Goal: Task Accomplishment & Management: Use online tool/utility

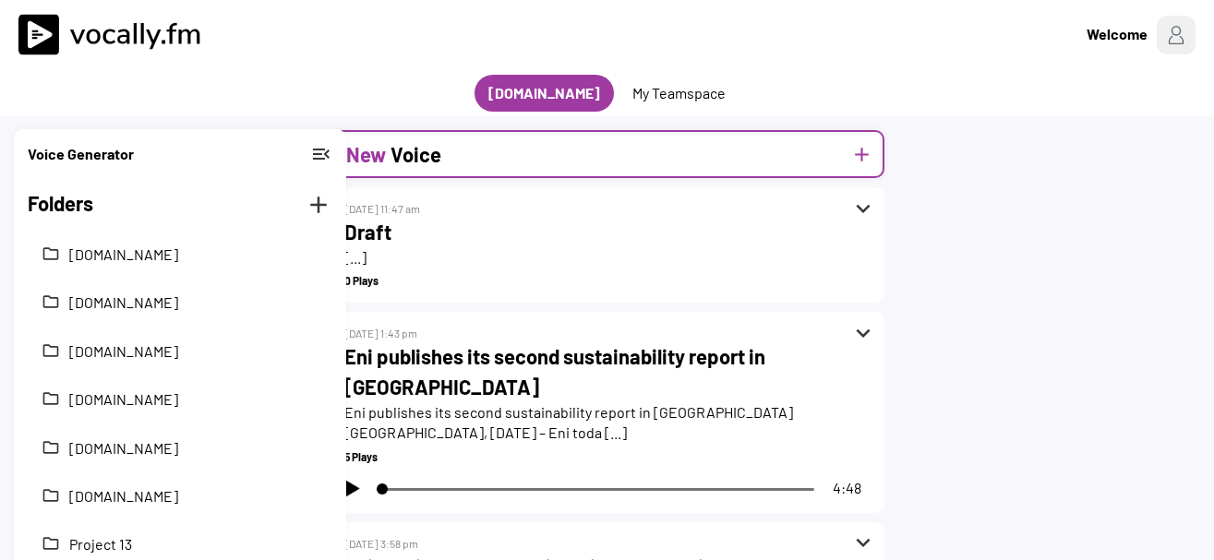
click at [441, 135] on div "New Voice add" at bounding box center [608, 154] width 554 height 48
click at [436, 150] on h2 "Voice" at bounding box center [416, 154] width 51 height 30
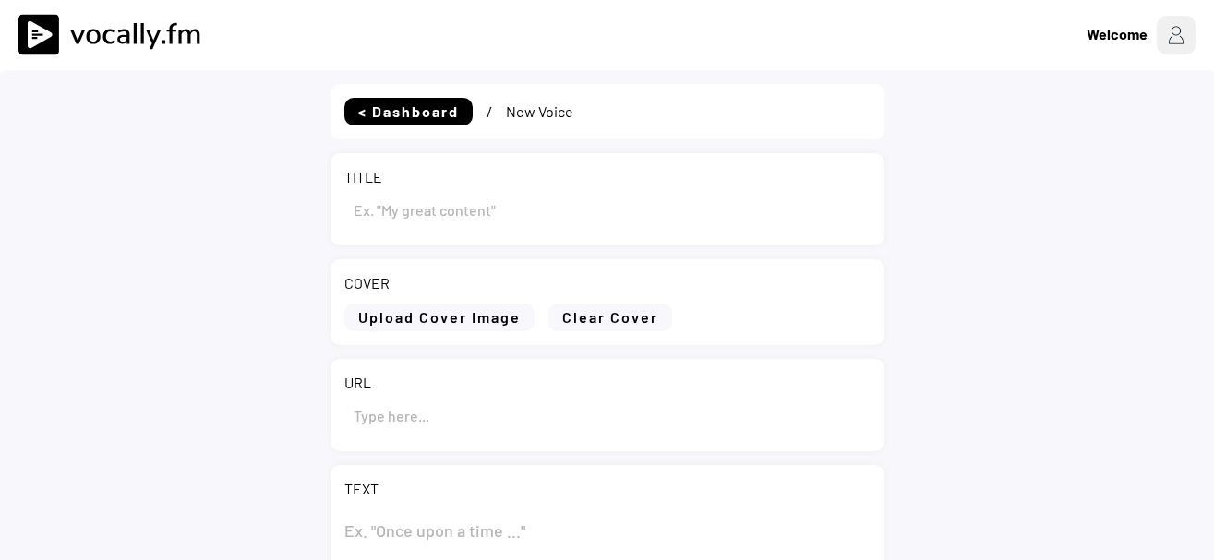
type input "Draft"
select select ""1348695171700984260__LOOKUP__1735904392009x606523124540768300""
drag, startPoint x: 413, startPoint y: 211, endPoint x: 249, endPoint y: 207, distance: 163.5
click at [344, 207] on input "input" at bounding box center [607, 209] width 526 height 44
paste input "Eni: a Priolo avviato l’iter autorizzativo per la nuova bioraffineria e per l’i…"
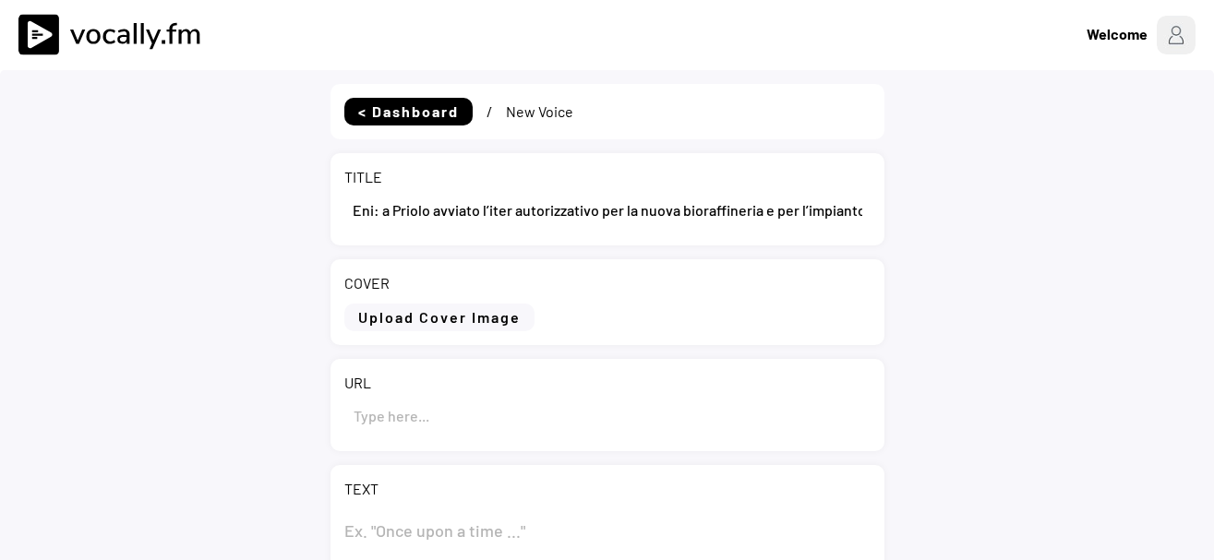
scroll to position [0, 208]
type input "Eni: a Priolo avviato l’iter autorizzativo per la nuova bioraffineria e per l’i…"
drag, startPoint x: 405, startPoint y: 492, endPoint x: 415, endPoint y: 487, distance: 11.6
click at [409, 490] on div "TEXT" at bounding box center [607, 489] width 526 height 20
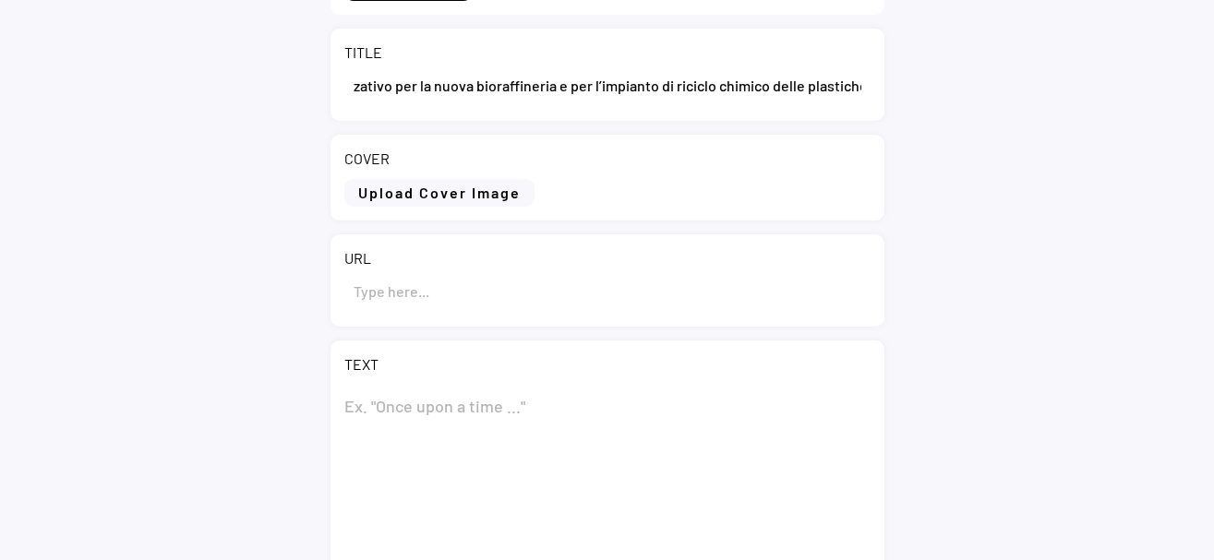
scroll to position [188, 0]
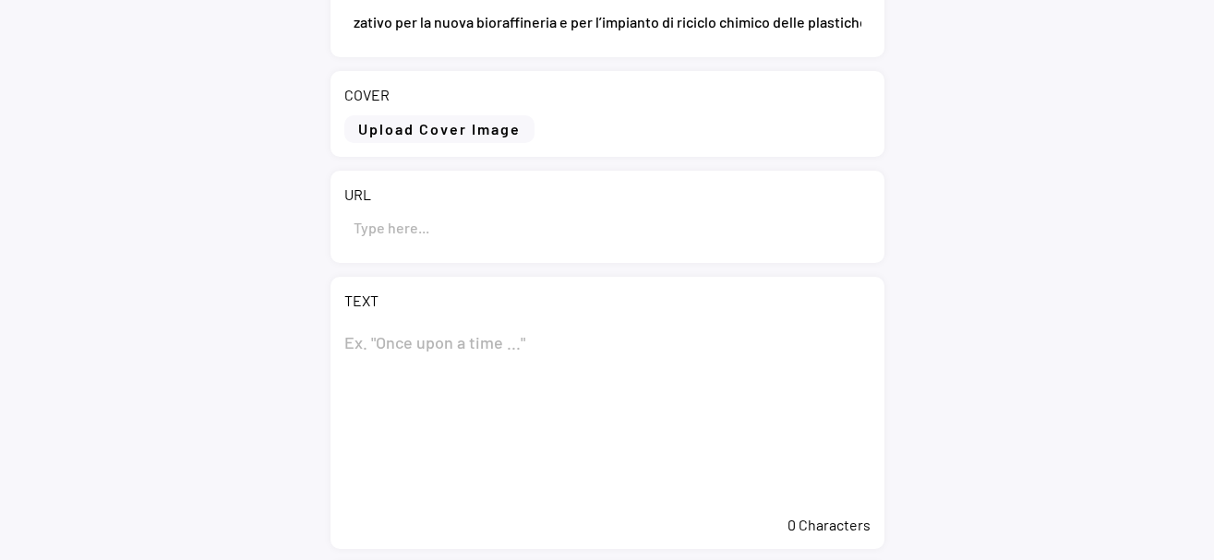
click at [409, 355] on textarea at bounding box center [607, 413] width 526 height 185
paste textarea "Eni: a Priolo avviato l’iter autorizzativo per la nuova bioraffineria e per l’i…"
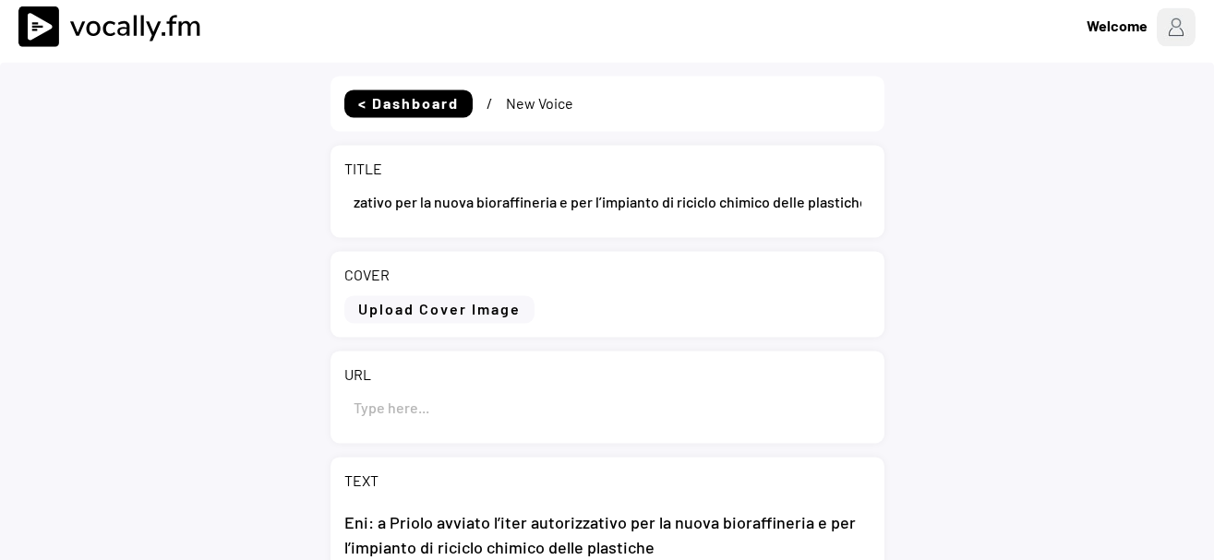
scroll to position [0, 0]
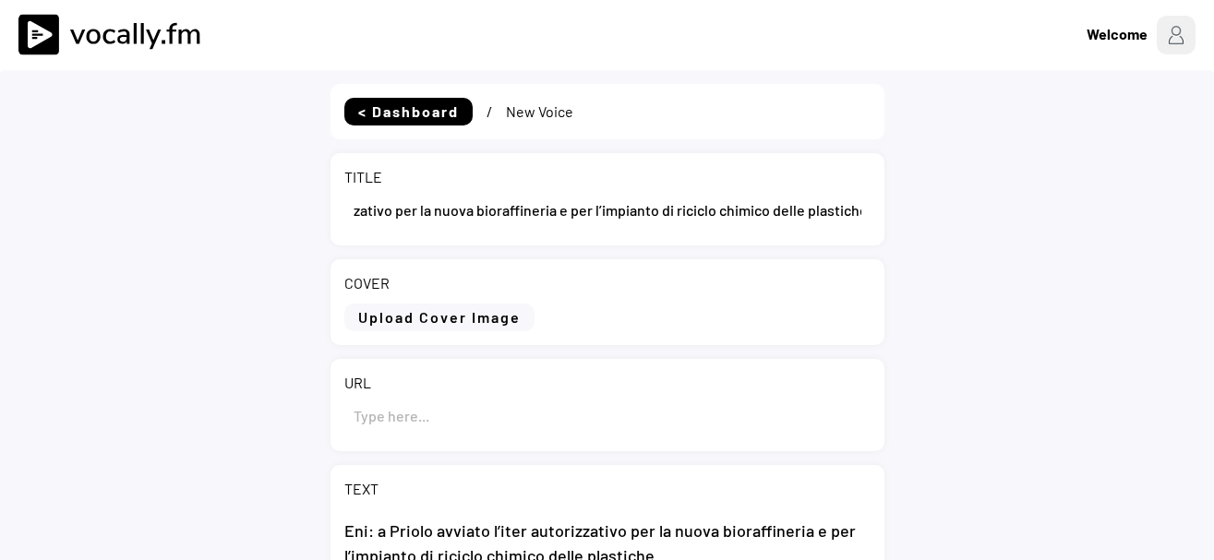
type textarea "Eni: a Priolo avviato l’iter autorizzativo per la nuova bioraffineria e per l’i…"
click at [467, 392] on div "URL" at bounding box center [607, 383] width 526 height 20
click at [461, 419] on input "input" at bounding box center [607, 415] width 526 height 44
paste input "https://www.eni.com/it-IT/media/comunicati-stampa/2025/10/cs-eni-a-priolo-avvia…"
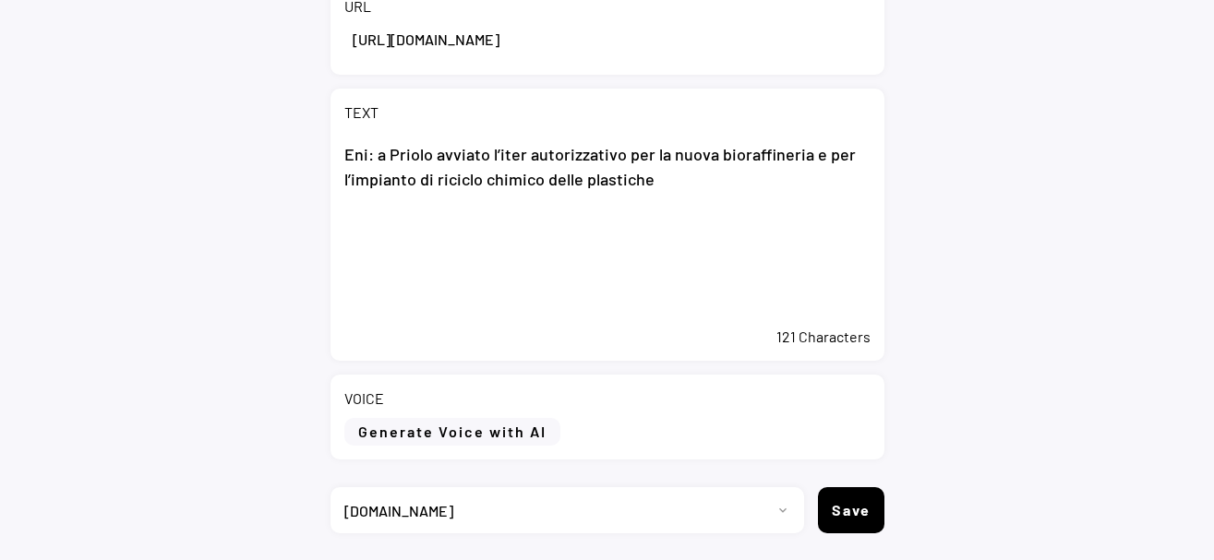
scroll to position [434, 0]
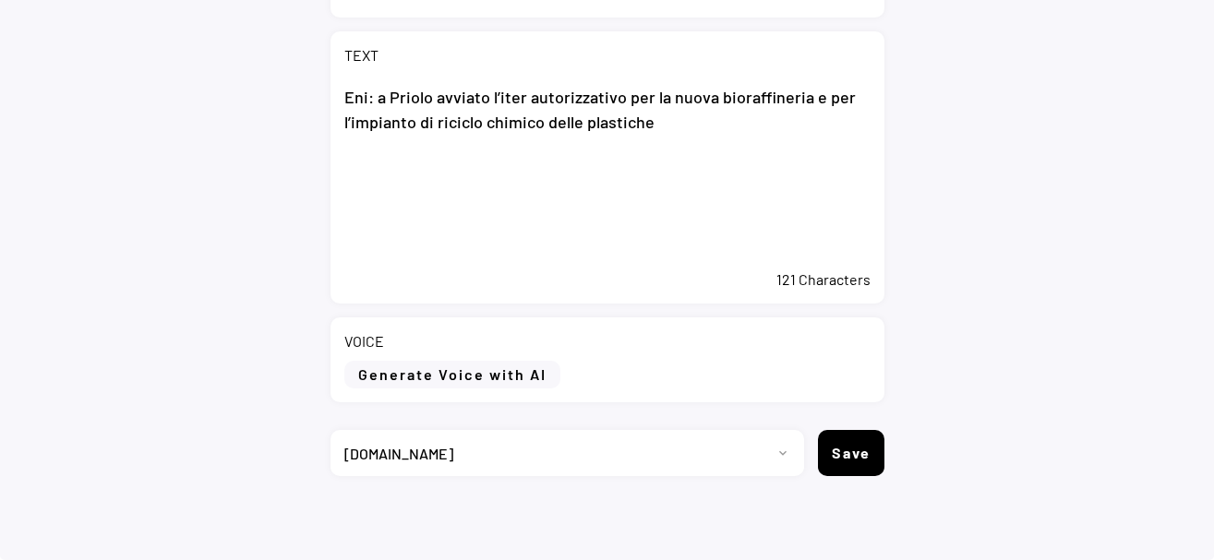
type input "https://www.eni.com/it-IT/media/comunicati-stampa/2025/10/cs-eni-a-priolo-avvia…"
click at [662, 211] on textarea "Eni: a Priolo avviato l’iter autorizzativo per la nuova bioraffineria e per l’i…" at bounding box center [607, 168] width 526 height 185
click at [529, 175] on textarea "Eni: a Priolo avviato l’iter autorizzativo per la nuova bioraffineria e per l’i…" at bounding box center [607, 168] width 526 height 185
paste textarea "San Donato Milanese (MI), 09 ottobre 2025 – Eni annuncia l’avvio dell’iter auto…"
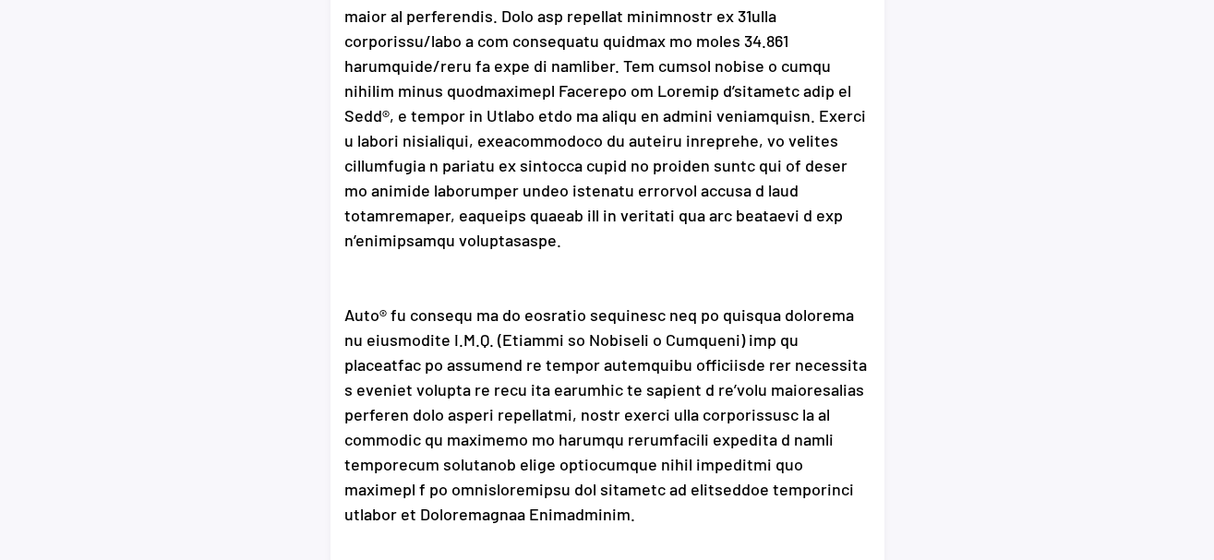
scroll to position [803, 0]
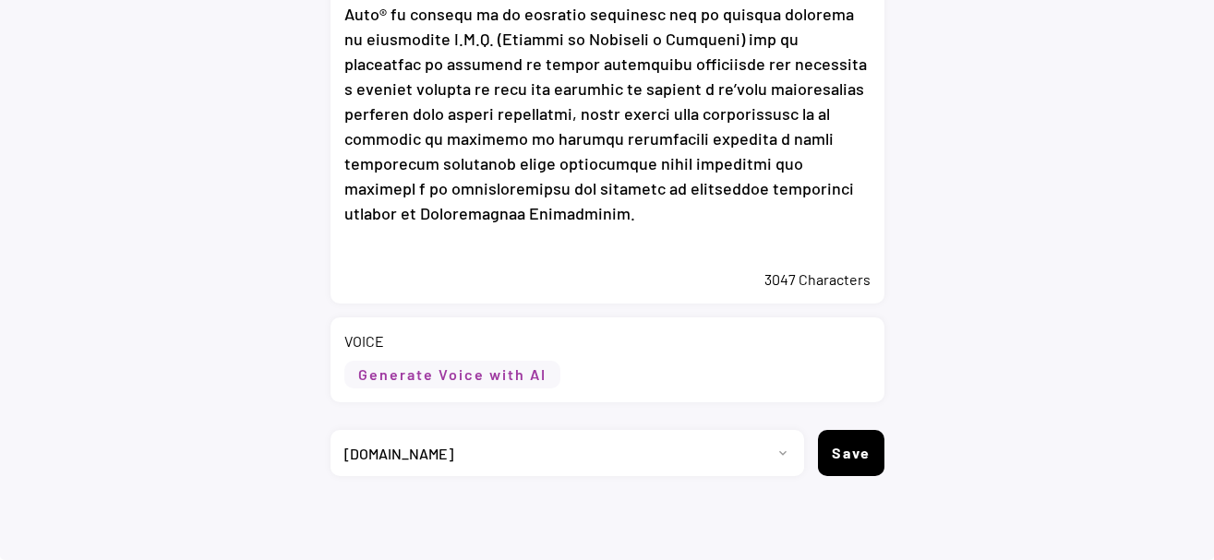
type textarea "Eni: a Priolo avviato l’iter autorizzativo per la nuova bioraffineria e per l’i…"
click at [532, 385] on button "Generate Voice with AI" at bounding box center [452, 375] width 216 height 28
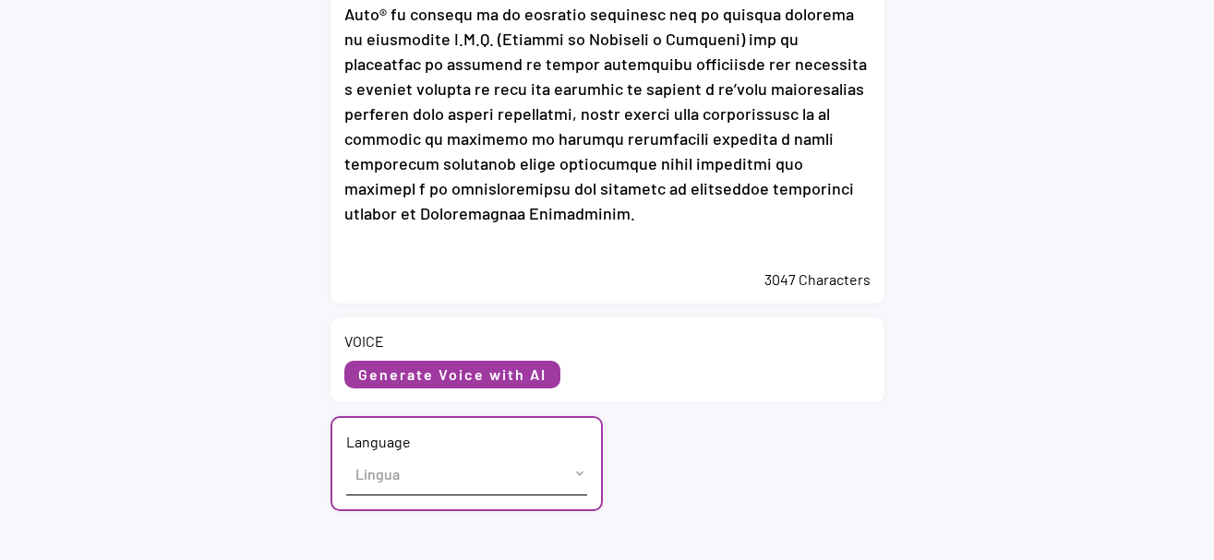
click at [346, 453] on select "Lingua English (US) French (France) Italian (Italy)" at bounding box center [466, 474] width 241 height 42
select select ""Italian (Italy)""
click option "Italian (Italy)" at bounding box center [0, 0] width 0 height 0
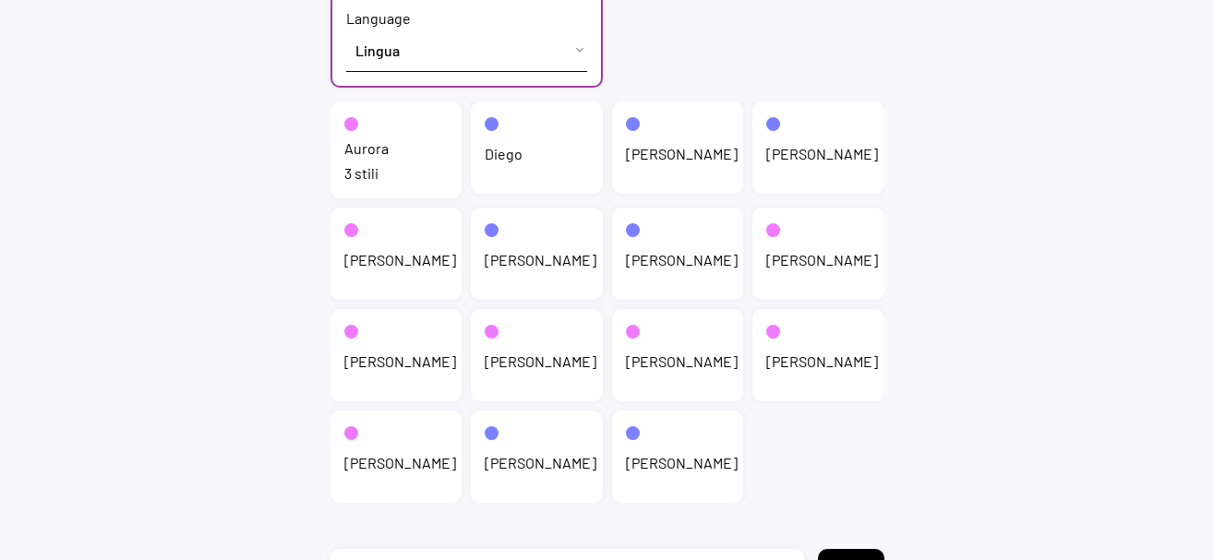
click at [369, 170] on div "3 stili" at bounding box center [396, 173] width 104 height 20
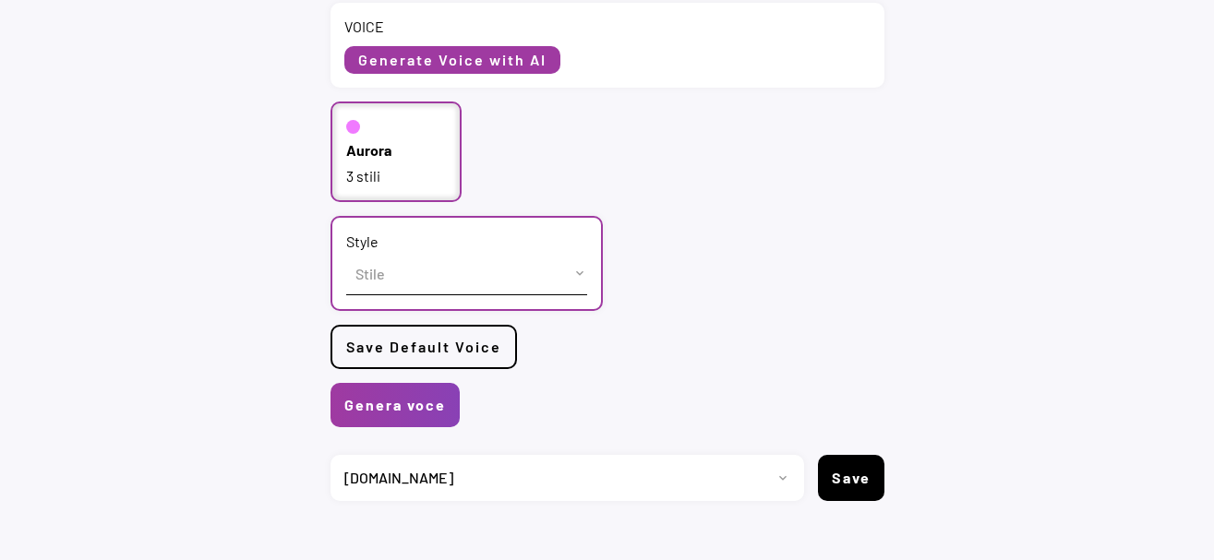
click at [346, 253] on select "Stile cheerful chat Default" at bounding box center [466, 274] width 241 height 42
select select ""chat""
click option "chat" at bounding box center [0, 0] width 0 height 0
click at [419, 401] on button "Genera voce" at bounding box center [395, 405] width 129 height 44
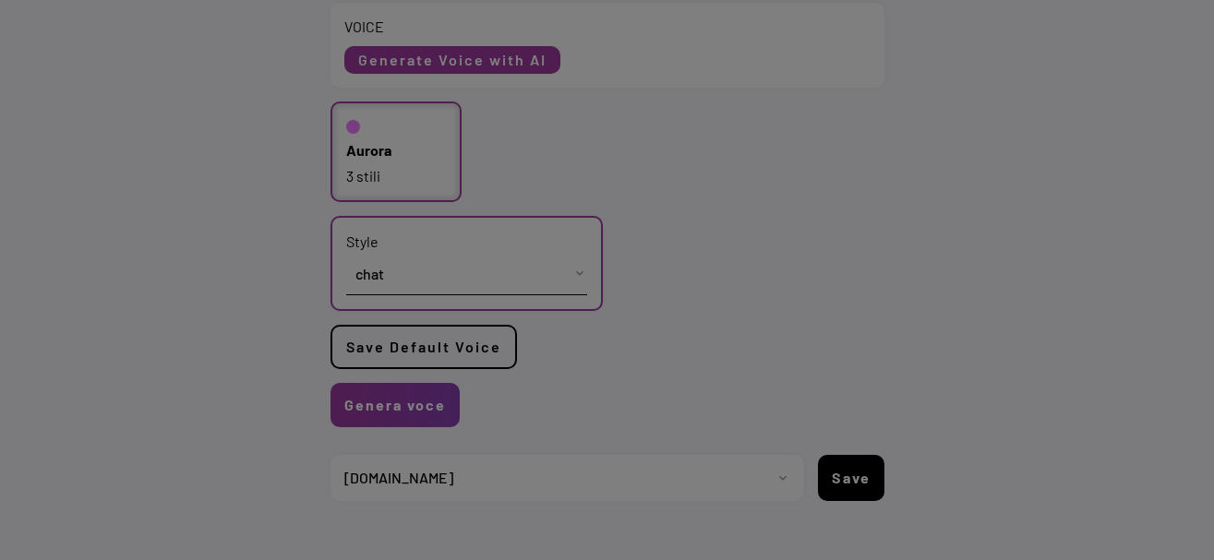
scroll to position [0, 0]
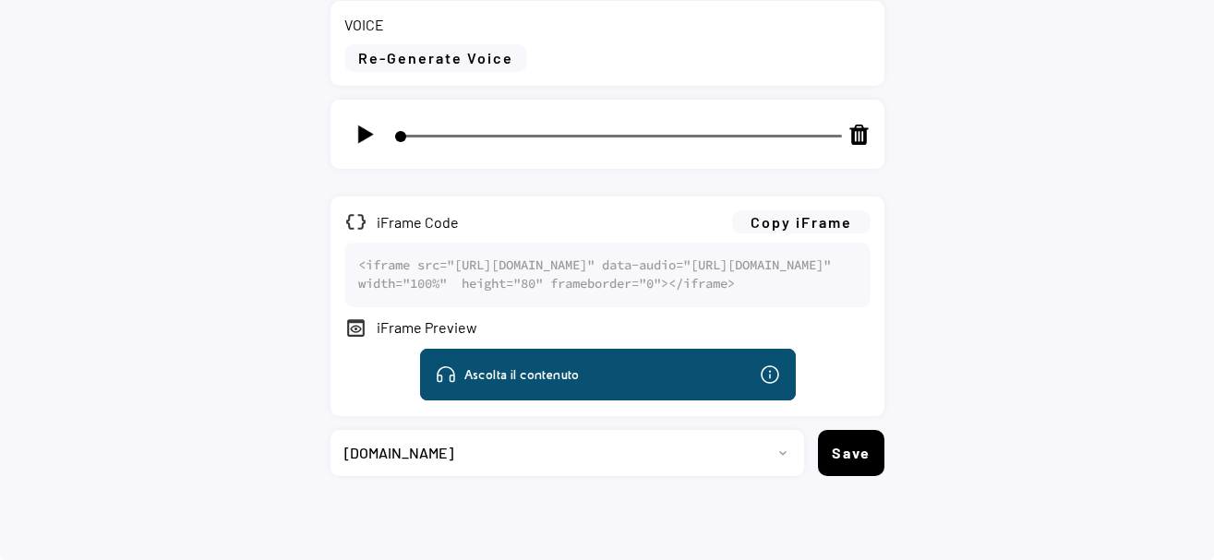
scroll to position [1174, 0]
click at [818, 211] on button "Copy iFrame" at bounding box center [801, 222] width 138 height 23
select select ""1348695171700984260__LOOKUP__1735904233799x559431839768379400""
click option "[DOMAIN_NAME]" at bounding box center [0, 0] width 0 height 0
click at [861, 439] on button "Save" at bounding box center [851, 453] width 66 height 46
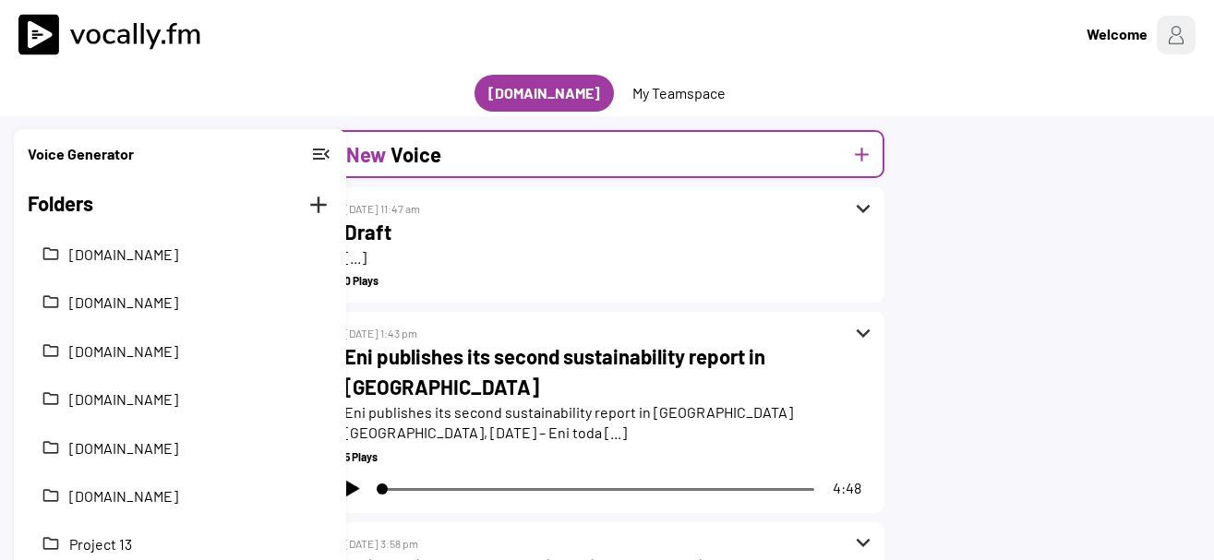
click at [441, 163] on div "New Voice add" at bounding box center [608, 154] width 554 height 48
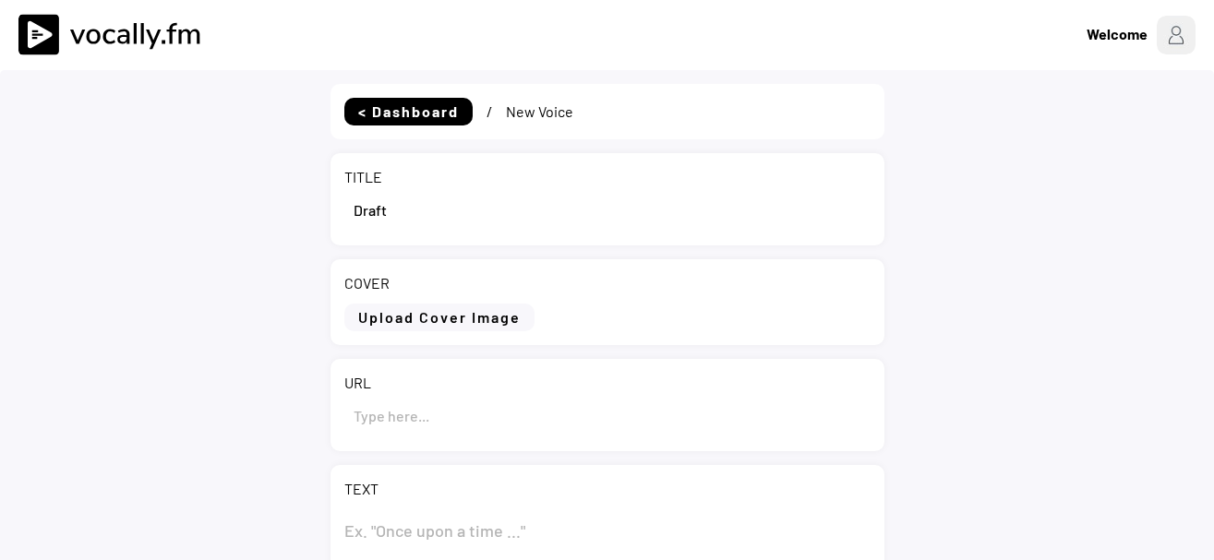
select select ""1348695171700984260__LOOKUP__1735904233799x559431839768379400""
drag, startPoint x: 383, startPoint y: 220, endPoint x: 271, endPoint y: 223, distance: 111.8
click at [344, 223] on input "input" at bounding box center [607, 209] width 526 height 44
paste input "Eni launches authorisation process in [GEOGRAPHIC_DATA] for new biorefinery and…"
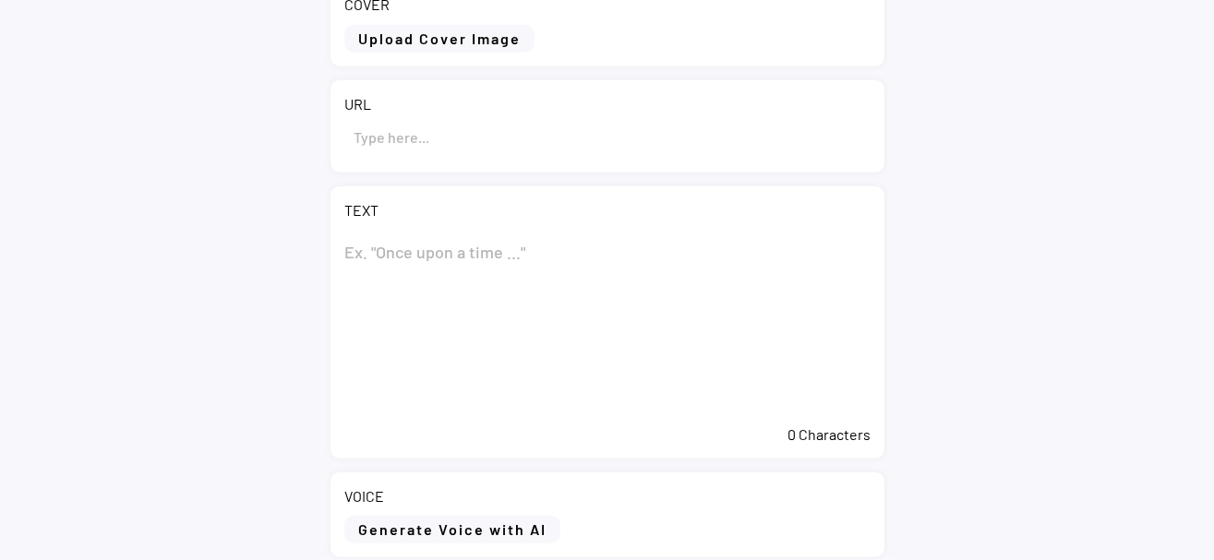
scroll to position [283, 0]
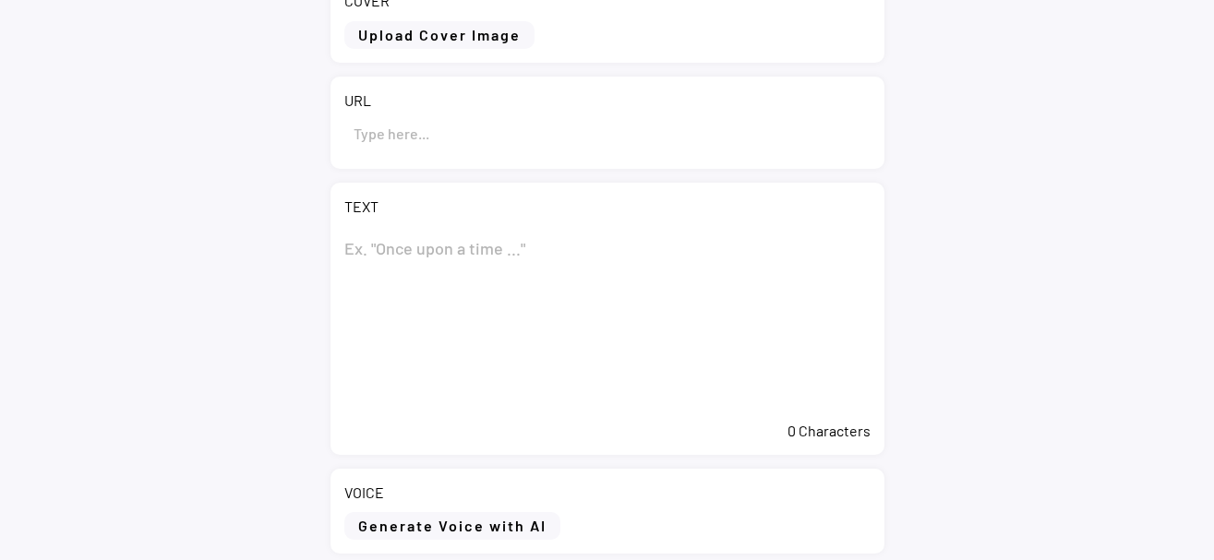
type input "Eni launches authorisation process in Priolo for new biorefinery and chemical r…"
click at [404, 259] on textarea at bounding box center [607, 319] width 526 height 185
paste textarea "Eni launches authorisation process in Priolo for new biorefinery and chemical r…"
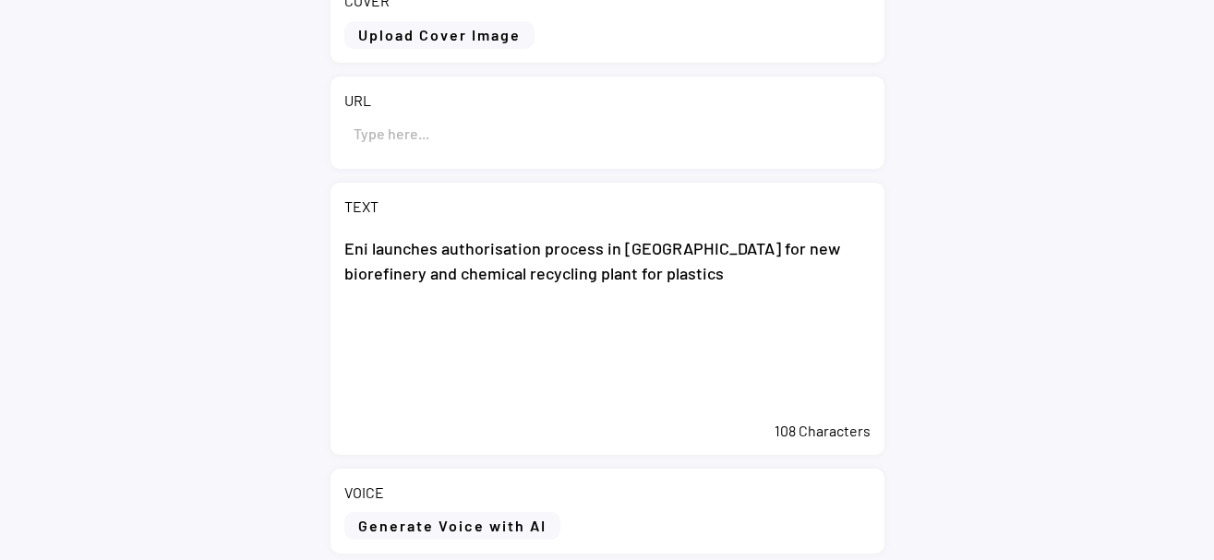
click at [429, 367] on textarea "Eni launches authorisation process in Priolo for new biorefinery and chemical r…" at bounding box center [607, 319] width 526 height 185
paste textarea "San Donato Milanese (MI), 9 October 2025 – Eni has launched the authorisation p…"
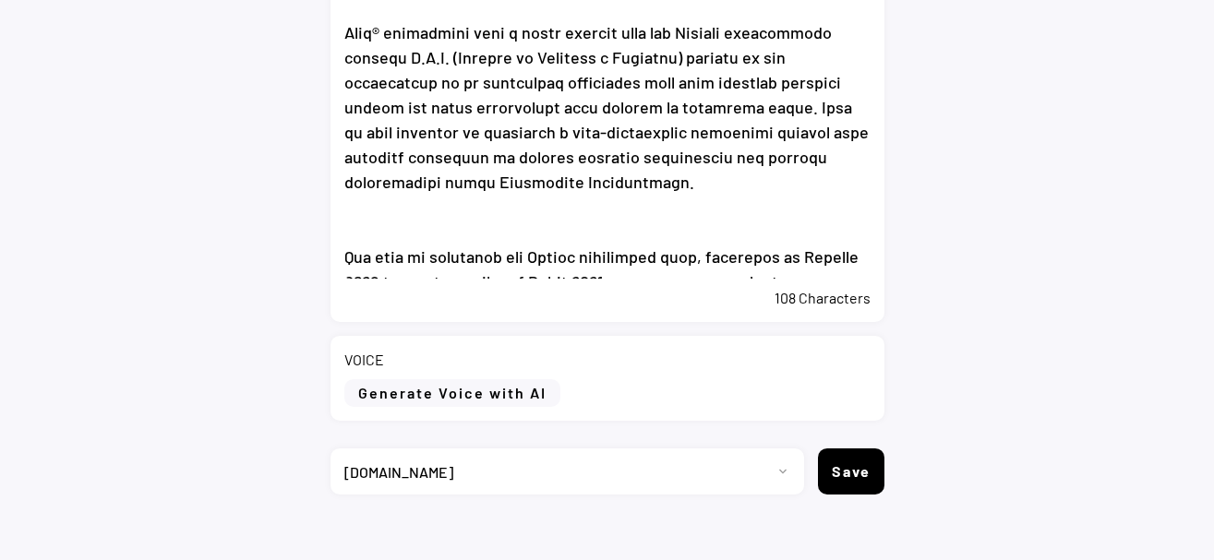
scroll to position [803, 0]
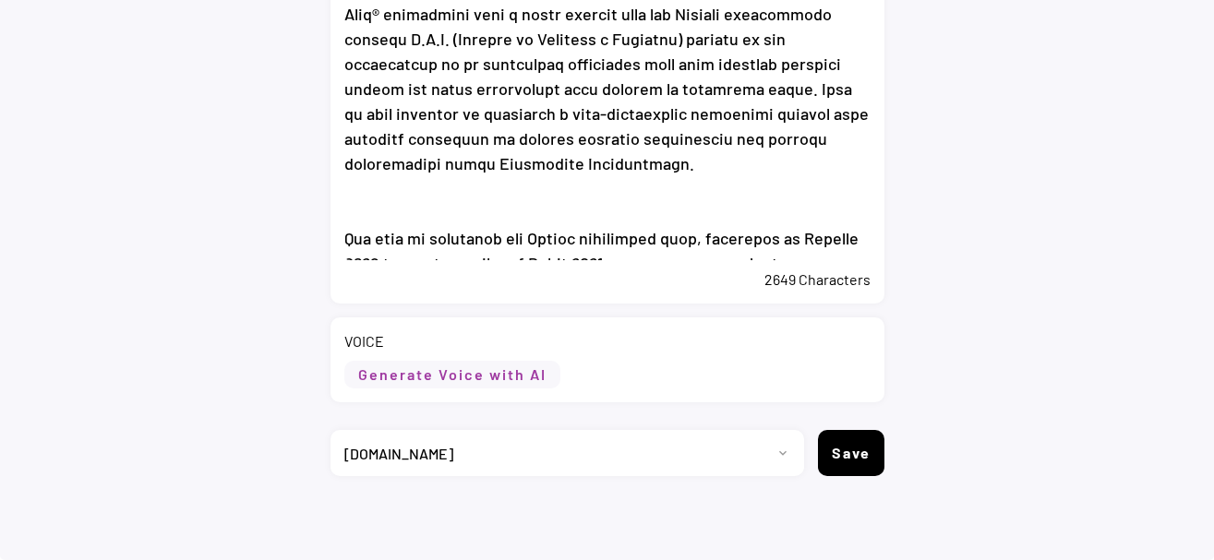
type textarea "Eni launches authorisation process in Priolo for new biorefinery and chemical r…"
click at [506, 370] on button "Generate Voice with AI" at bounding box center [452, 375] width 216 height 28
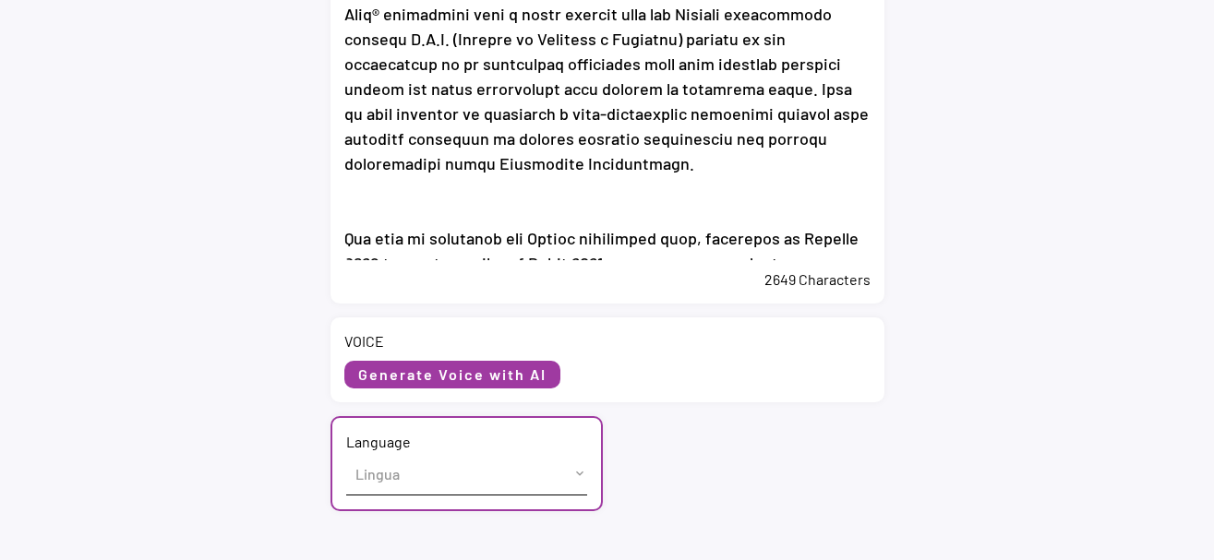
click at [346, 453] on select "Lingua English ([GEOGRAPHIC_DATA]) French ([GEOGRAPHIC_DATA]) Italian ([GEOGRAP…" at bounding box center [466, 474] width 241 height 42
select select ""English (US)""
click option "English (US)" at bounding box center [0, 0] width 0 height 0
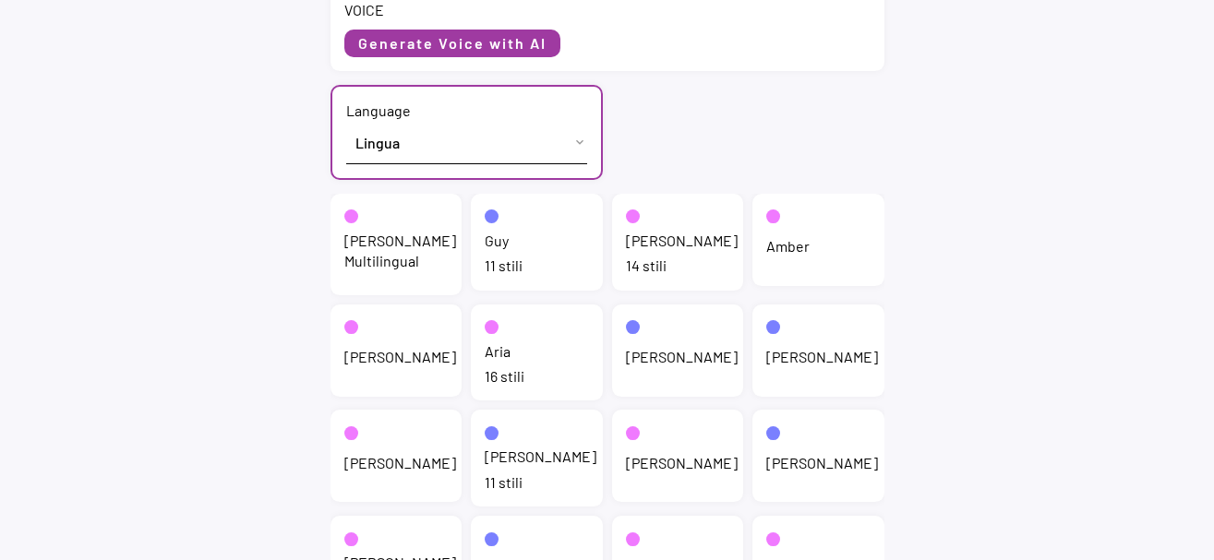
scroll to position [1180, 0]
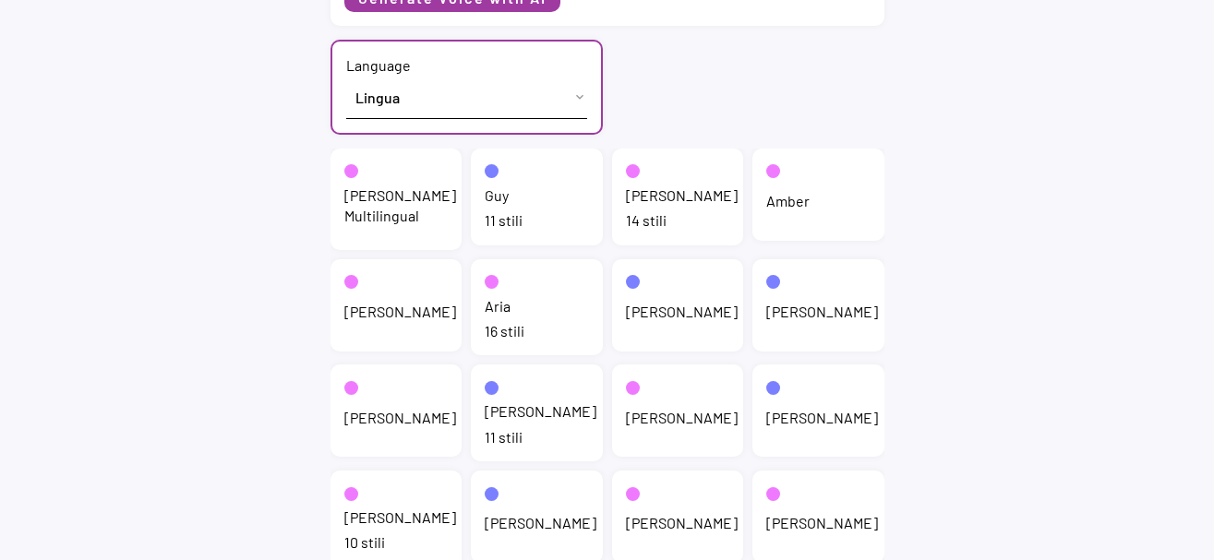
click at [374, 217] on div "Jenny Multilingual" at bounding box center [400, 207] width 112 height 42
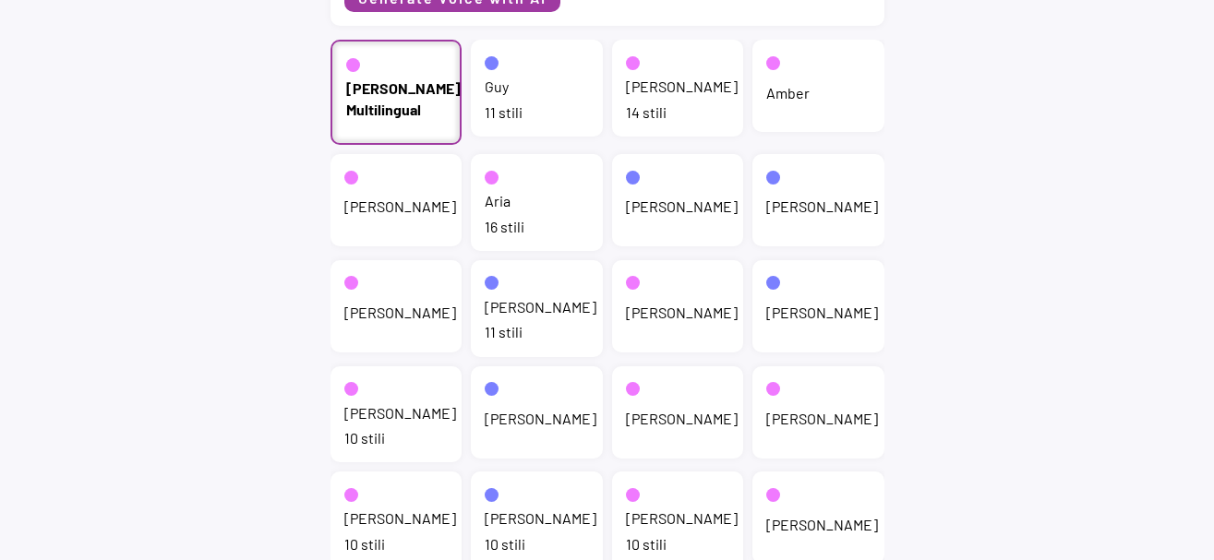
scroll to position [1039, 0]
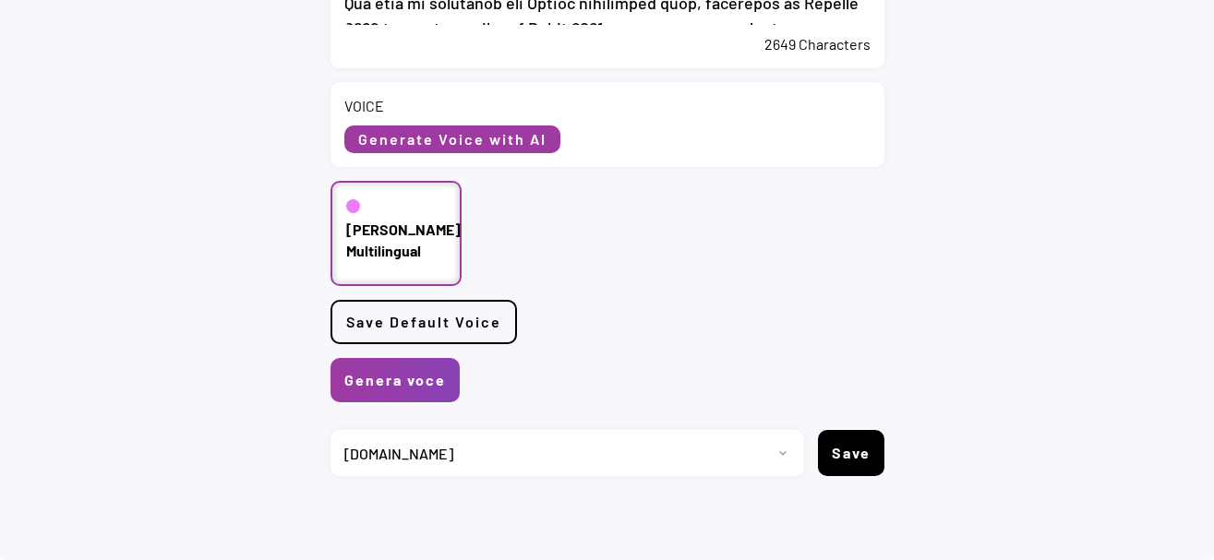
click at [331, 430] on select "Progetto 2023 - cs - eng - [DOMAIN_NAME] 2023 - cs - ita - [DOMAIN_NAME] 2023 -…" at bounding box center [561, 453] width 460 height 46
select select ""1348695171700984260__LOOKUP__1735904392009x606523124540768300""
click option "[DOMAIN_NAME]" at bounding box center [0, 0] width 0 height 0
click at [423, 390] on button "Genera voce" at bounding box center [395, 380] width 129 height 44
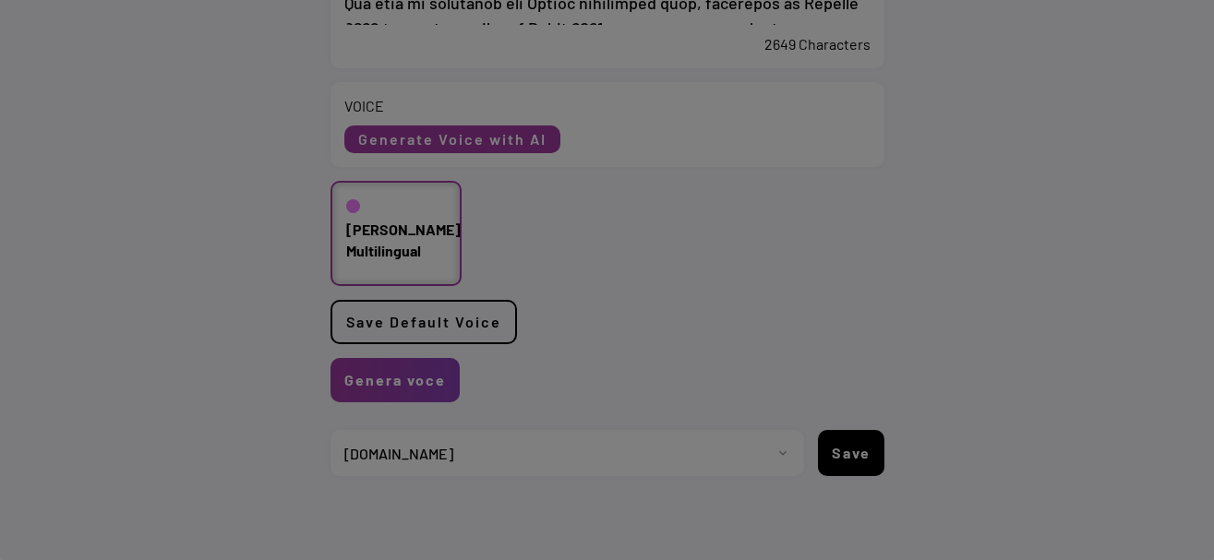
scroll to position [0, 0]
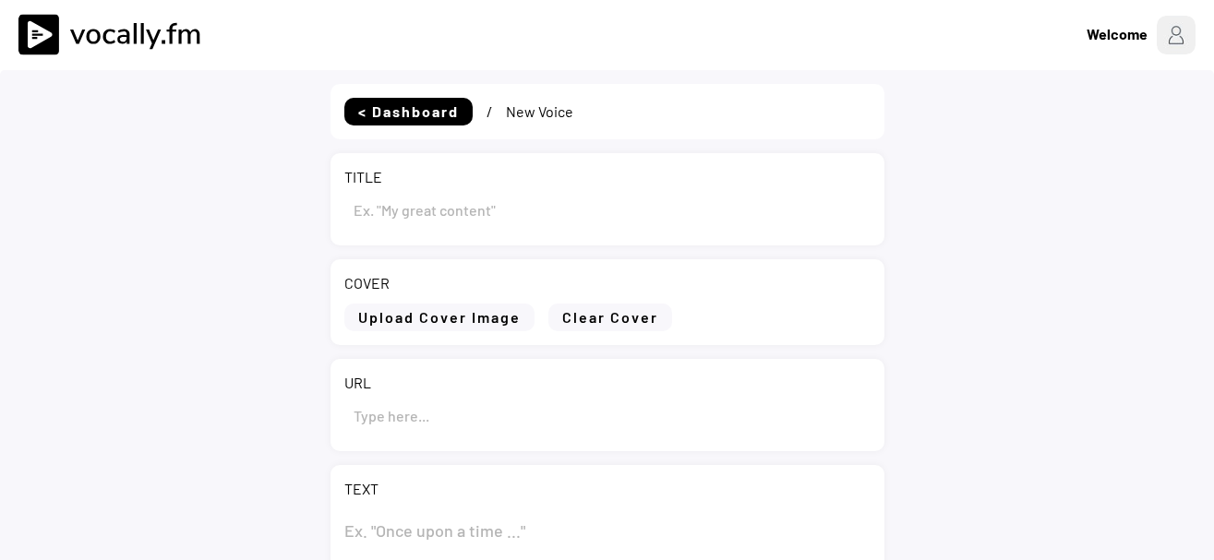
type input "Eni launches authorisation process in [GEOGRAPHIC_DATA] for new biorefinery and…"
type textarea "Lor ipsumdol sitametconsec adipisc el Seddoe tem inc utlaboreetd mag aliquaen a…"
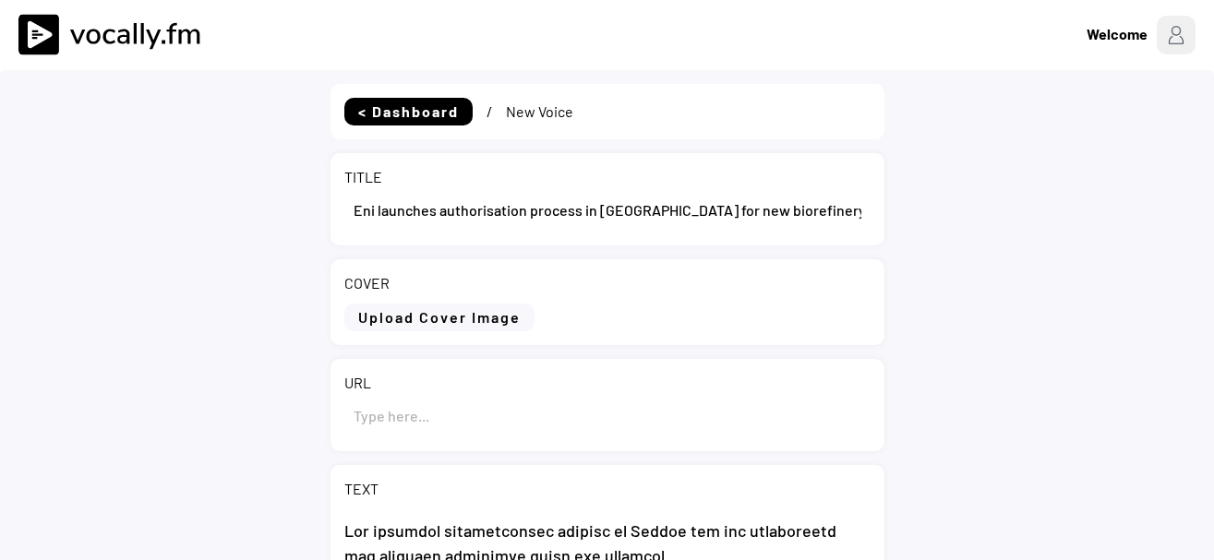
select select ""1348695171700984260__LOOKUP__1735904233799x559431839768379400""
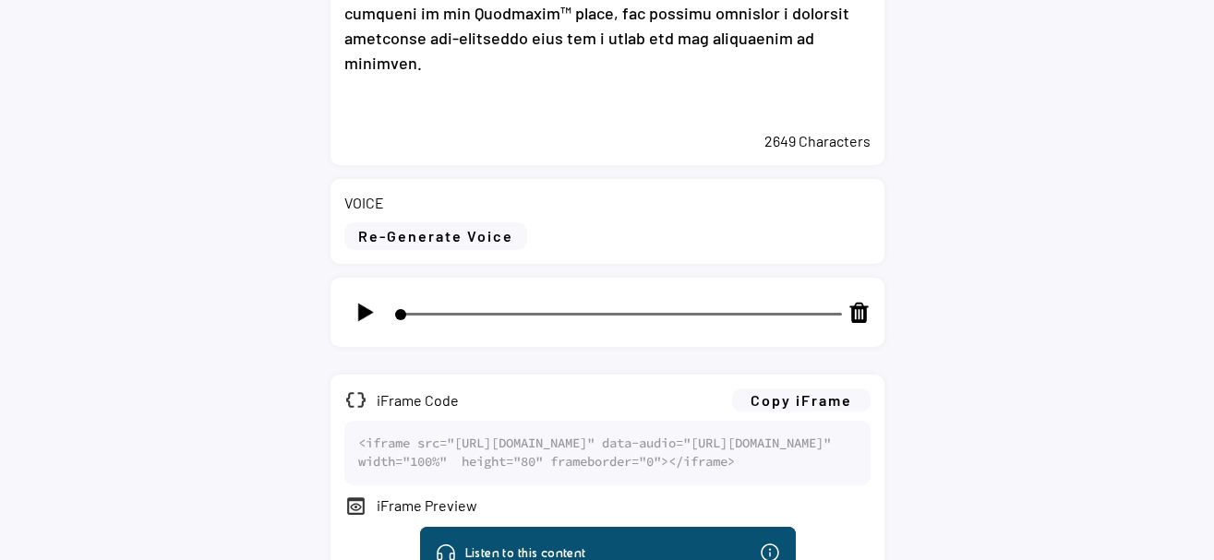
scroll to position [1174, 0]
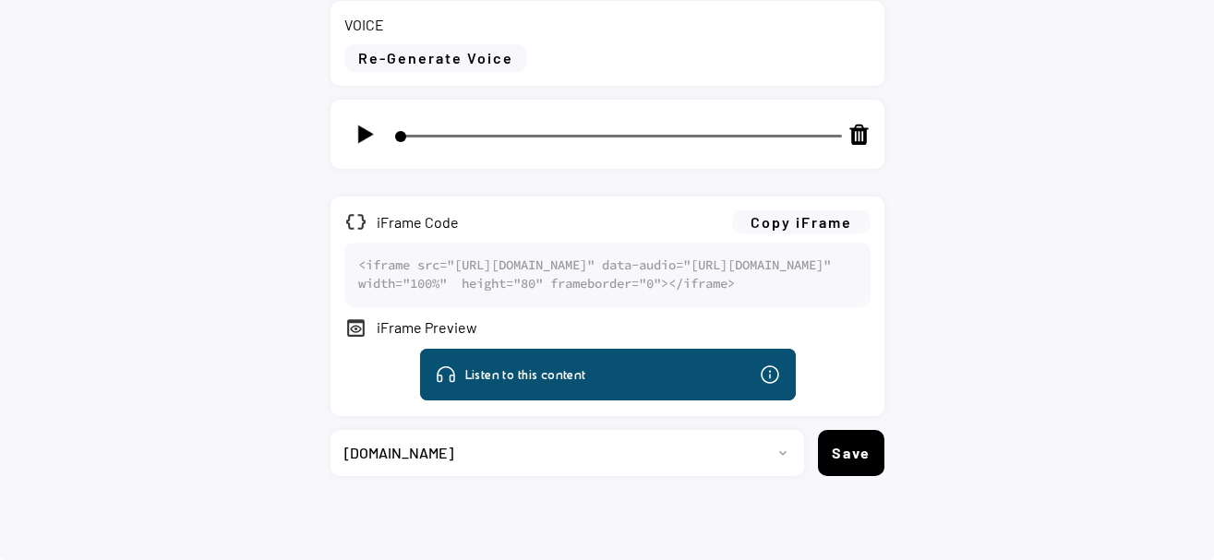
click at [364, 123] on img at bounding box center [365, 134] width 23 height 23
type input "5"
click at [835, 211] on button "Copy iFrame" at bounding box center [801, 222] width 138 height 23
click at [331, 430] on select "Progetto 2023 - cs - eng - eni.com 2023 - cs - ita - eni.com 2023 - storie - it…" at bounding box center [561, 453] width 460 height 46
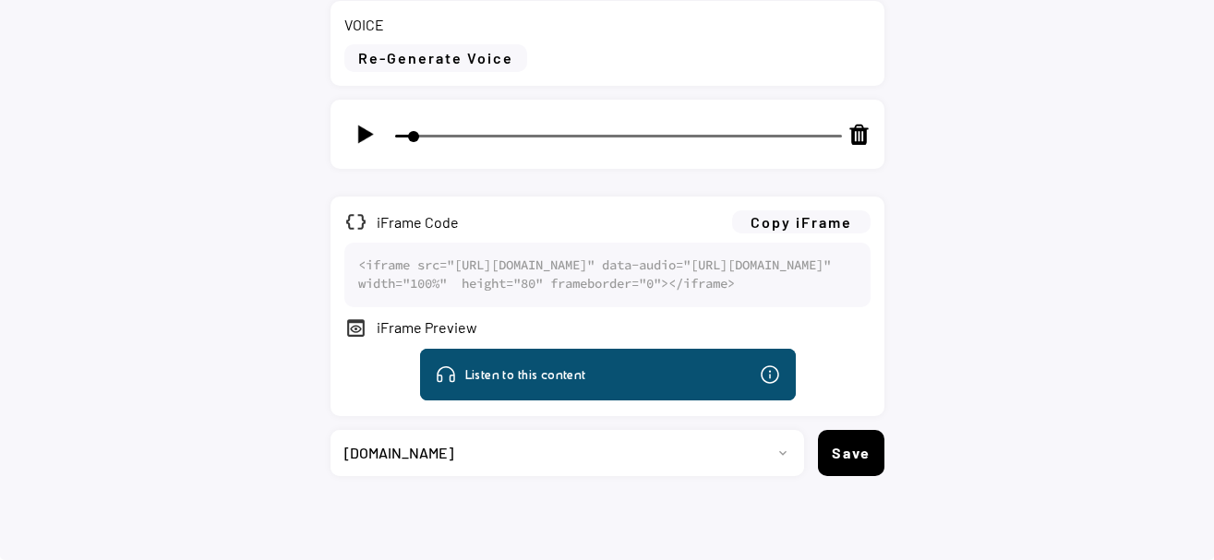
select select ""1348695171700984260__LOOKUP__1735904392009x606523124540768300""
click option "[DOMAIN_NAME]" at bounding box center [0, 0] width 0 height 0
click at [842, 465] on button "Save" at bounding box center [851, 453] width 66 height 46
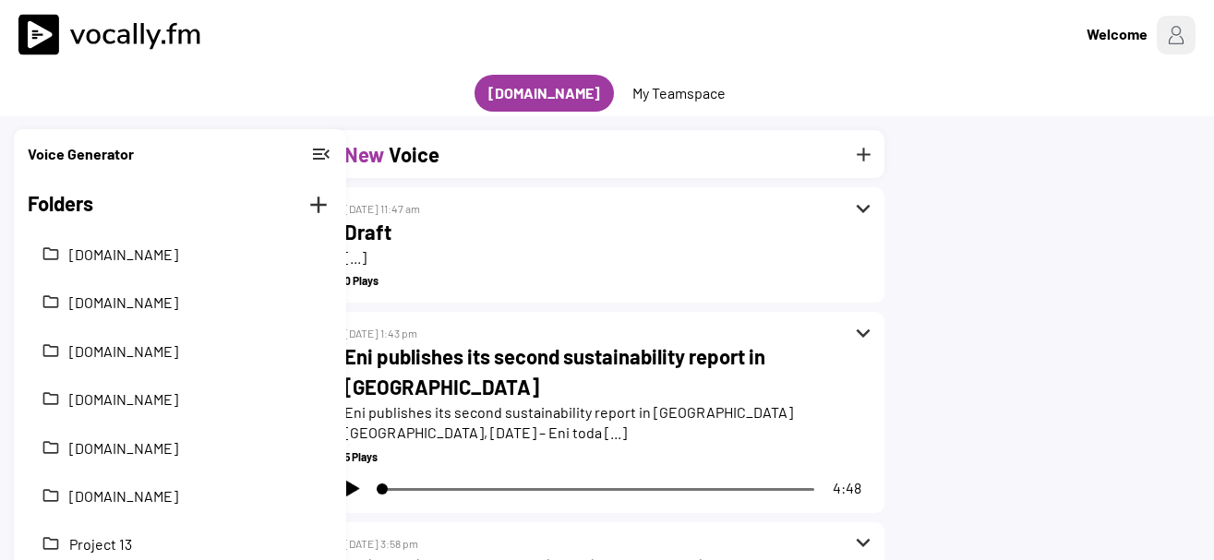
click at [500, 164] on div "New Voice add" at bounding box center [608, 154] width 554 height 48
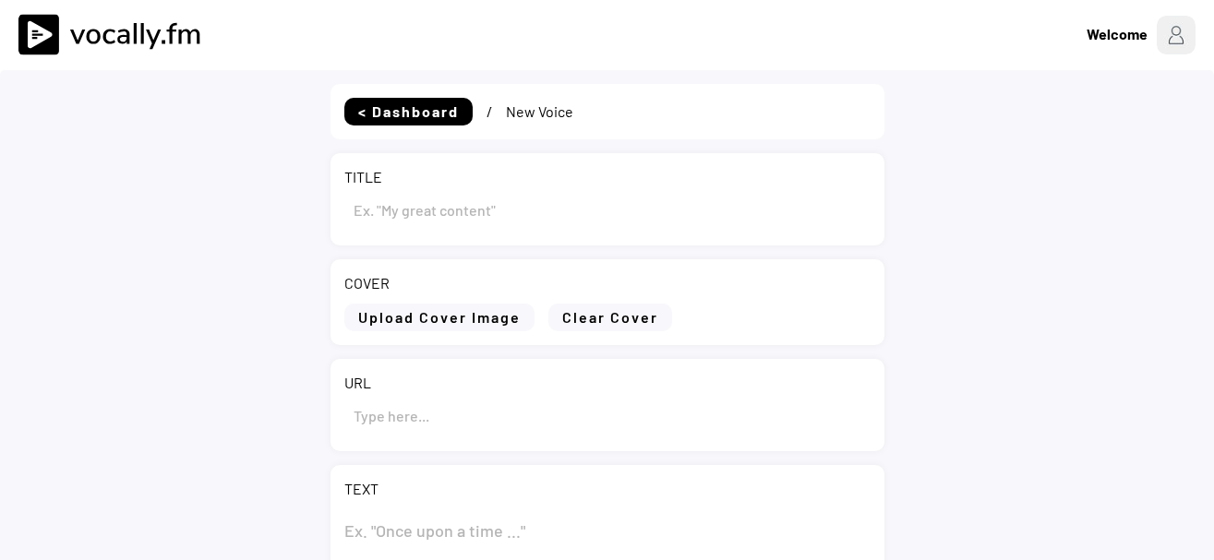
type input "Draft"
select select ""1348695171700984260__LOOKUP__1735904392009x606523124540768300""
drag, startPoint x: 457, startPoint y: 221, endPoint x: 218, endPoint y: 192, distance: 240.8
click at [344, 190] on input "input" at bounding box center [607, 209] width 526 height 44
paste input "Eni: informativa sull’acquisto di azioni proprie nel periodo compreso tra il 29…"
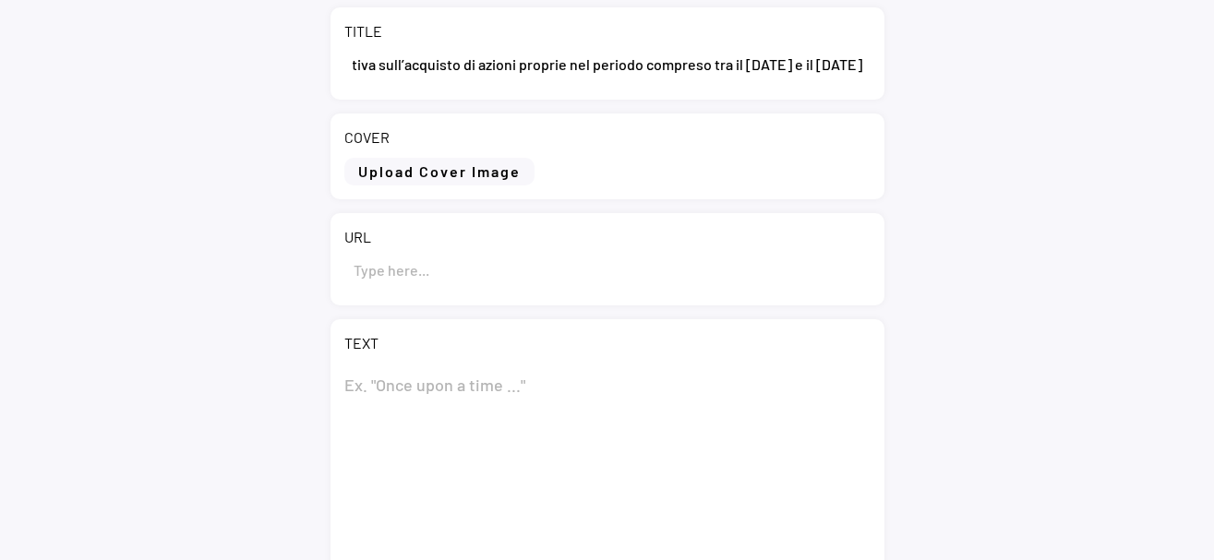
scroll to position [283, 0]
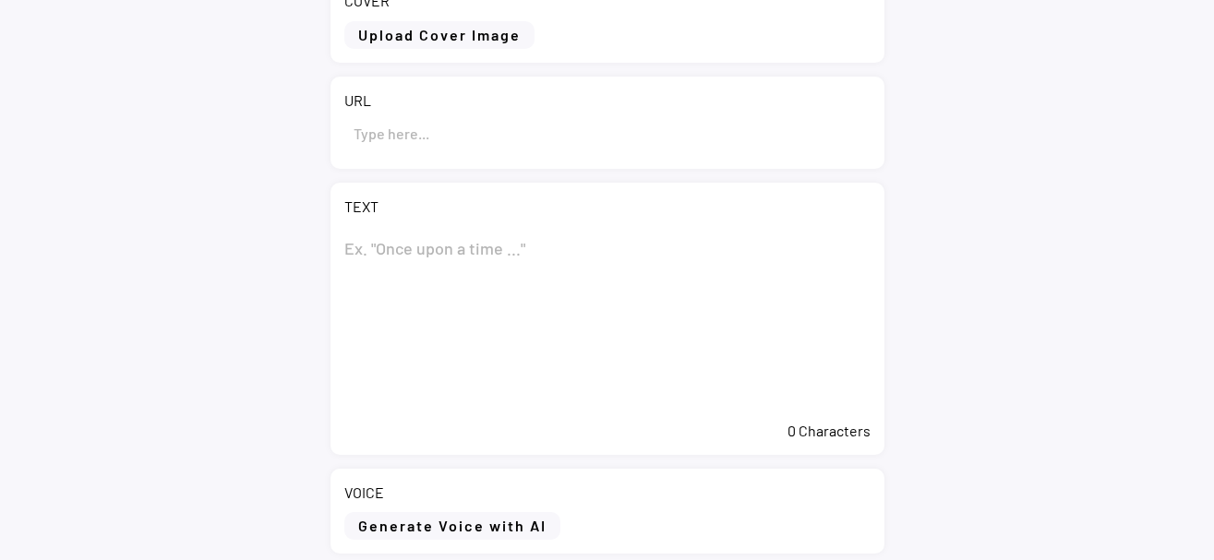
type input "Eni: informativa sull’acquisto di azioni proprie nel periodo compreso tra il 29…"
click at [429, 247] on textarea at bounding box center [607, 319] width 526 height 185
paste textarea "Eni: informativa sull’acquisto di azioni proprie nel periodo compreso tra il 29…"
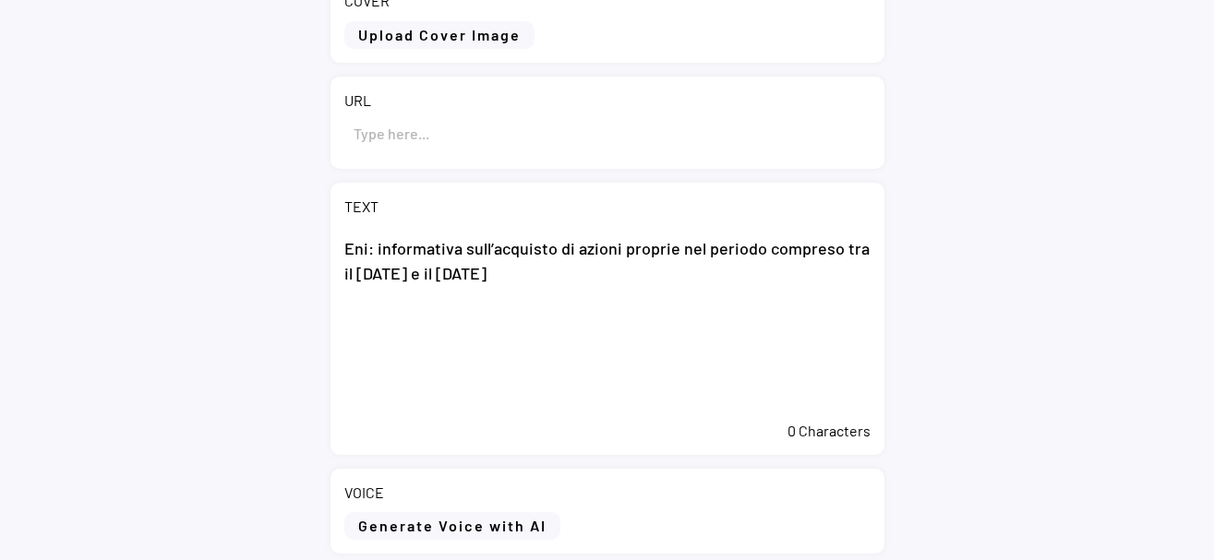
scroll to position [0, 0]
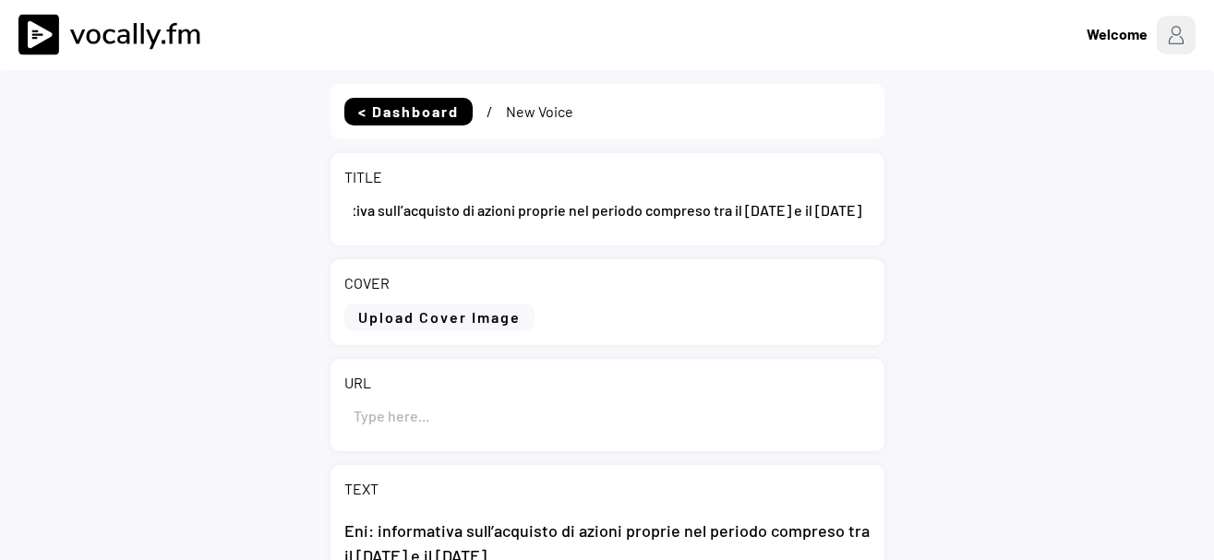
type textarea "Eni: informativa sull’acquisto di azioni proprie nel periodo compreso tra il 29…"
click at [394, 426] on input "input" at bounding box center [607, 415] width 526 height 44
paste input "https://www.eni.com/it-IT/media/comunicati-stampa/2025/10/cs-eni-informativa-ac…"
type input "https://www.eni.com/it-IT/media/comunicati-stampa/2025/10/cs-eni-informativa-ac…"
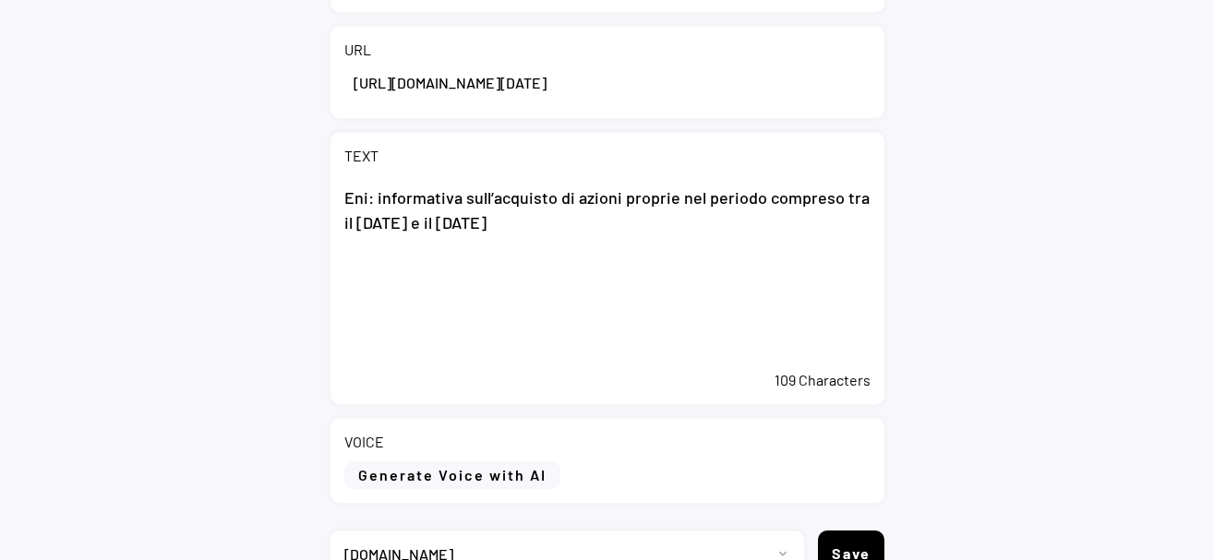
scroll to position [377, 0]
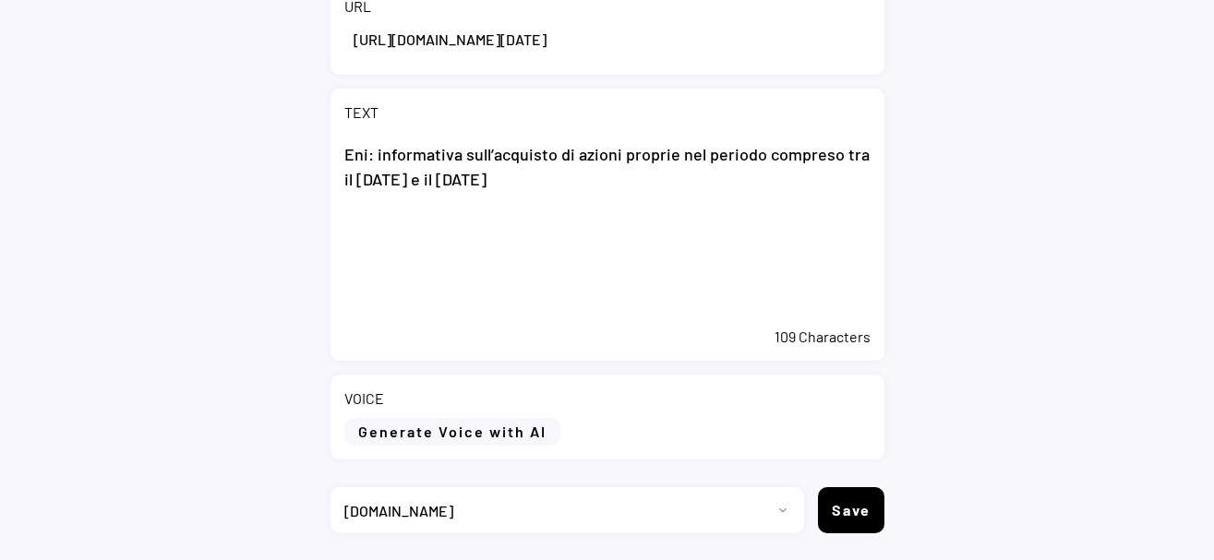
click at [656, 268] on textarea "Eni: informativa sull’acquisto di azioni proprie nel periodo compreso tra il 29…" at bounding box center [607, 225] width 526 height 185
paste textarea "San Donato Milanese (MI), 8 ottobre 2025 – Eni ha acquistato nel periodo compre…"
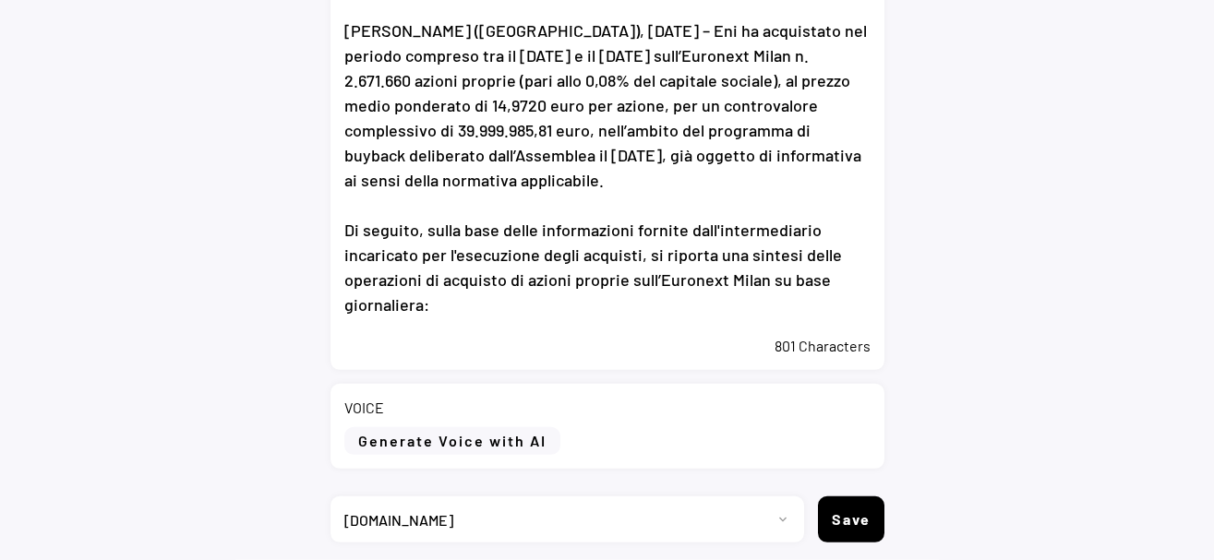
scroll to position [642, 0]
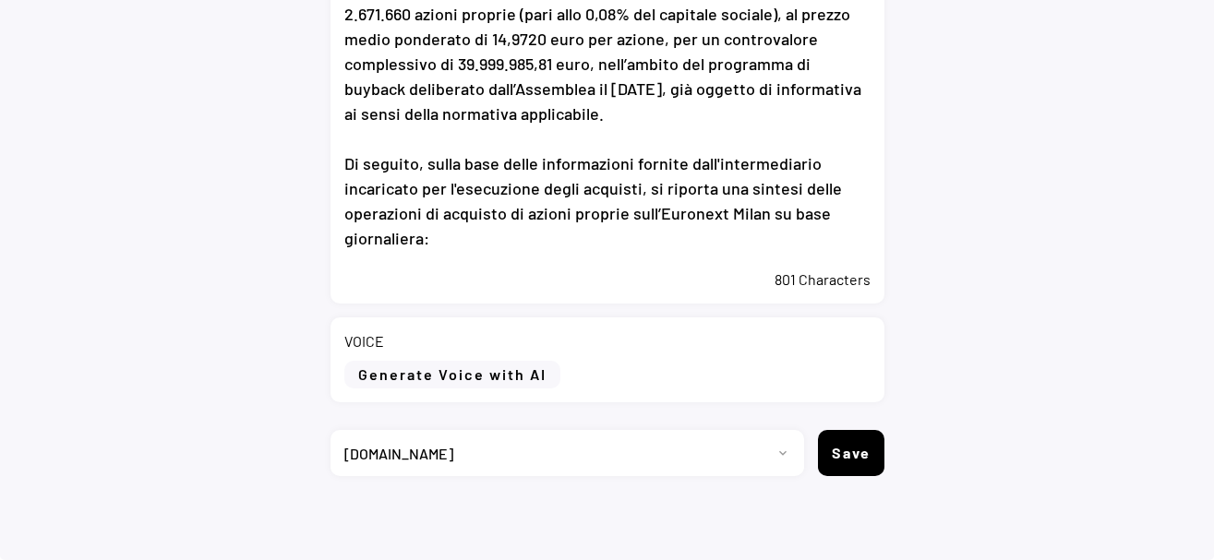
click at [543, 282] on div "801 Characters" at bounding box center [607, 280] width 526 height 20
click at [544, 269] on div "TEXT Eni: informativa sull’acquisto di azioni proprie nel periodo compreso tra …" at bounding box center [608, 64] width 554 height 480
click at [526, 249] on textarea "Eni: informativa sull’acquisto di azioni proprie nel periodo compreso tra il 29…" at bounding box center [607, 64] width 526 height 392
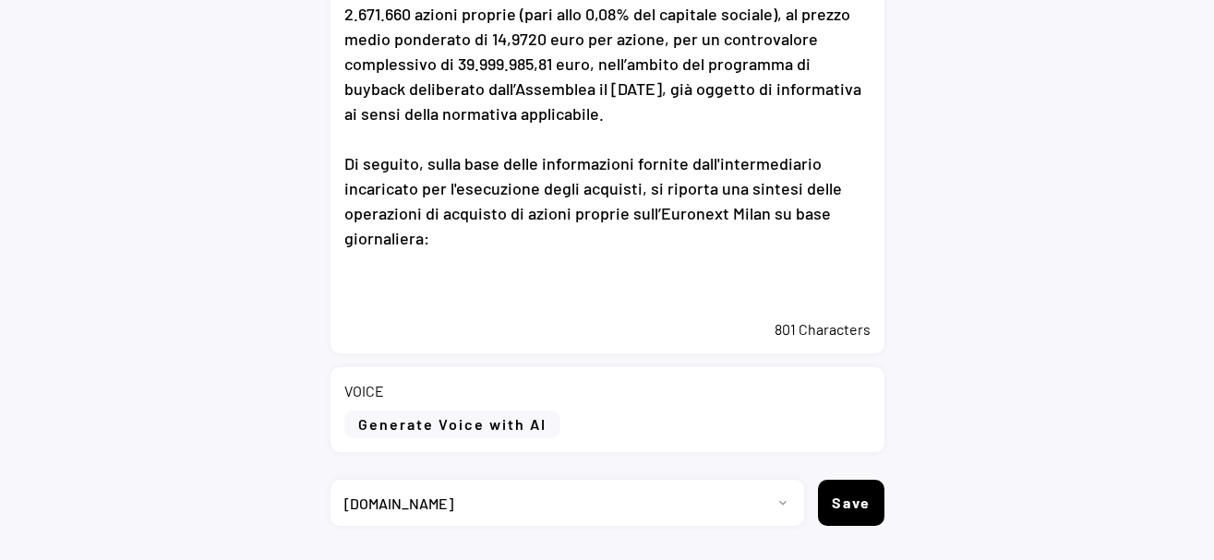
paste textarea "A partire dall’avvio il 20 maggio 2025 del programma di buyback, Eni ha acquist…"
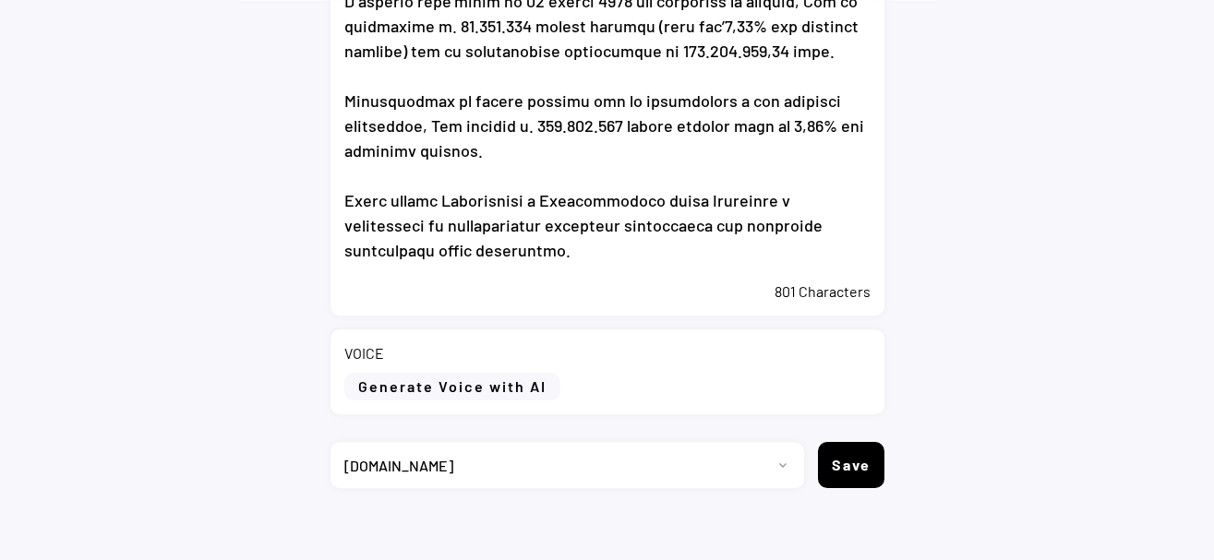
scroll to position [803, 0]
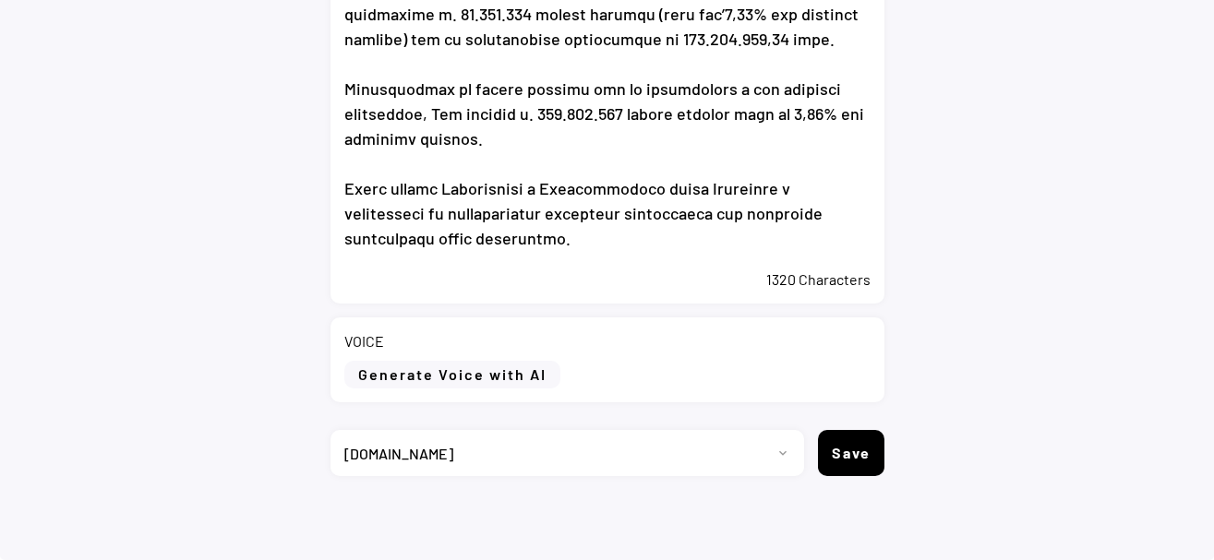
type textarea "Eni: informativa sull’acquisto di azioni proprie nel periodo compreso tra il 29…"
click at [469, 386] on button "Generate Voice with AI" at bounding box center [452, 375] width 216 height 28
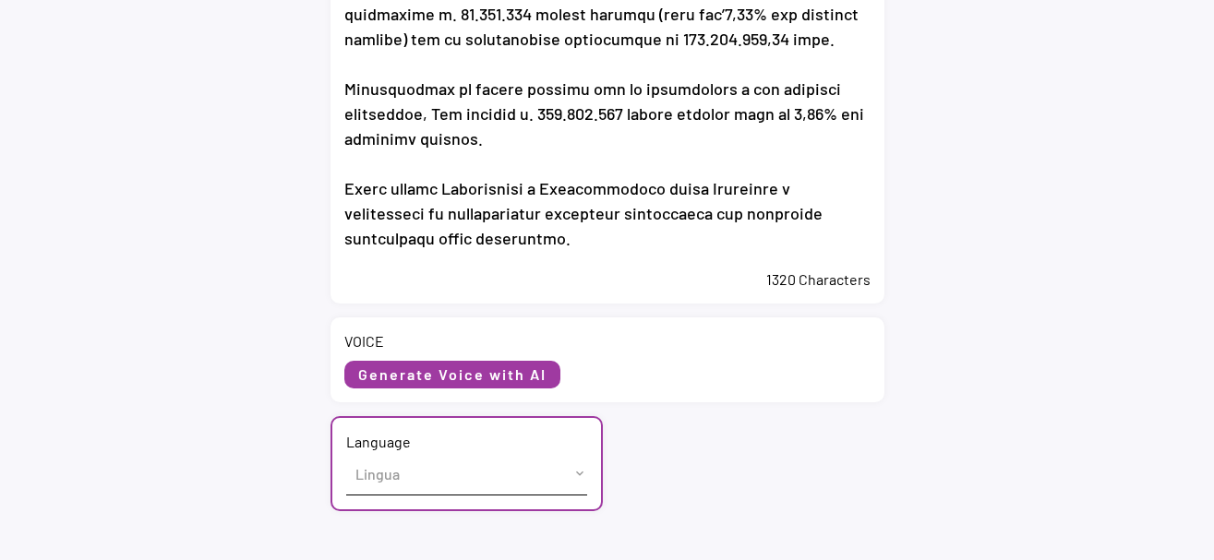
click at [346, 453] on select "Lingua English (US) French (France) Italian (Italy)" at bounding box center [466, 474] width 241 height 42
select select ""Italian ([GEOGRAPHIC_DATA])""
click option "Italian ([GEOGRAPHIC_DATA])" at bounding box center [0, 0] width 0 height 0
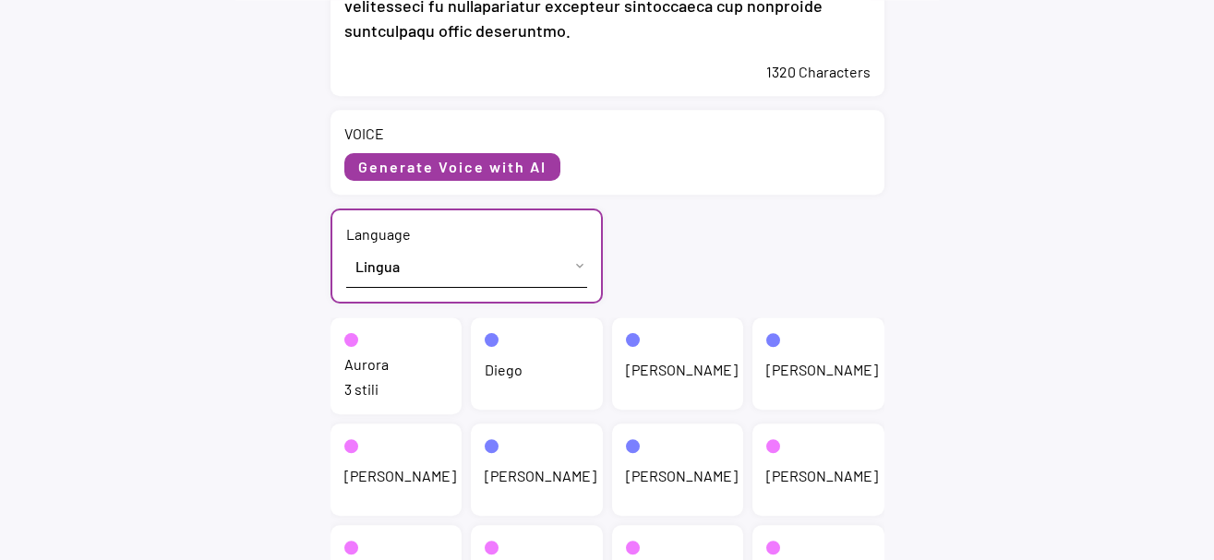
scroll to position [1039, 0]
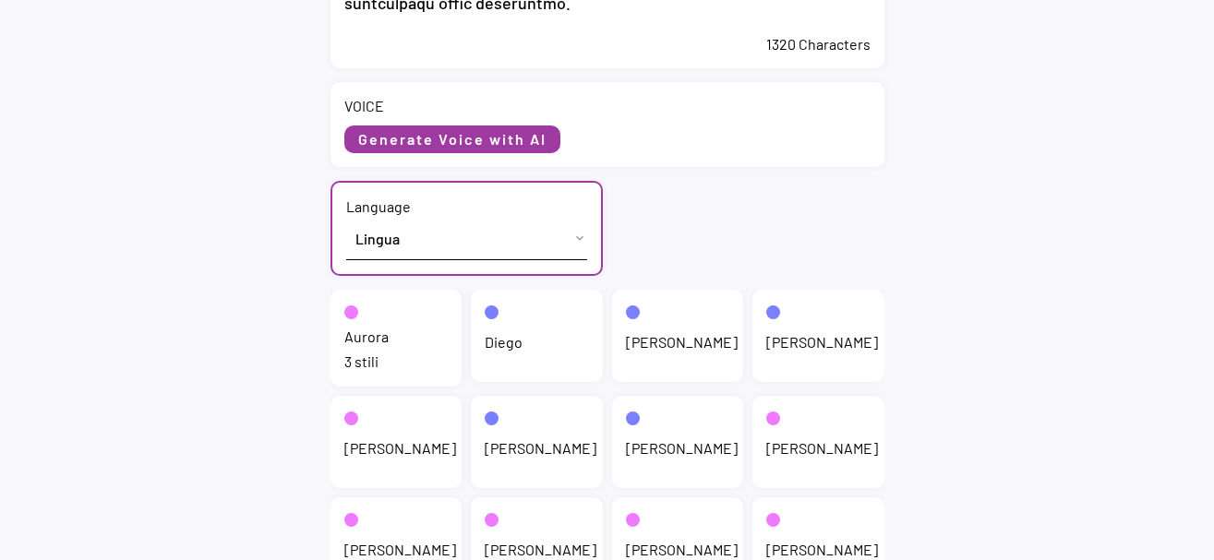
click at [366, 349] on div "Aurora 3 stili" at bounding box center [397, 338] width 132 height 97
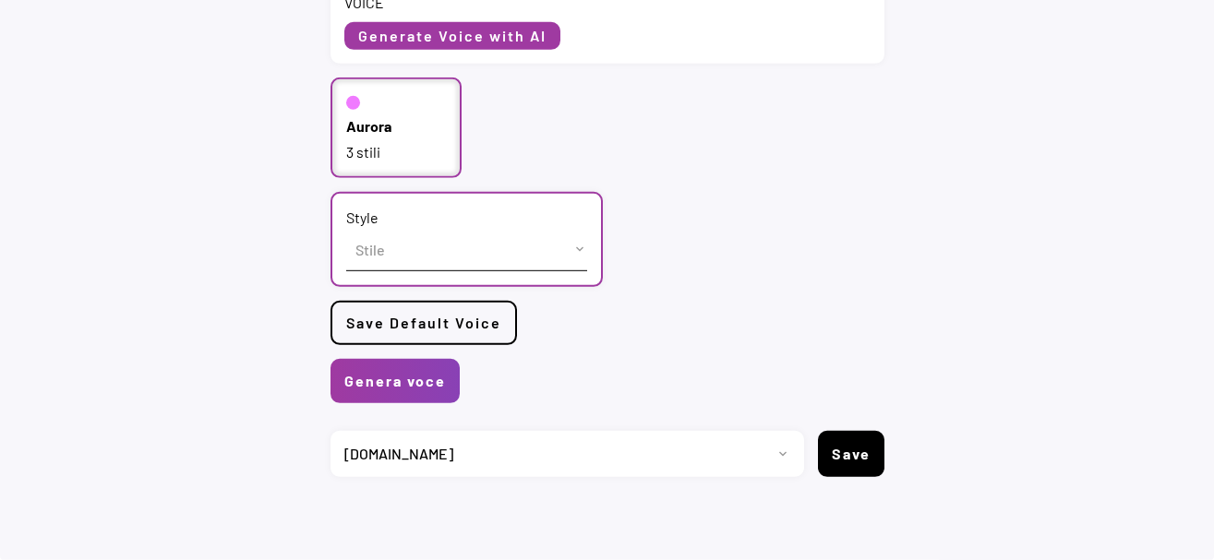
scroll to position [1143, 0]
click at [346, 228] on select "Stile cheerful chat Default" at bounding box center [466, 249] width 241 height 42
select select ""chat""
click option "chat" at bounding box center [0, 0] width 0 height 0
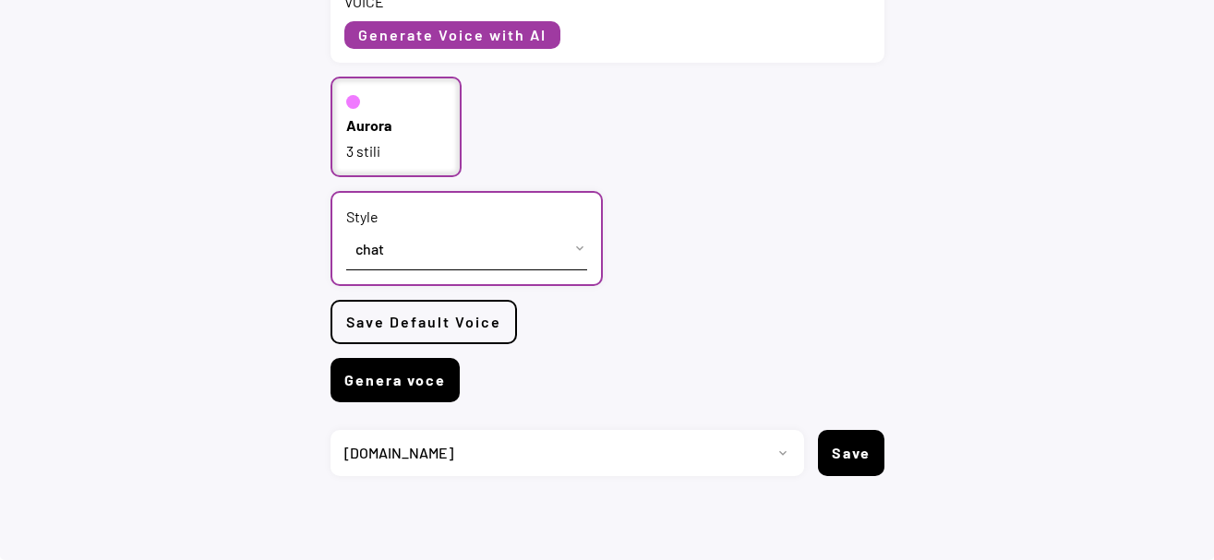
click at [390, 391] on button "Genera voce" at bounding box center [395, 380] width 129 height 44
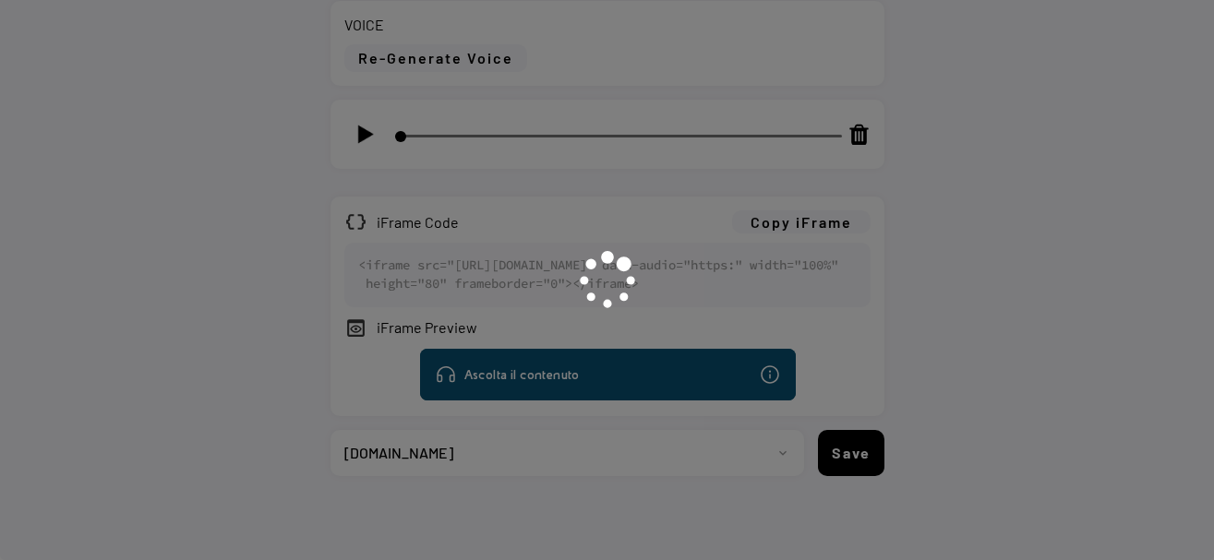
scroll to position [1138, 0]
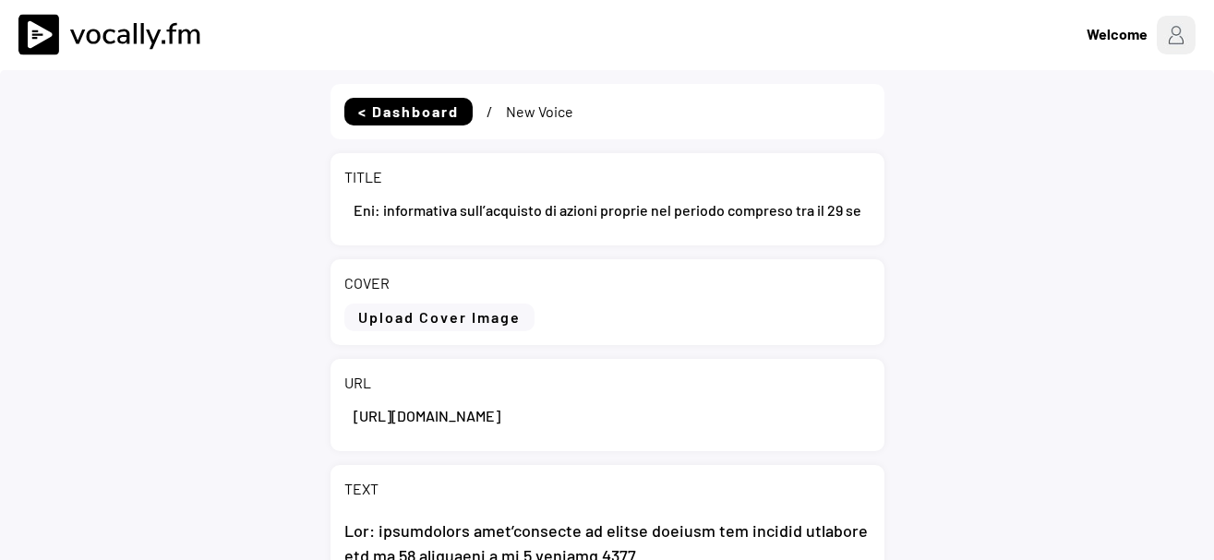
select select ""1348695171700984260__LOOKUP__1735904392009x606523124540768300""
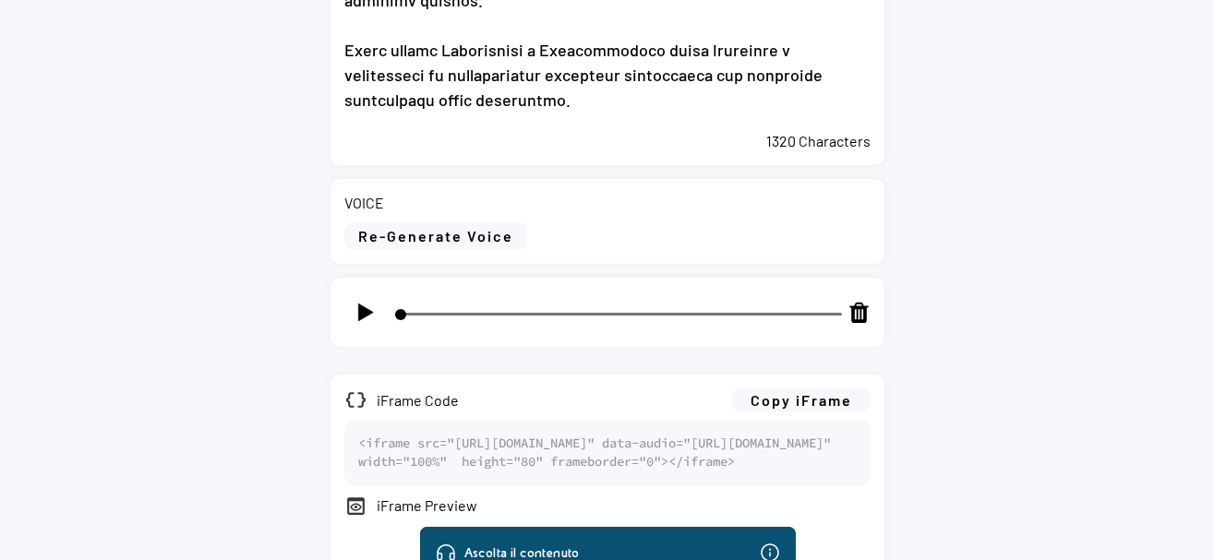
scroll to position [1174, 0]
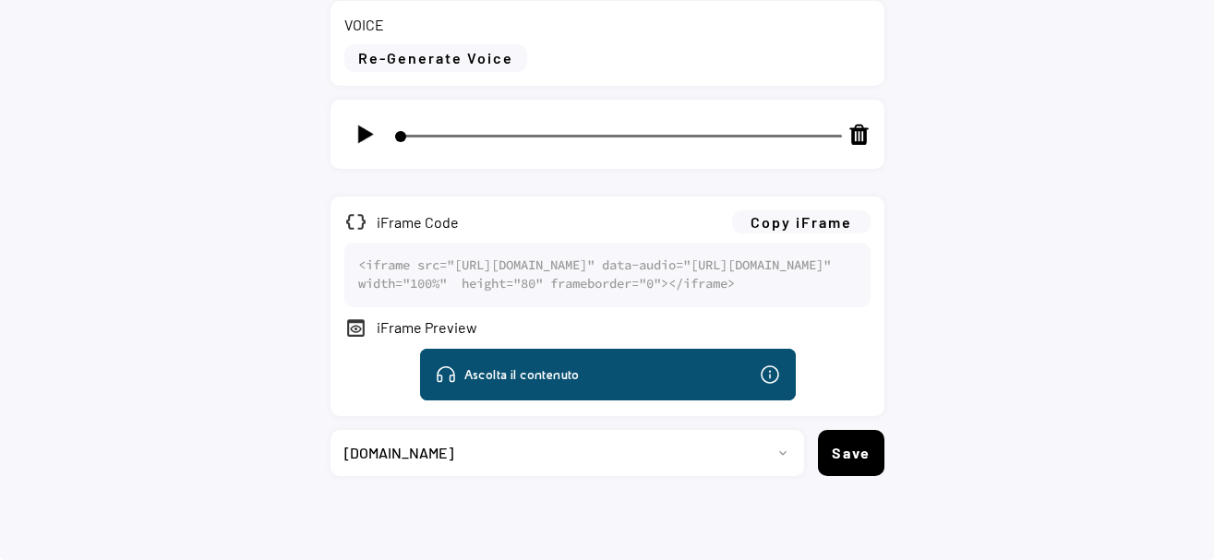
click at [363, 123] on img at bounding box center [365, 134] width 23 height 23
click at [360, 123] on img at bounding box center [365, 134] width 23 height 23
type input "5"
click at [815, 211] on button "Copy iFrame" at bounding box center [801, 222] width 138 height 23
click at [331, 430] on select "Progetto 2023 - cs - eng - [DOMAIN_NAME] 2023 - cs - ita - [DOMAIN_NAME] 2023 -…" at bounding box center [561, 453] width 460 height 46
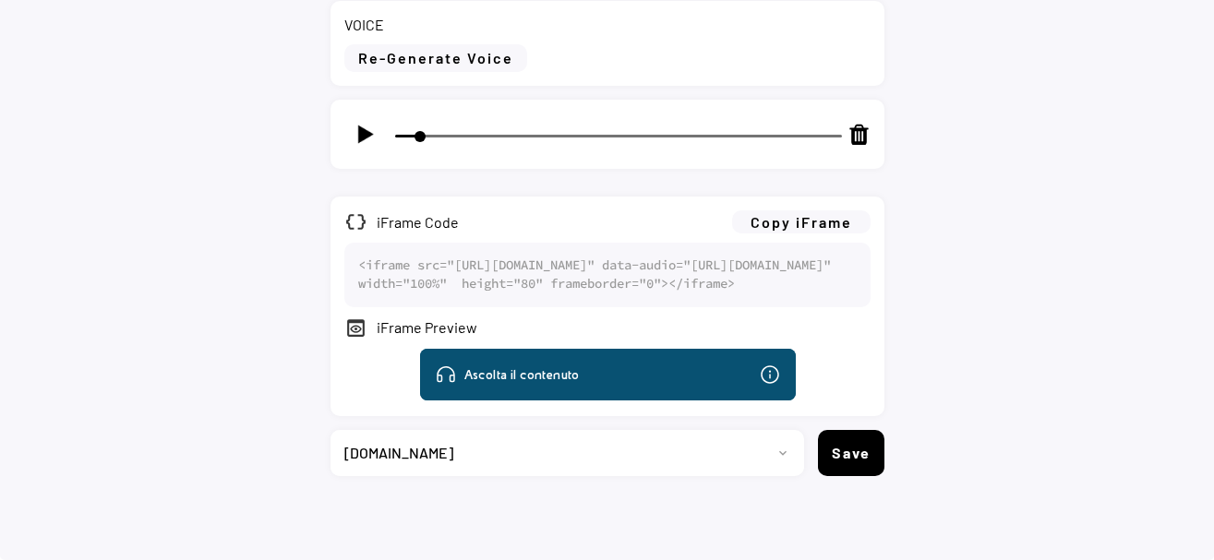
select select ""1348695171700984260__LOOKUP__1735904233799x559431839768379400""
click option "[DOMAIN_NAME]" at bounding box center [0, 0] width 0 height 0
click at [861, 463] on button "Save" at bounding box center [851, 453] width 66 height 46
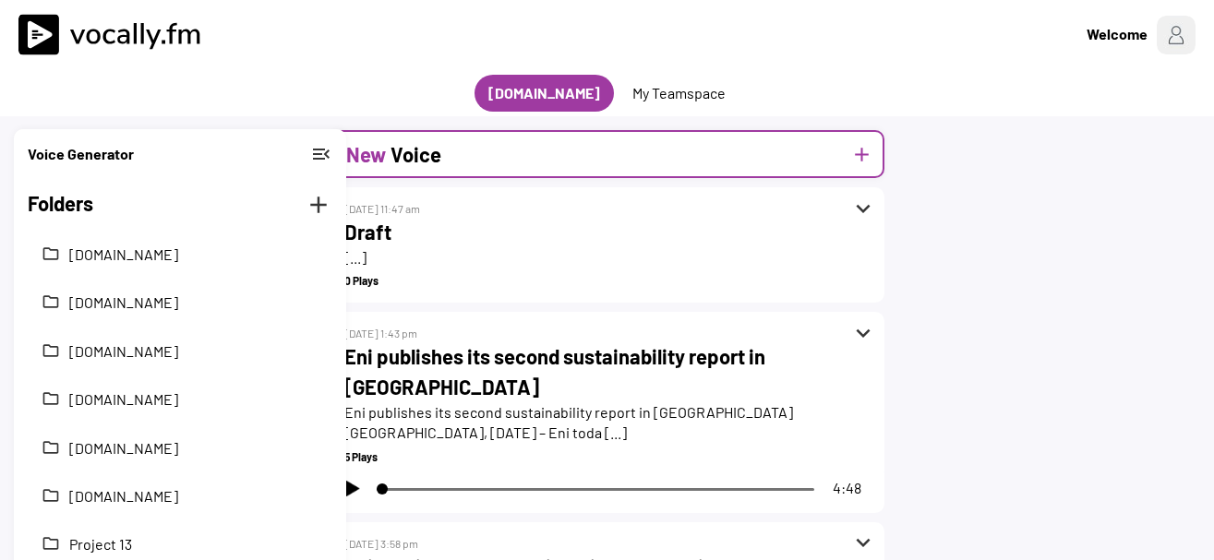
click at [486, 162] on div "New Voice add" at bounding box center [608, 154] width 554 height 48
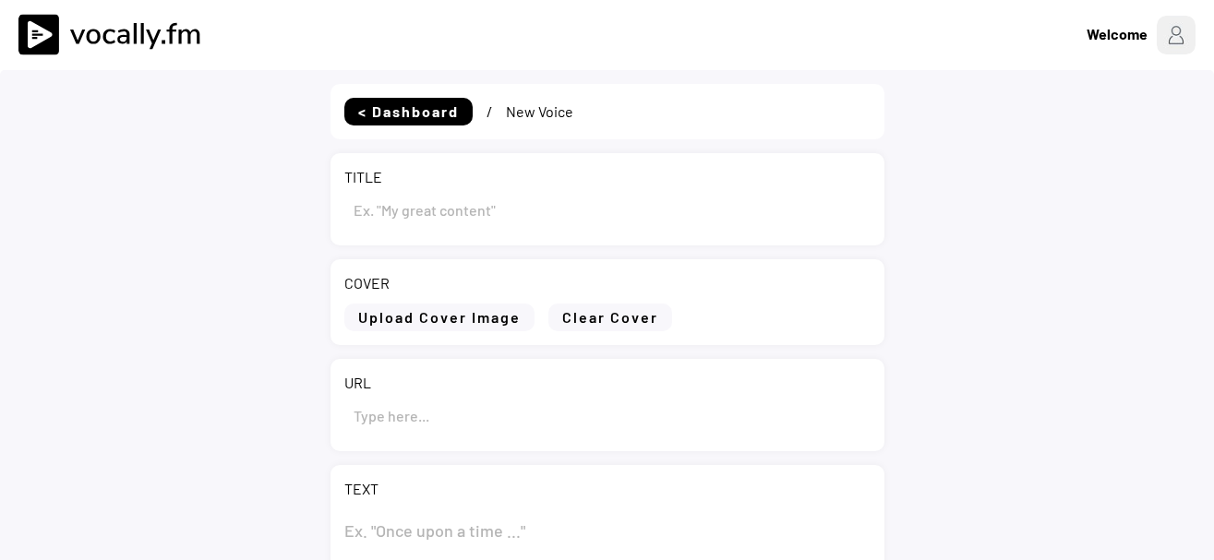
type input "Draft"
select select ""PLACEHOLDER_1427118222253""
select select ""1348695171700984260__LOOKUP__1735904233799x559431839768379400""
drag, startPoint x: 456, startPoint y: 207, endPoint x: 115, endPoint y: 201, distance: 340.7
click at [344, 208] on input "input" at bounding box center [607, 209] width 526 height 44
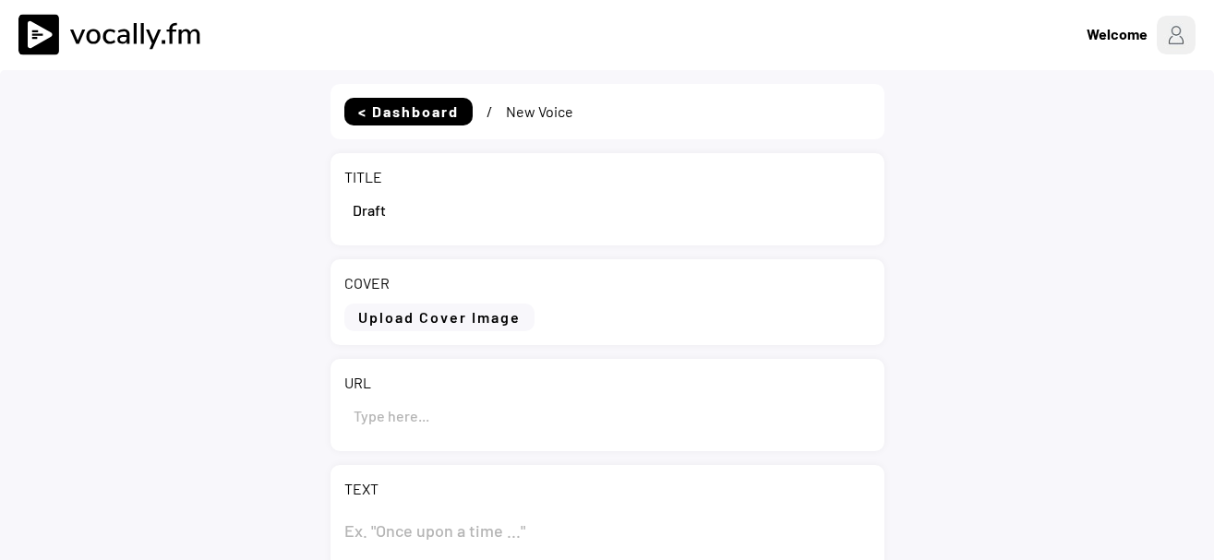
paste input "Eni: report on the purchase of treasury shares during the period from [DATE] to…"
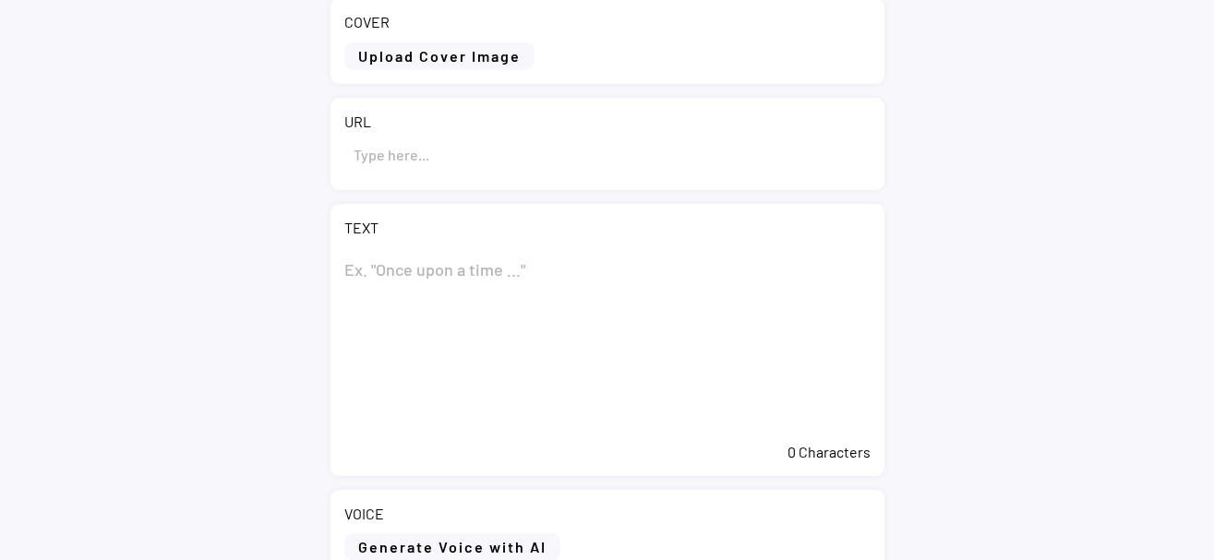
scroll to position [283, 0]
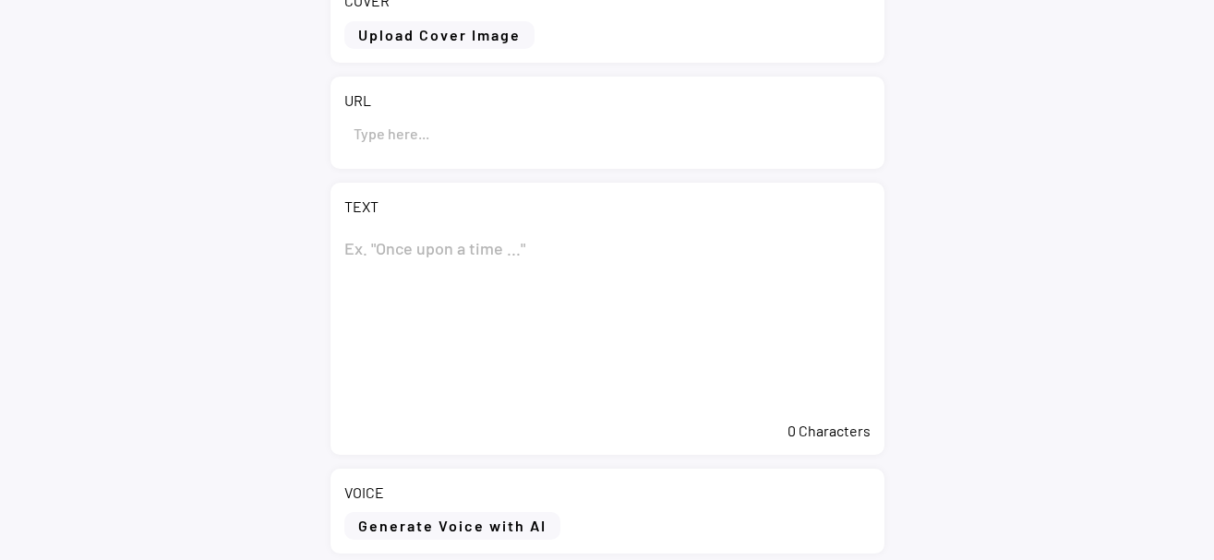
type input "Eni: report on the purchase of treasury shares during the period from [DATE] to…"
click at [451, 273] on textarea at bounding box center [607, 319] width 526 height 185
paste textarea "Eni: report on the purchase of treasury shares during the period from [DATE] to…"
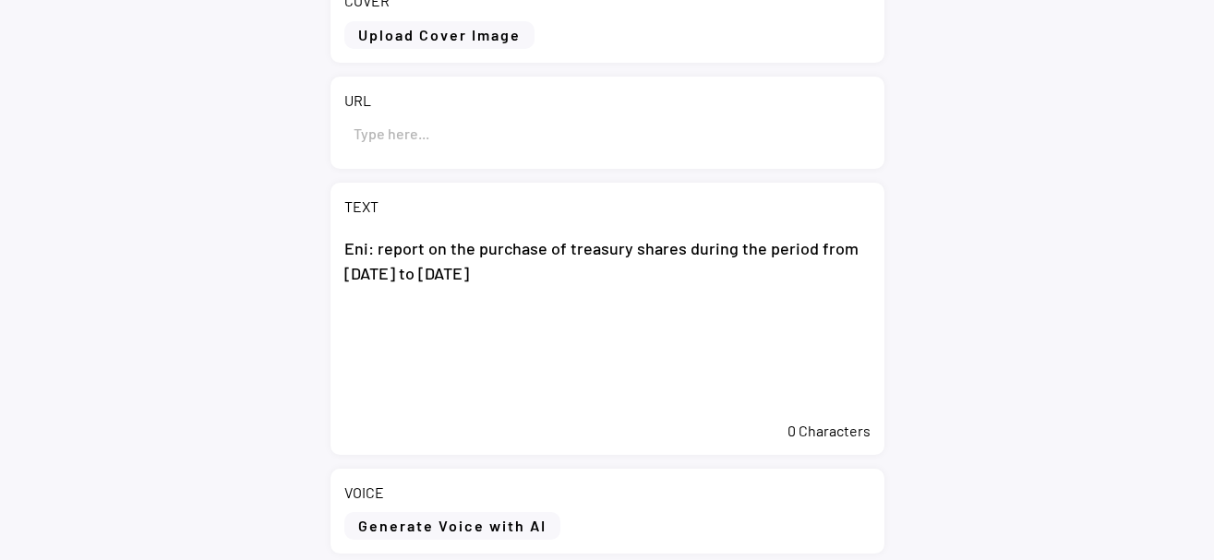
type textarea "Eni: report on the purchase of treasury shares during the period from [DATE] to…"
click at [463, 136] on input "input" at bounding box center [607, 133] width 526 height 44
paste input "[URL][DOMAIN_NAME][DATE]"
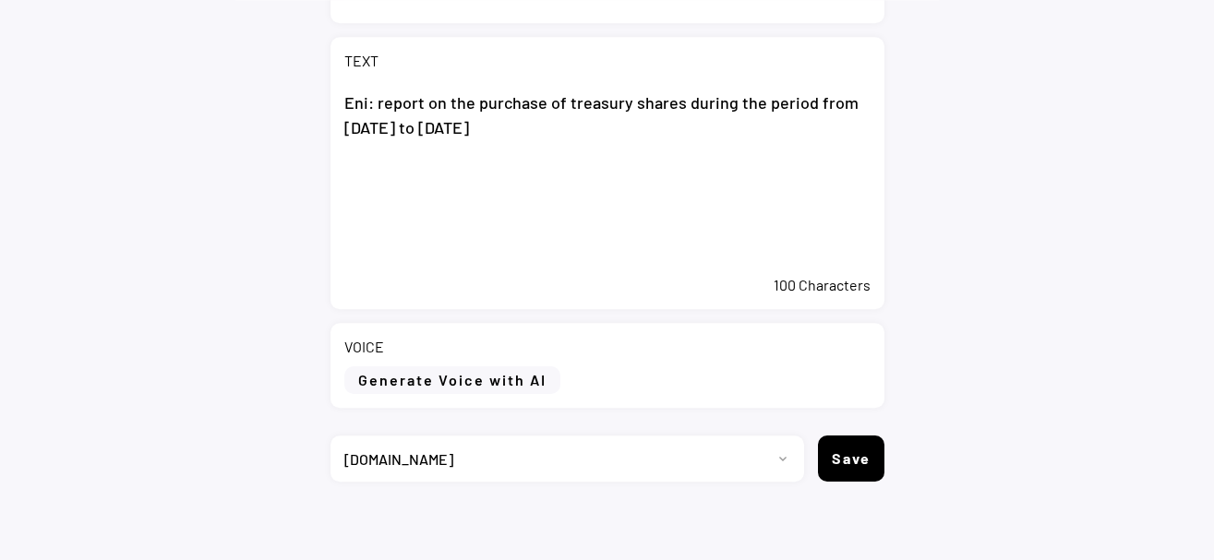
scroll to position [434, 0]
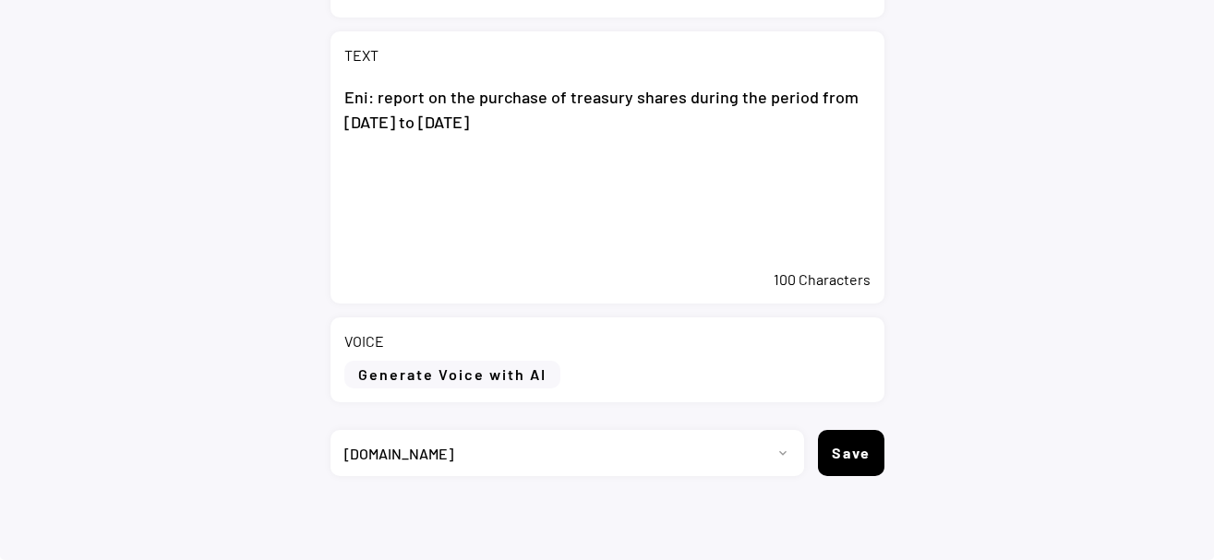
type input "[URL][DOMAIN_NAME][DATE]"
drag, startPoint x: 680, startPoint y: 179, endPoint x: 692, endPoint y: 160, distance: 23.3
click at [682, 175] on textarea "Eni: report on the purchase of treasury shares during the period from [DATE] to…" at bounding box center [607, 168] width 526 height 185
click at [507, 198] on textarea "Eni: report on the purchase of treasury shares during the period from 29 Septem…" at bounding box center [607, 168] width 526 height 185
paste textarea "San Donato Milanese (Milan), 8 October 2025 – During the period from 29 Septemb…"
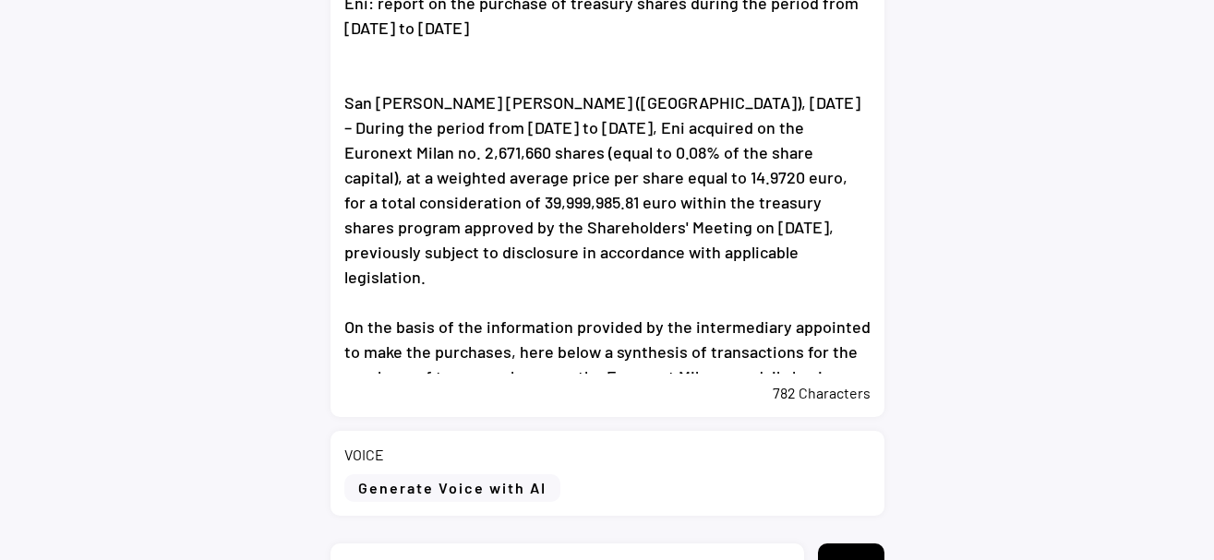
scroll to position [642, 0]
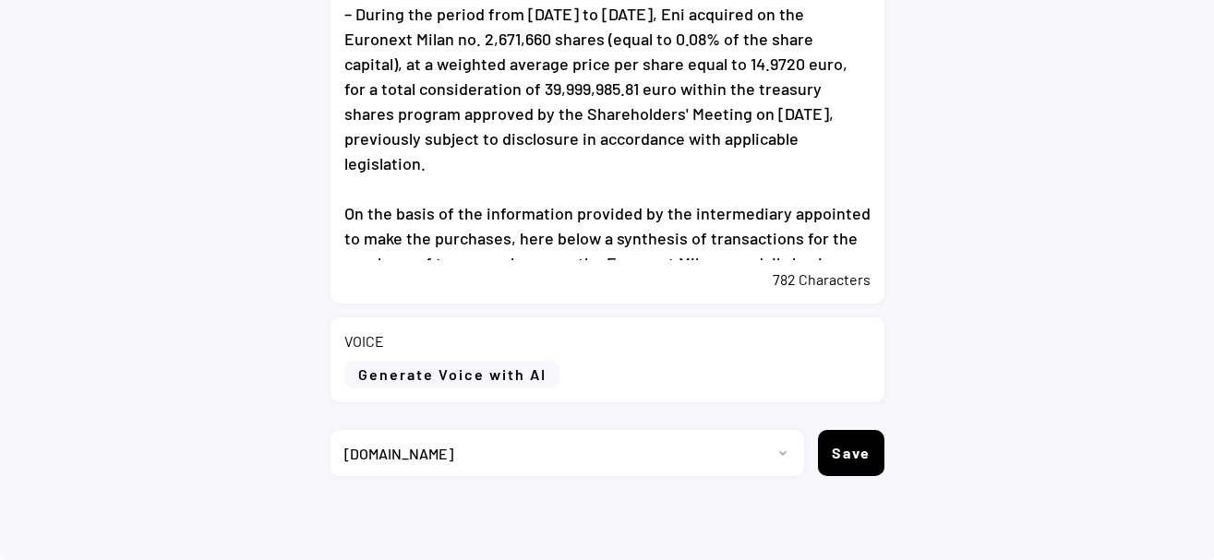
click at [684, 283] on div "782 Characters" at bounding box center [607, 280] width 526 height 20
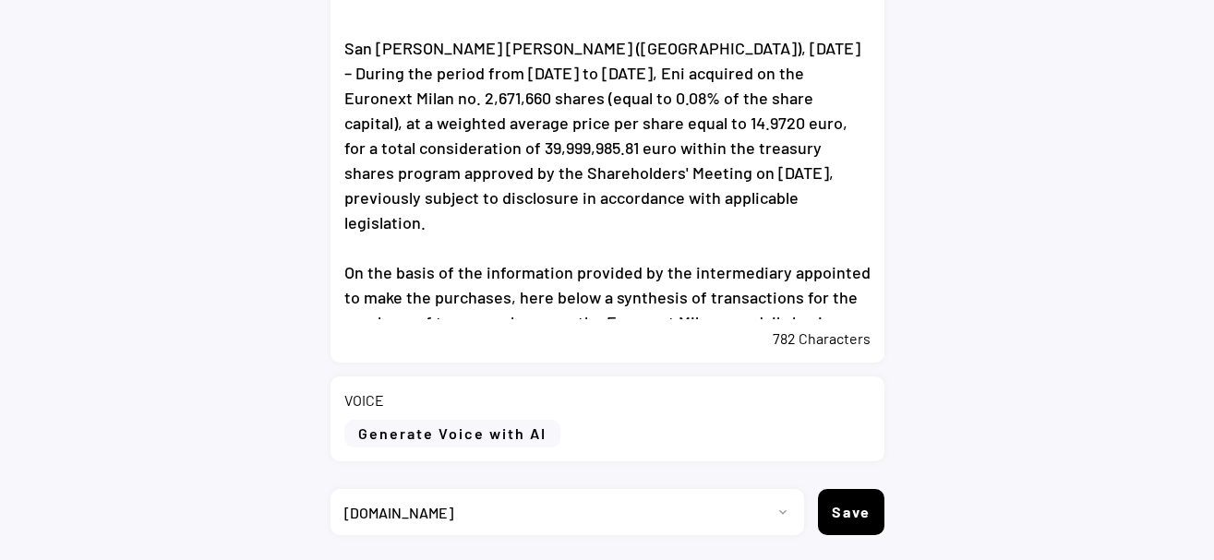
scroll to position [548, 0]
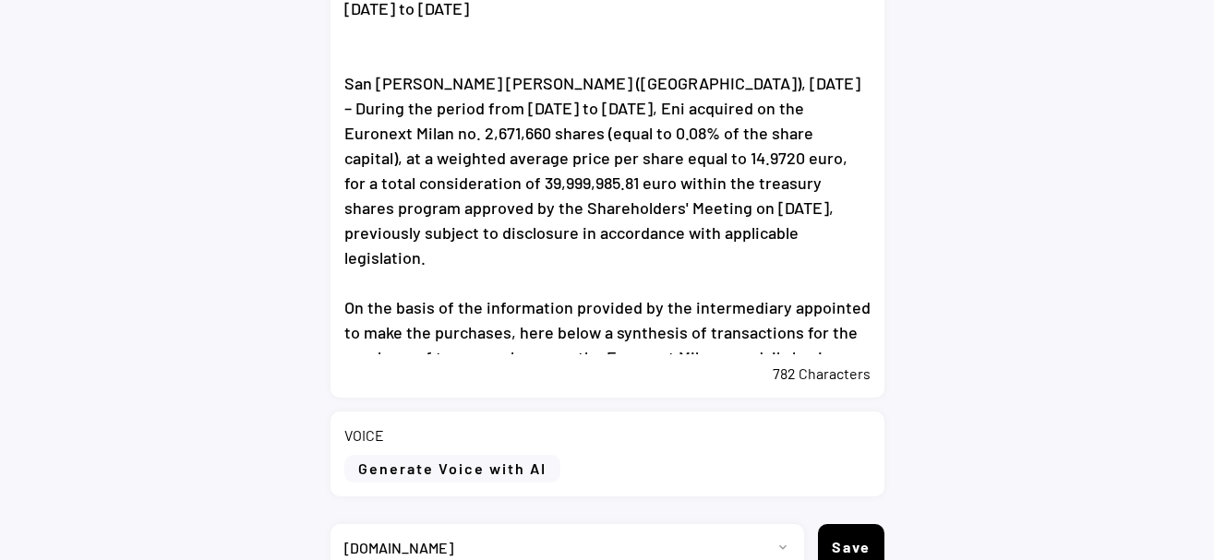
drag, startPoint x: 857, startPoint y: 344, endPoint x: 868, endPoint y: 339, distance: 12.4
click at [857, 343] on textarea "Eni: report on the purchase of treasury shares during the period from 29 Septem…" at bounding box center [607, 158] width 526 height 392
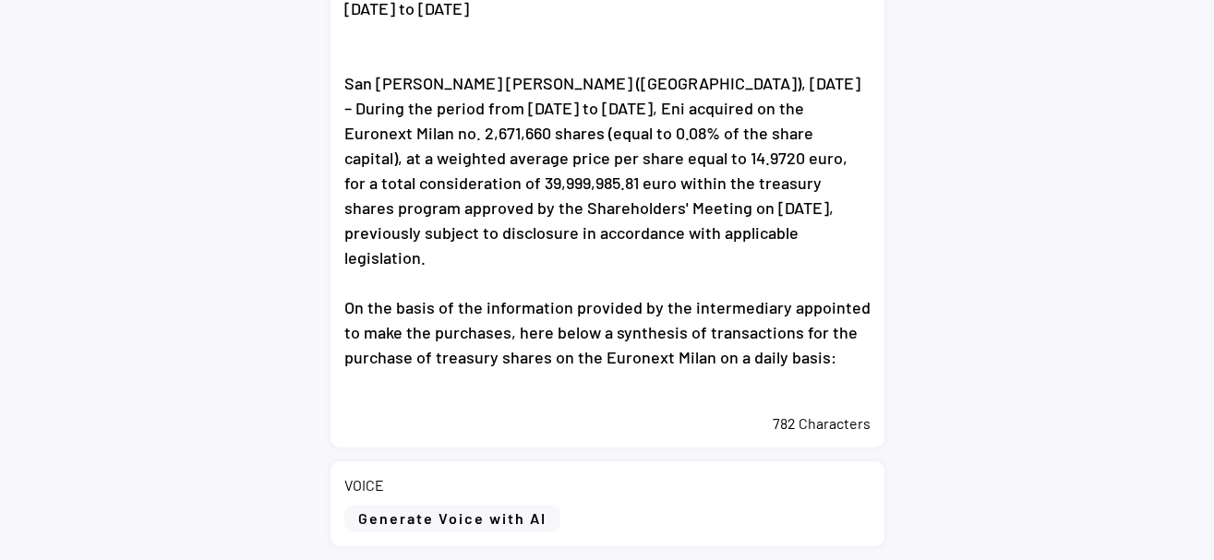
paste textarea "From the start on 20 May 2025 of the buyback program, Eni acquired no. 59,064,0…"
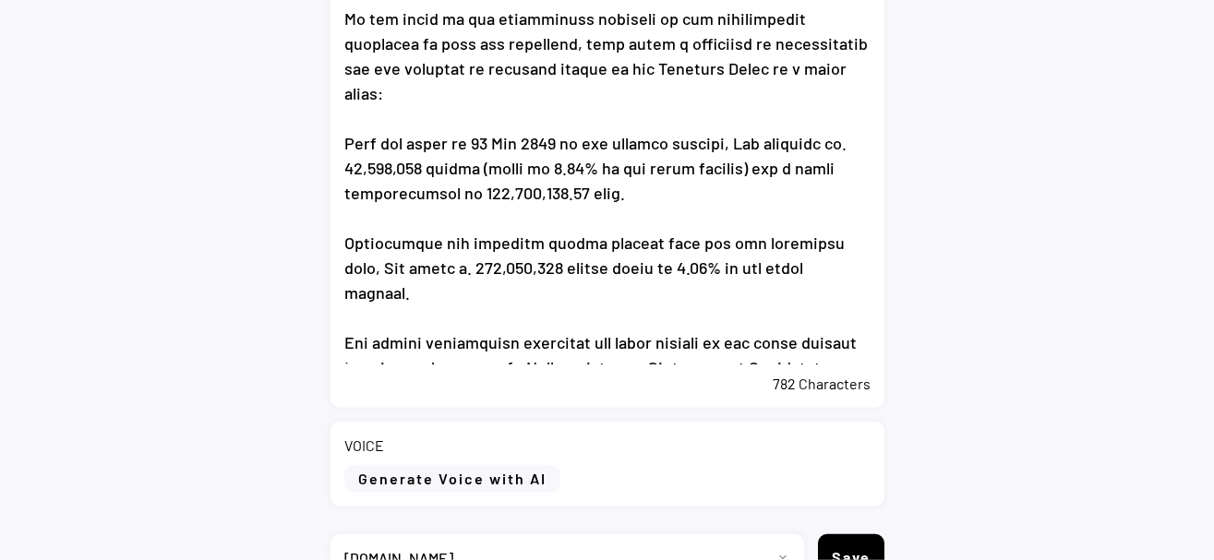
scroll to position [803, 0]
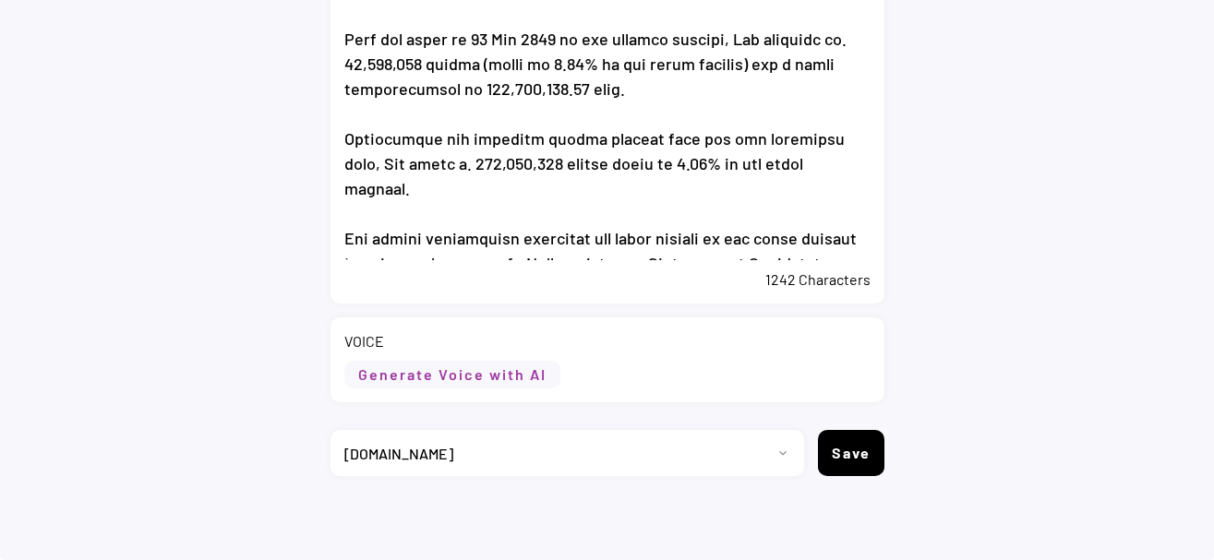
type textarea "Eni: report on the purchase of treasury shares during the period from 29 Septem…"
click at [481, 376] on button "Generate Voice with AI" at bounding box center [452, 375] width 216 height 28
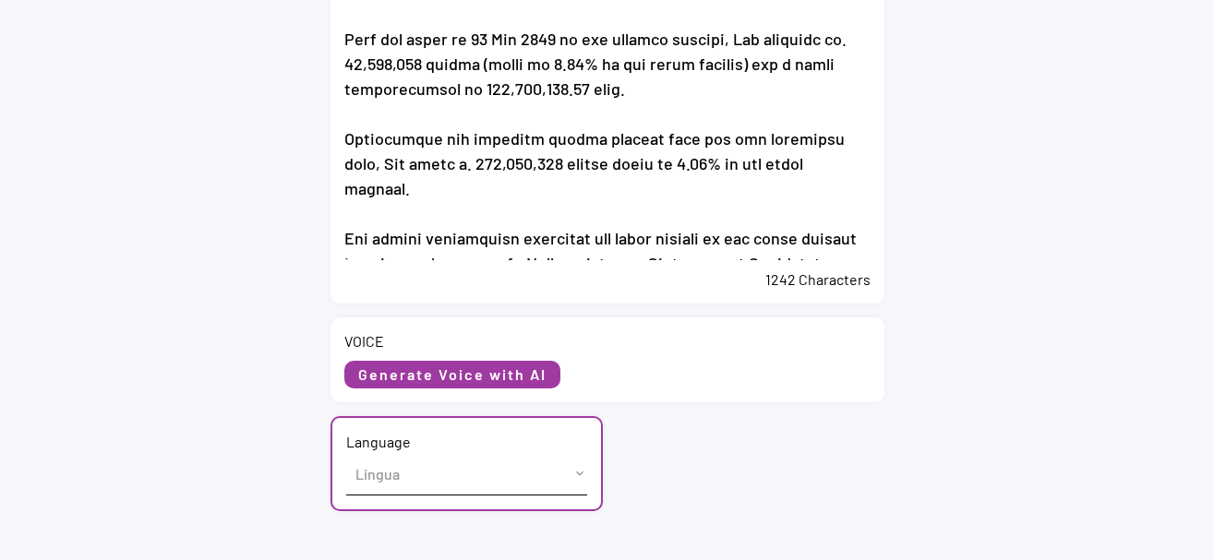
click at [346, 453] on select "Lingua English (US) French (France) Italian (Italy)" at bounding box center [466, 474] width 241 height 42
select select ""English (US)""
click option "English (US)" at bounding box center [0, 0] width 0 height 0
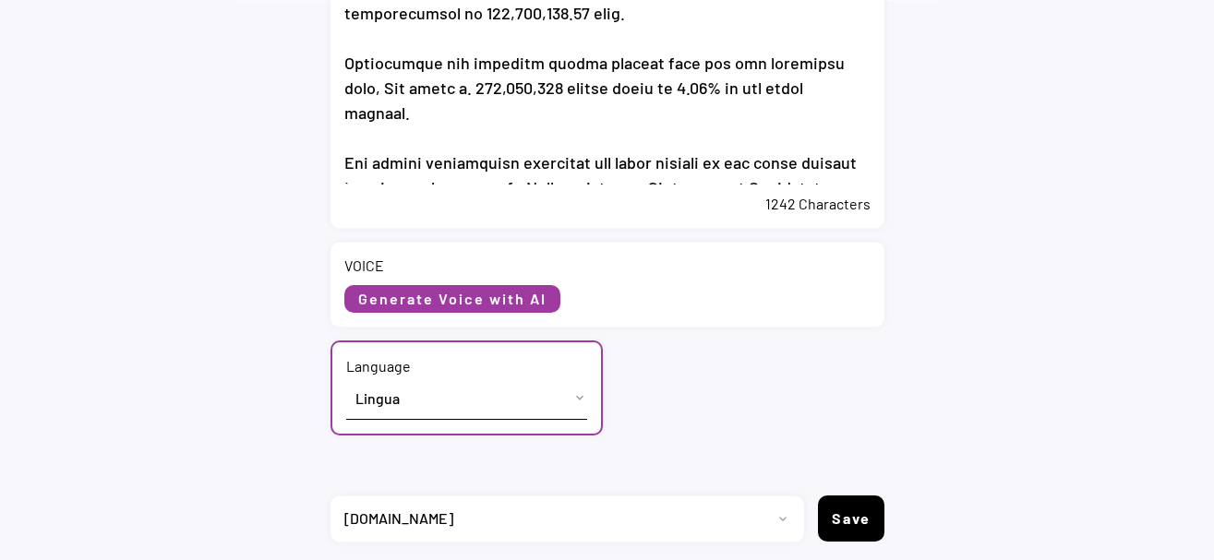
scroll to position [945, 0]
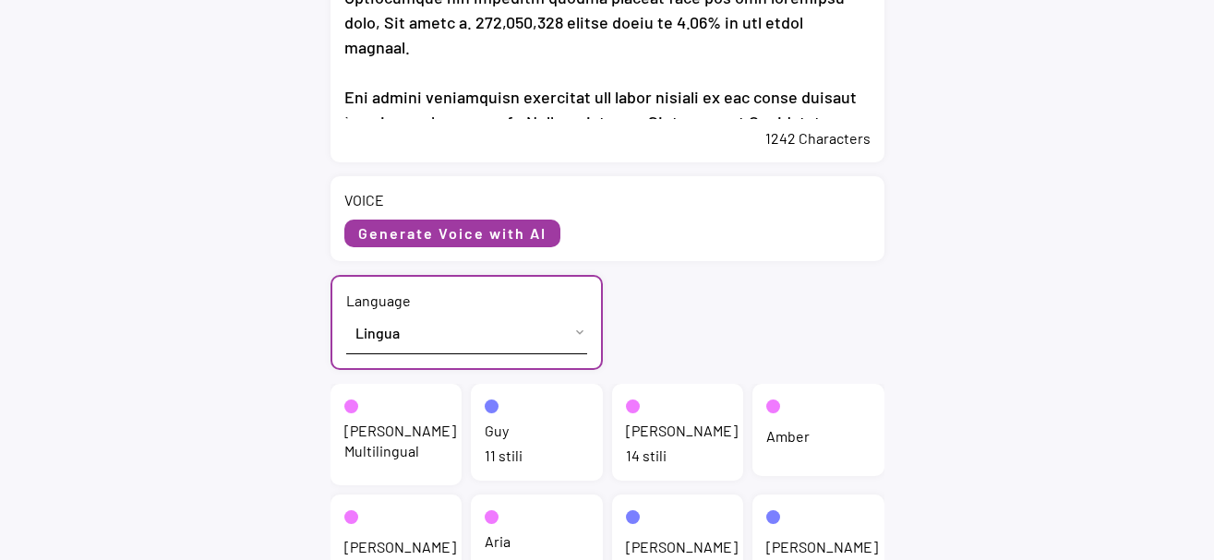
click at [391, 428] on div "Jenny Multilingual" at bounding box center [400, 442] width 112 height 42
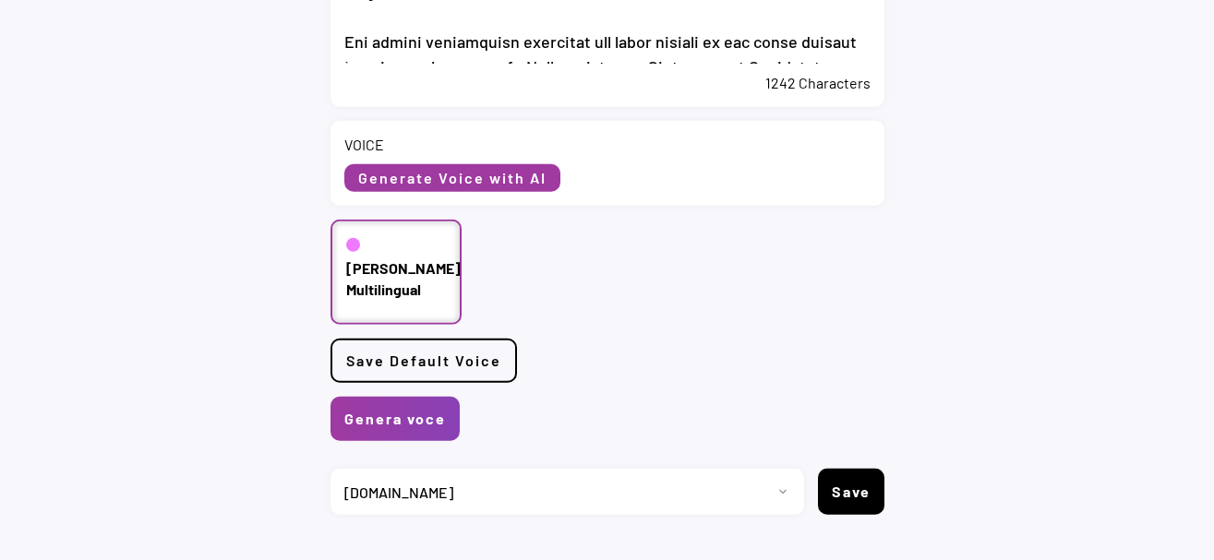
scroll to position [1039, 0]
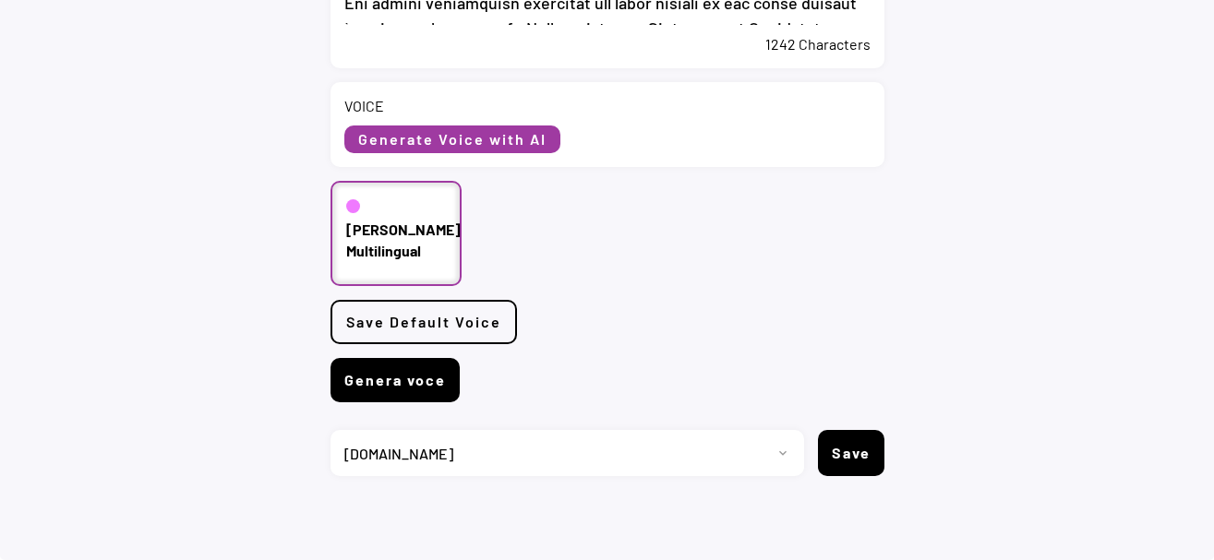
click at [389, 380] on button "Genera voce" at bounding box center [395, 380] width 129 height 44
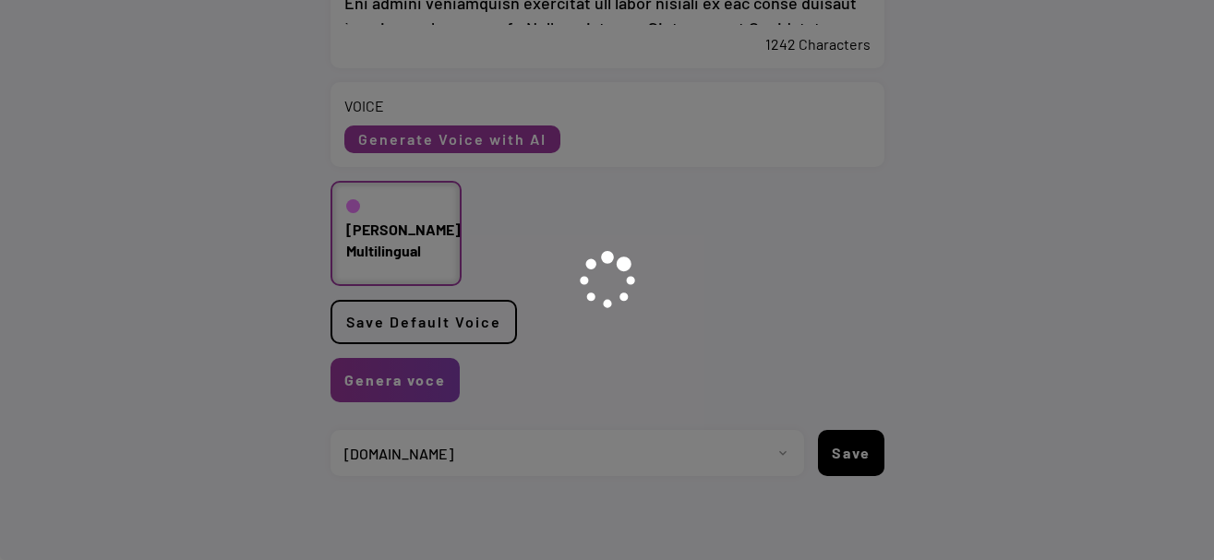
scroll to position [0, 0]
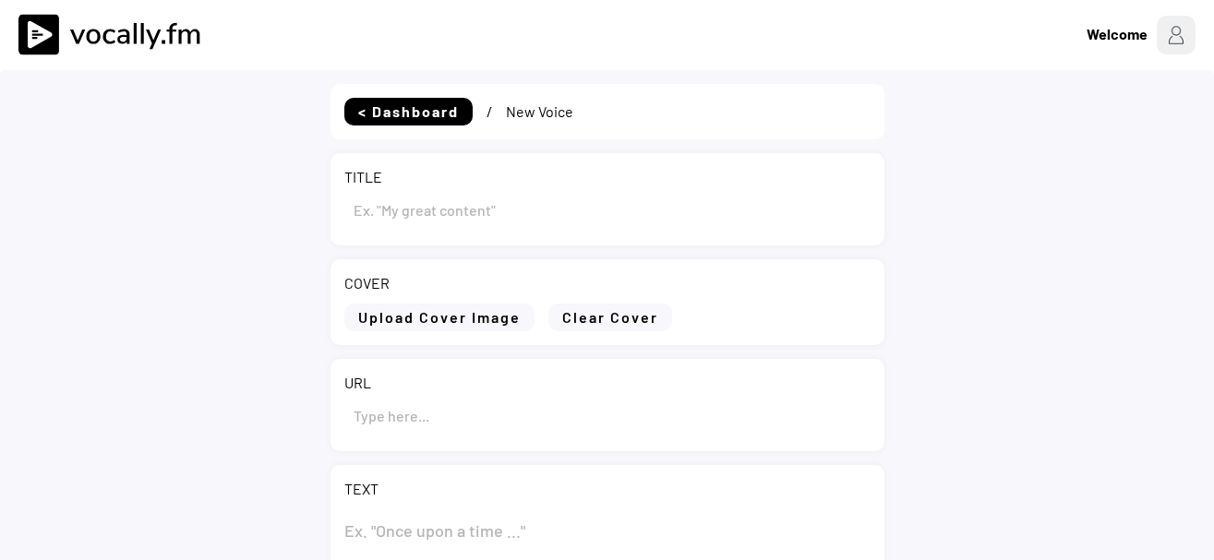
type input "Eni: report on the purchase of treasury shares during the period from [DATE] to…"
type input "[URL][DOMAIN_NAME][DATE]"
type textarea "Lor: ipsumd si ame consecte ad elitsedd eiusmo tempor inc utlabo etdo 39 Magnaa…"
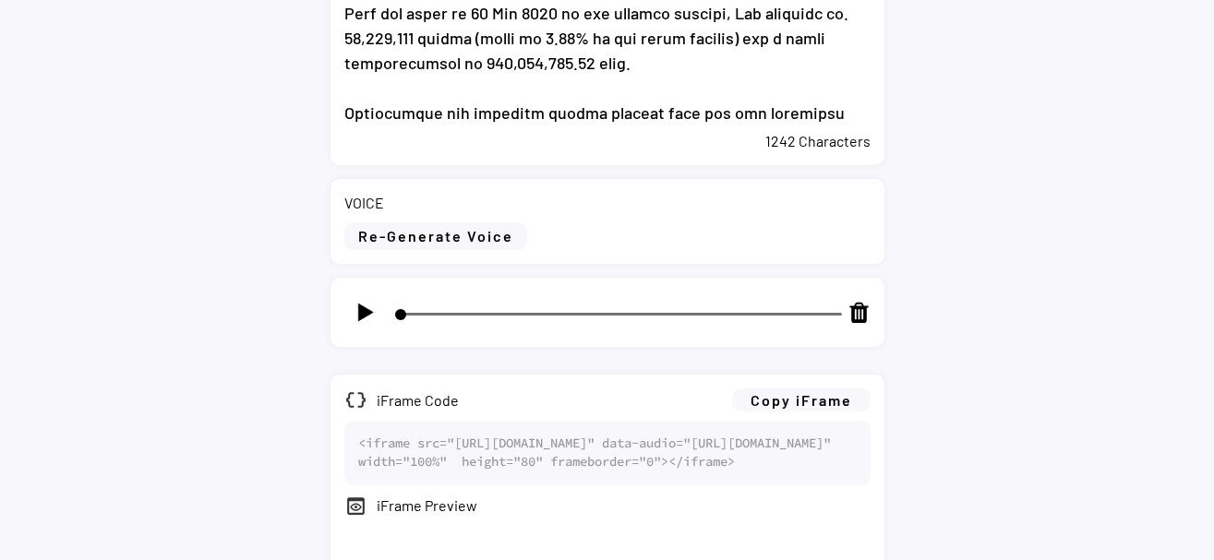
scroll to position [1174, 0]
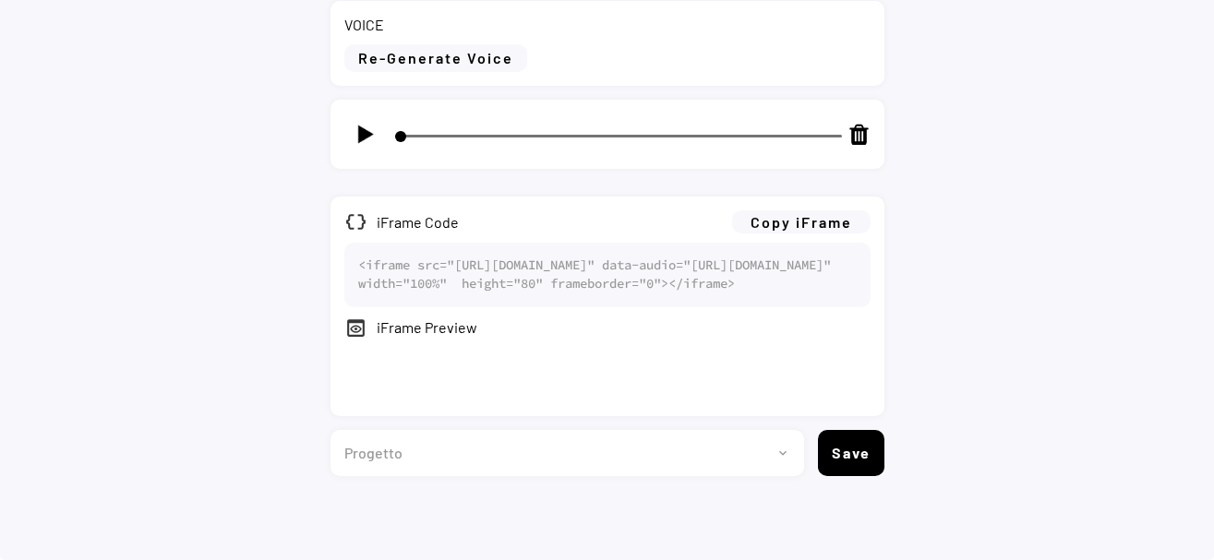
select select ""1348695171700984260__LOOKUP__1735904233799x559431839768379400""
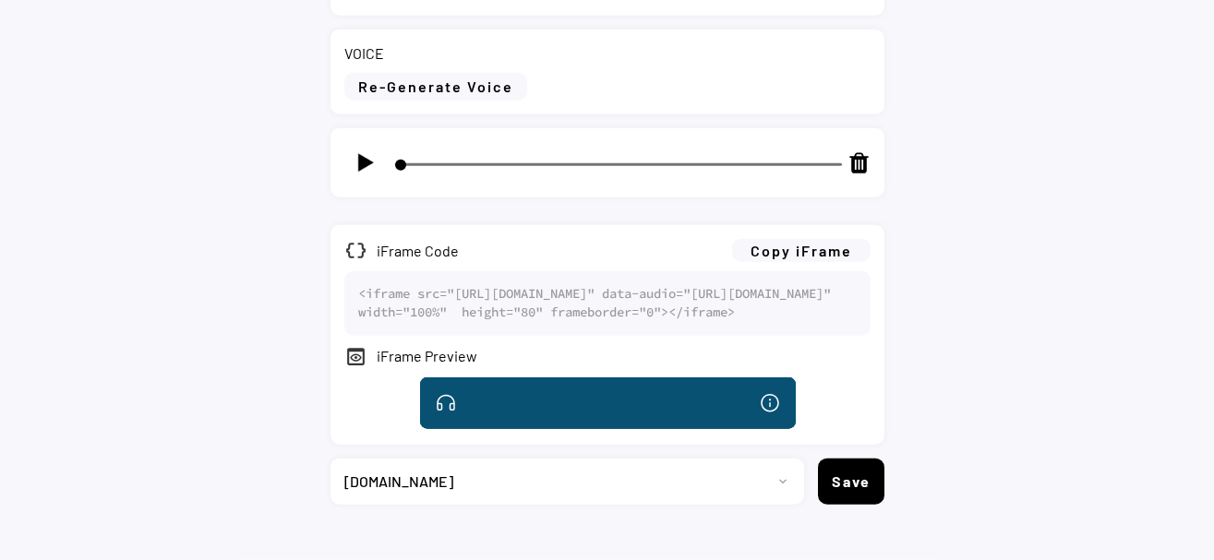
scroll to position [985, 0]
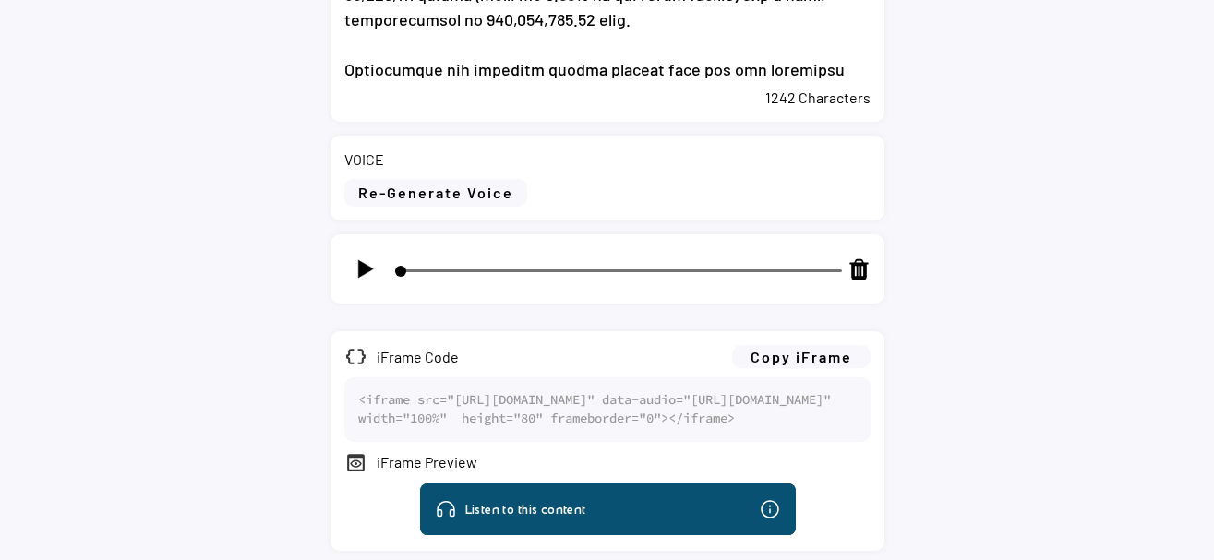
click at [368, 265] on img at bounding box center [365, 269] width 23 height 23
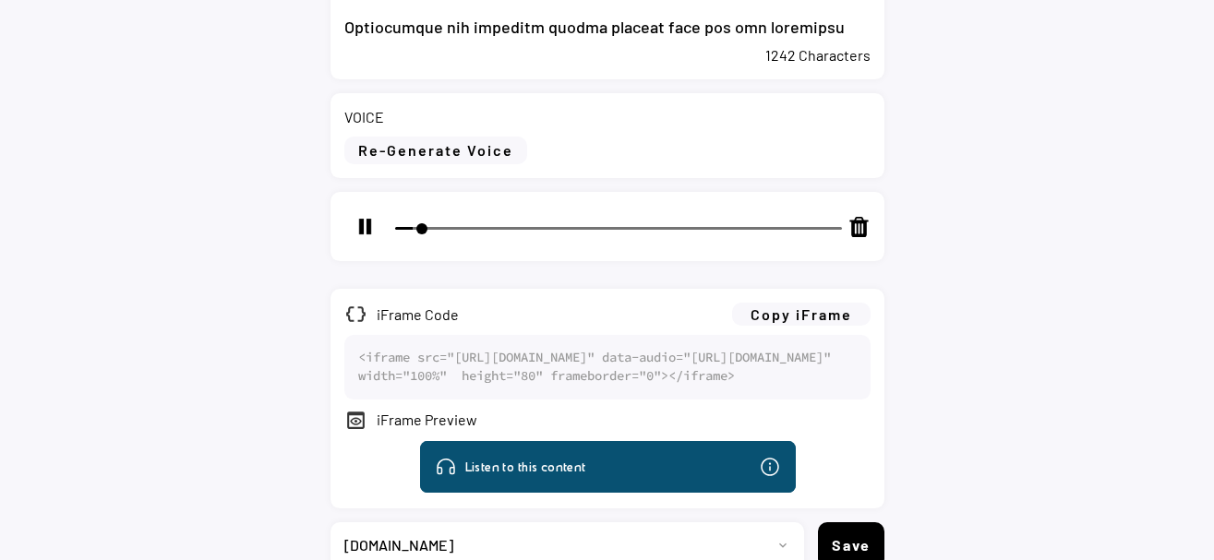
scroll to position [1079, 0]
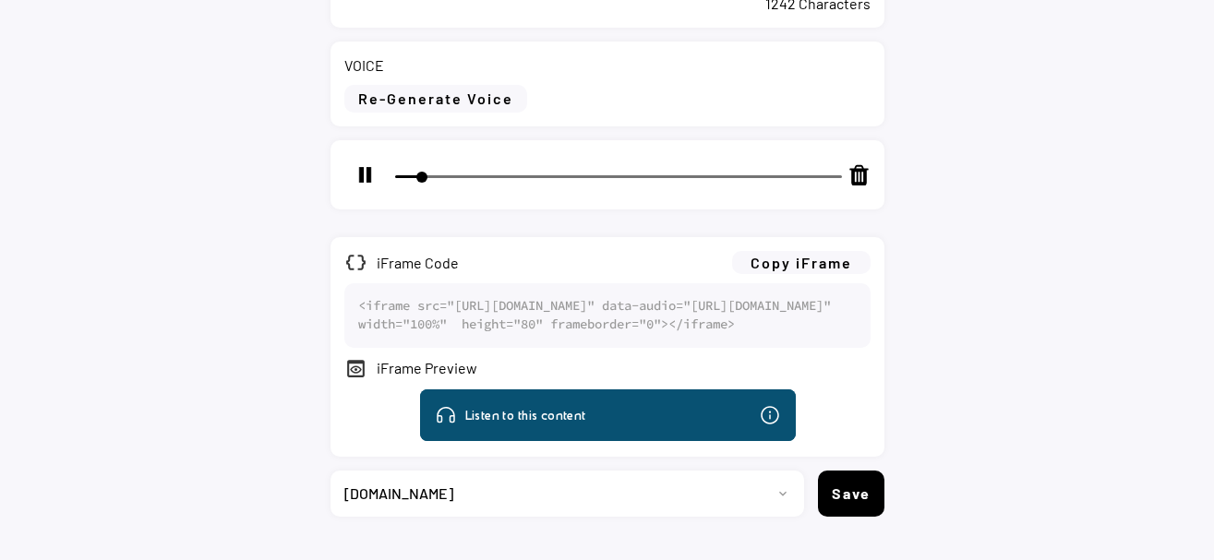
click at [365, 165] on img at bounding box center [365, 174] width 23 height 23
type input "6"
click at [837, 260] on button "Copy iFrame" at bounding box center [801, 262] width 138 height 23
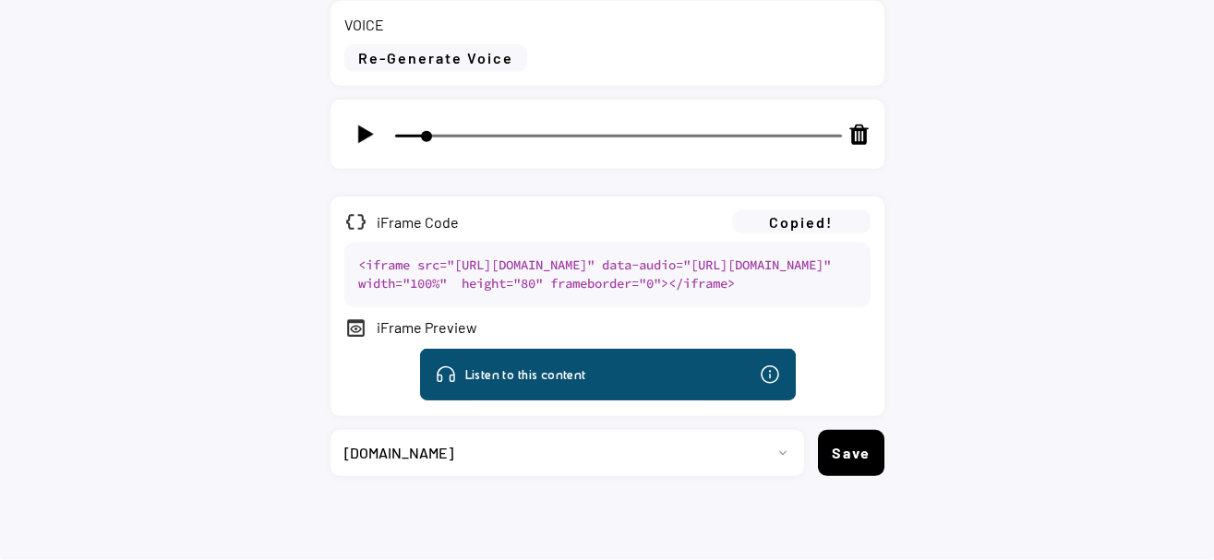
scroll to position [1174, 0]
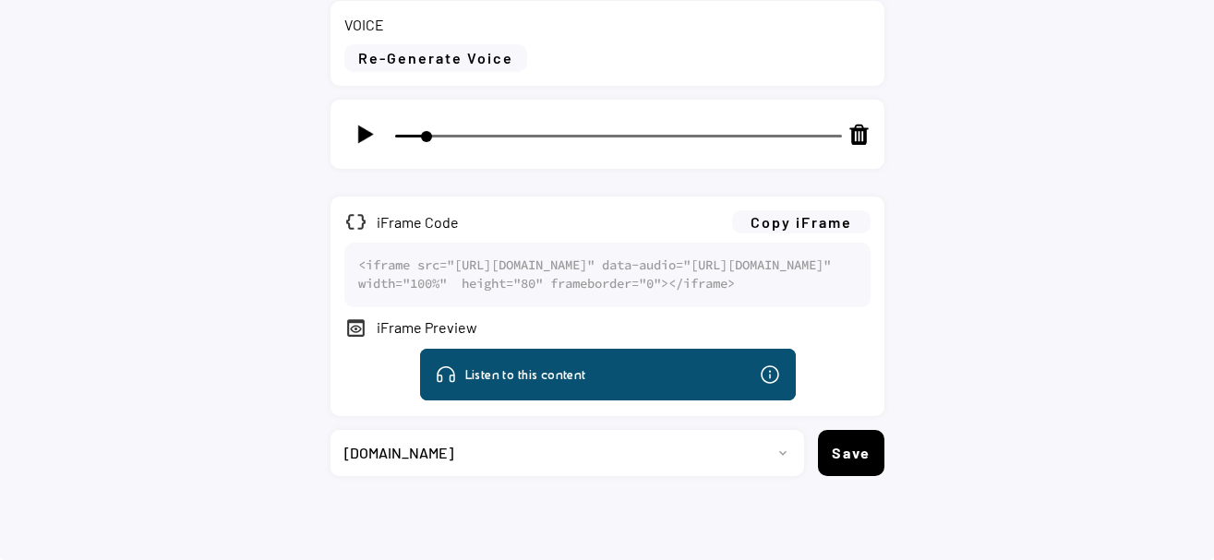
click at [331, 430] on select "Progetto 2023 - cs - eng - [DOMAIN_NAME] 2023 - cs - ita - [DOMAIN_NAME] 2023 -…" at bounding box center [561, 453] width 460 height 46
select select ""1348695171700984260__LOOKUP__1735904392009x606523124540768300""
click option "[DOMAIN_NAME]" at bounding box center [0, 0] width 0 height 0
click at [851, 463] on button "Save" at bounding box center [851, 453] width 66 height 46
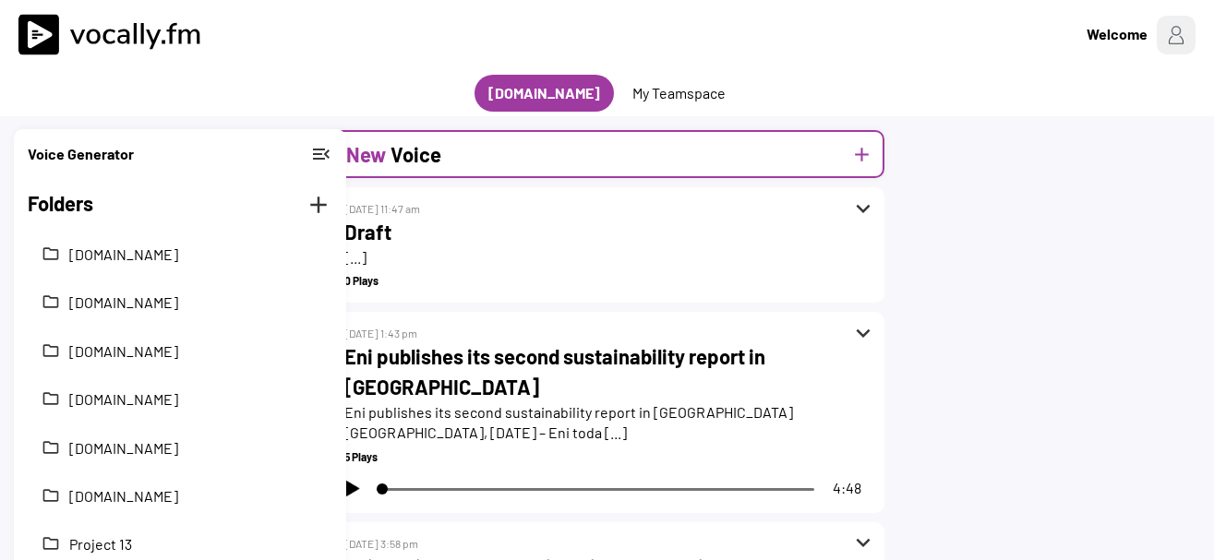
click at [436, 145] on h2 "Voice" at bounding box center [416, 154] width 51 height 30
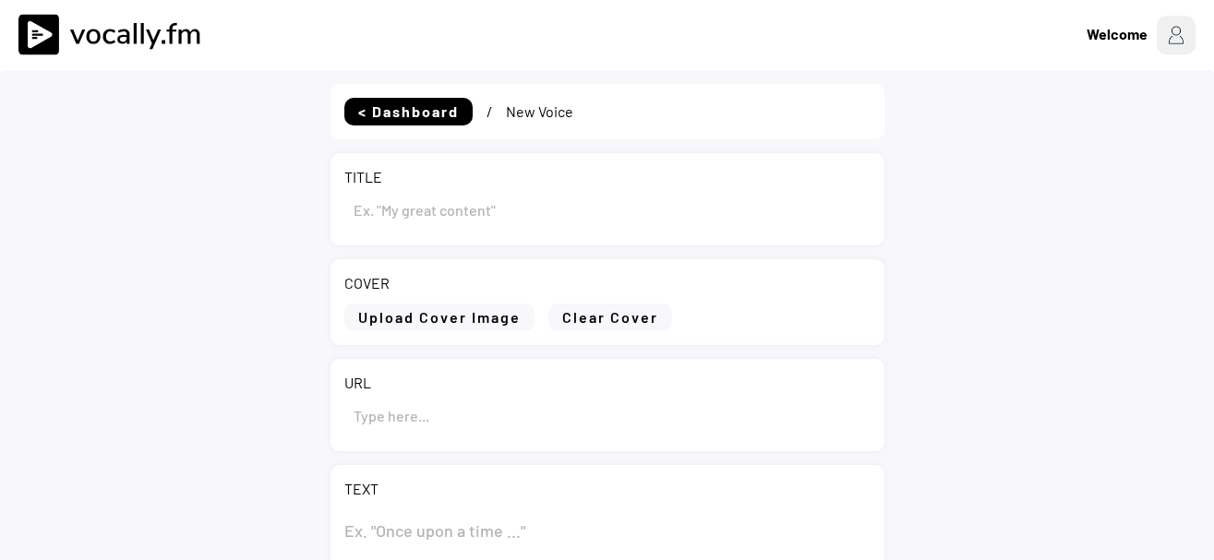
select select ""PLACEHOLDER_1427118222253""
type input "Draft"
select select ""1348695171700984260__LOOKUP__1735904392009x606523124540768300""
drag, startPoint x: 449, startPoint y: 223, endPoint x: 96, endPoint y: 199, distance: 353.5
click at [344, 199] on input "input" at bounding box center [607, 209] width 526 height 44
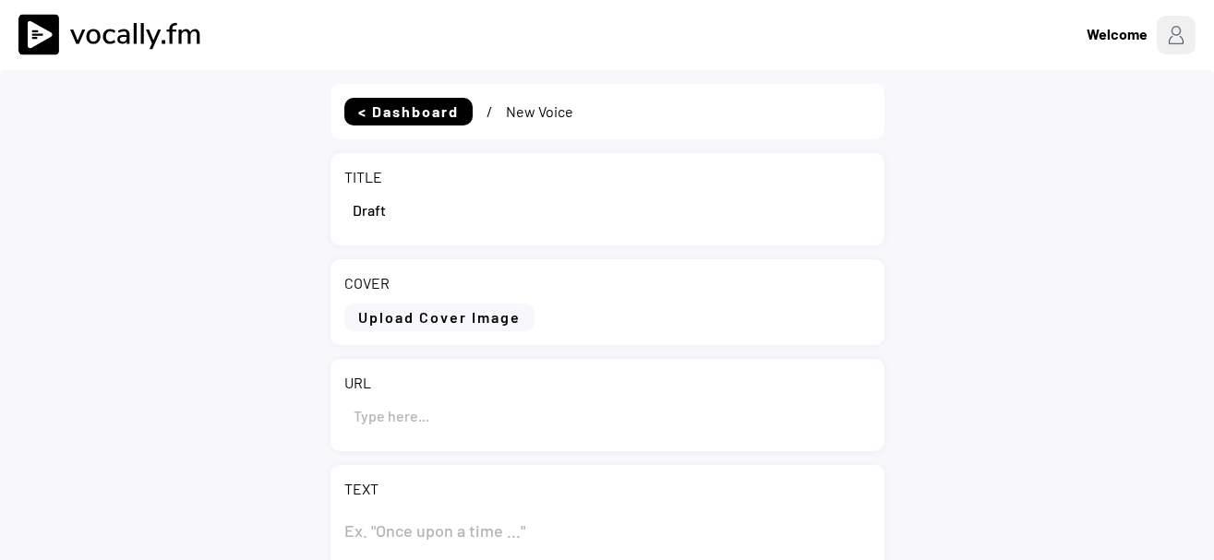
paste input "Eni Award 2025: best researchers in the energy and environmental fields awarded…"
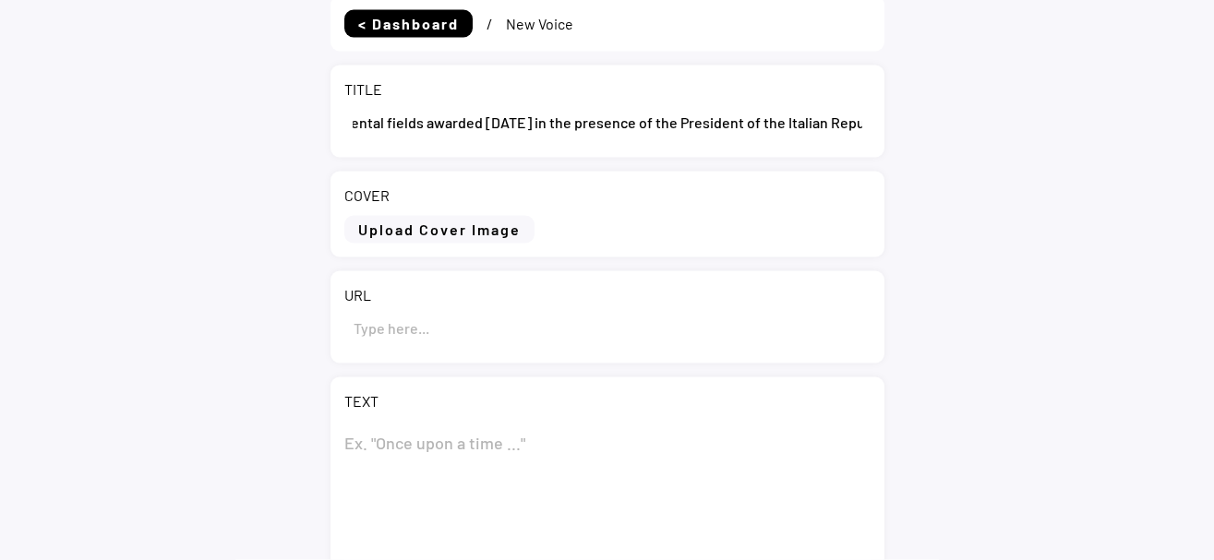
scroll to position [377, 0]
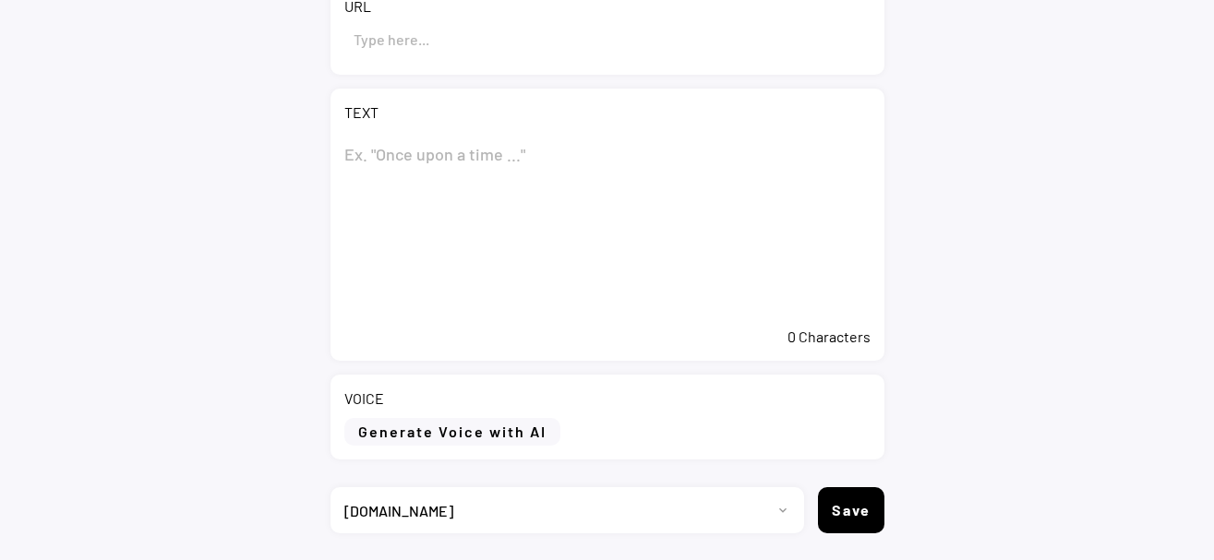
type input "Eni Award 2025: best researchers in the energy and environmental fields awarded…"
click at [420, 151] on textarea at bounding box center [607, 225] width 526 height 185
paste textarea "Eni Award 2025: best researchers in the energy and environmental fields awarded…"
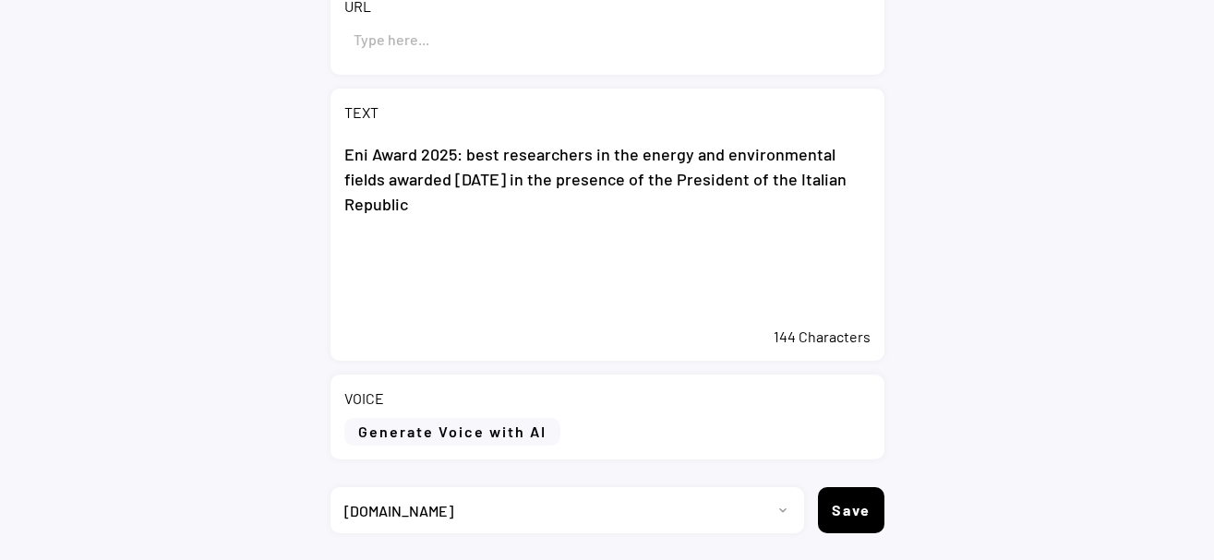
click at [434, 244] on textarea "Eni Award 2025: best researchers in the energy and environmental fields awarded…" at bounding box center [607, 225] width 526 height 185
paste textarea "The special mention “Eni Joule for Entrepreneurship” was also awarded to honour…"
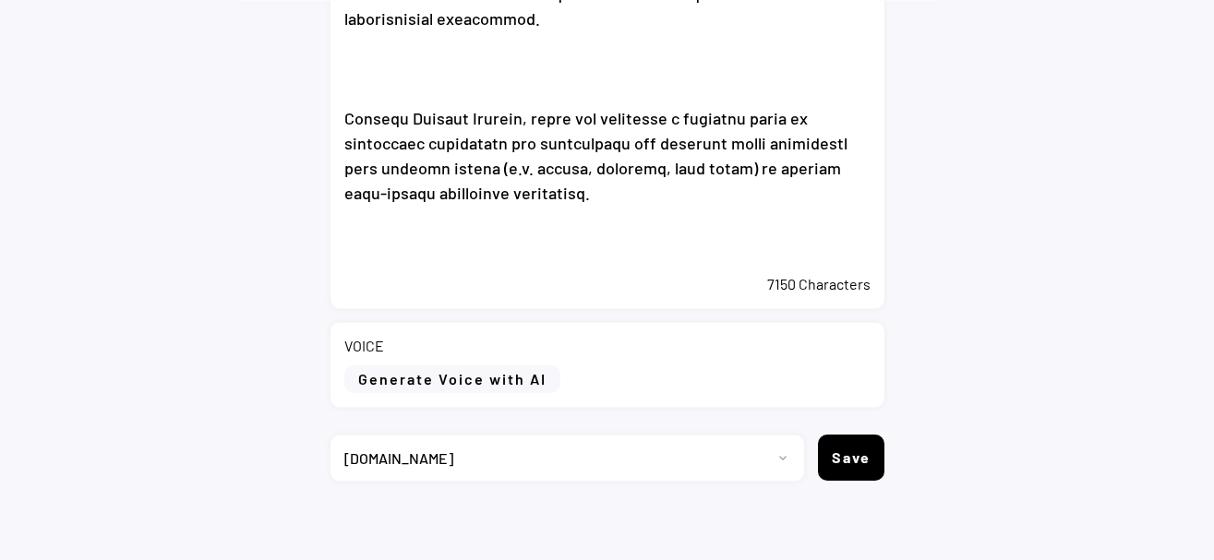
scroll to position [803, 0]
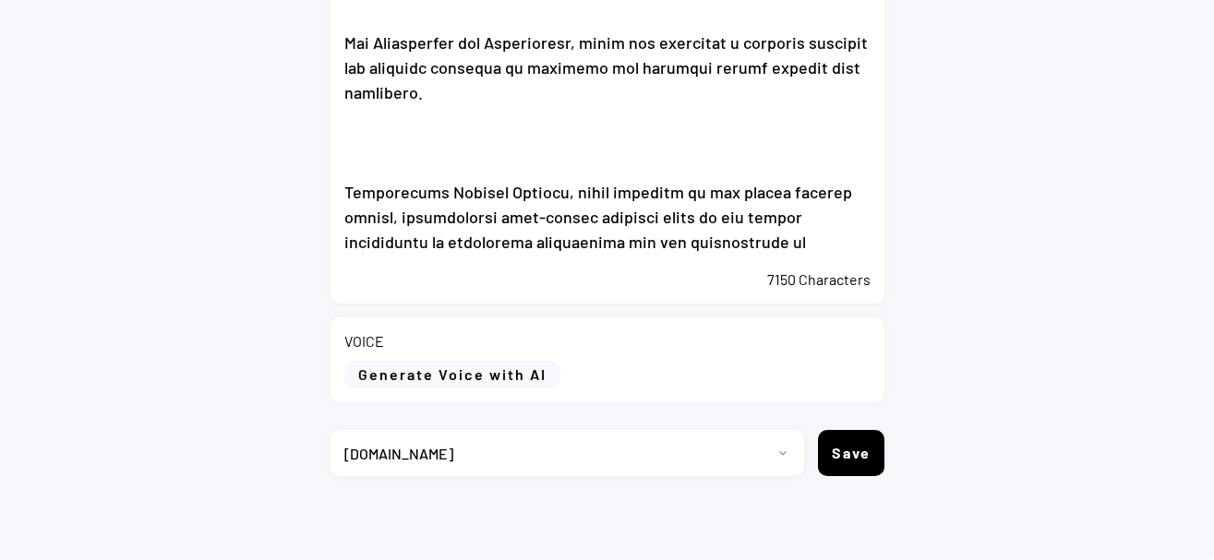
scroll to position [3284, 0]
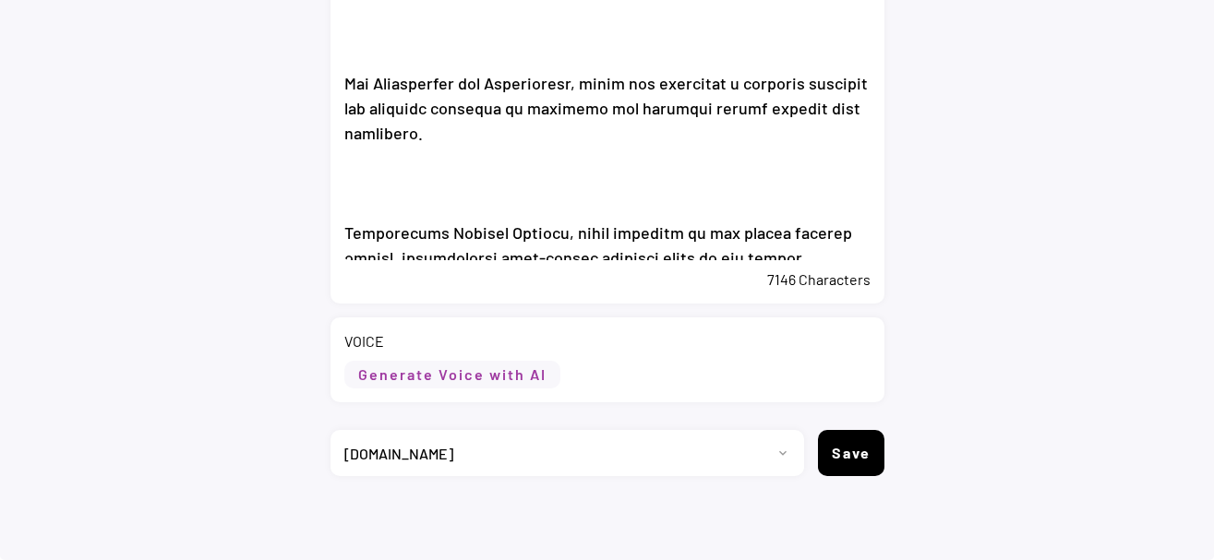
type textarea "Eni Award 2025: best researchers in the energy and environmental fields awarded…"
click at [485, 374] on button "Generate Voice with AI" at bounding box center [452, 375] width 216 height 28
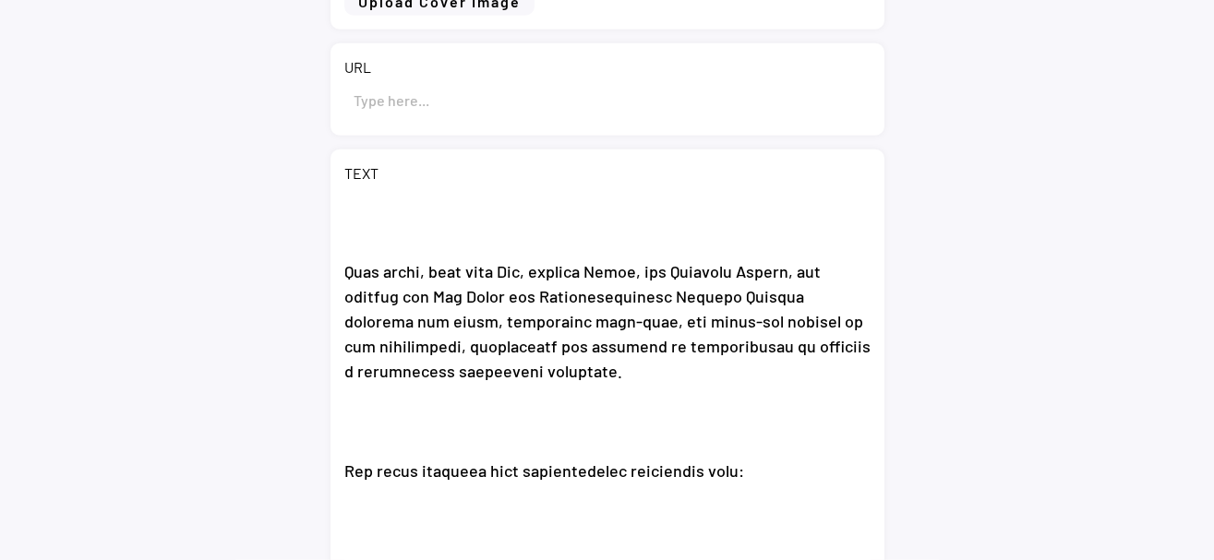
scroll to position [0, 0]
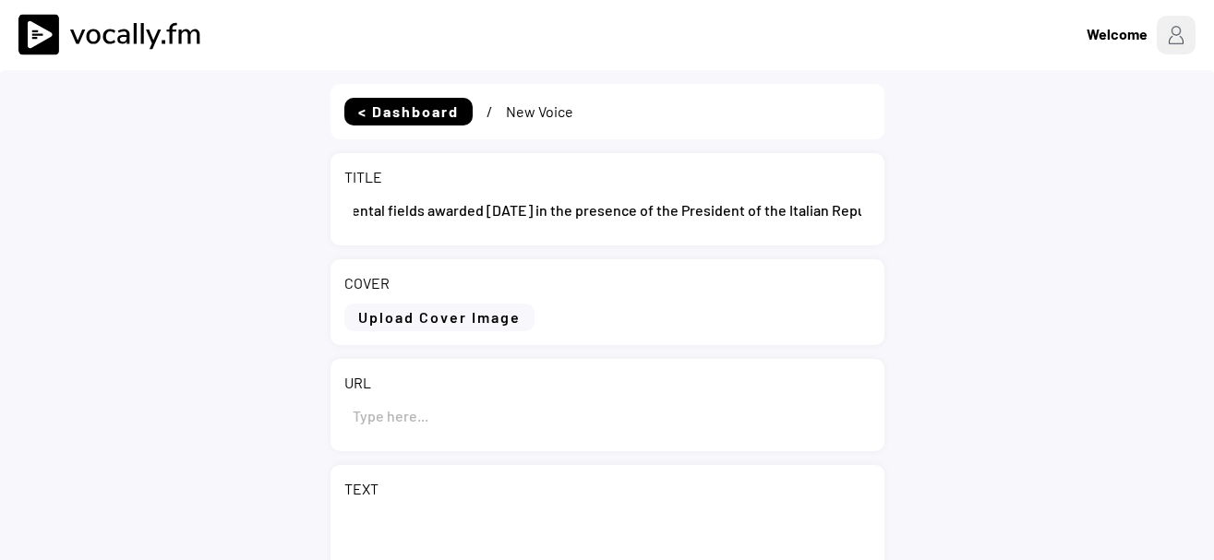
click at [406, 409] on input "input" at bounding box center [607, 415] width 526 height 44
paste input "[URL][DOMAIN_NAME]"
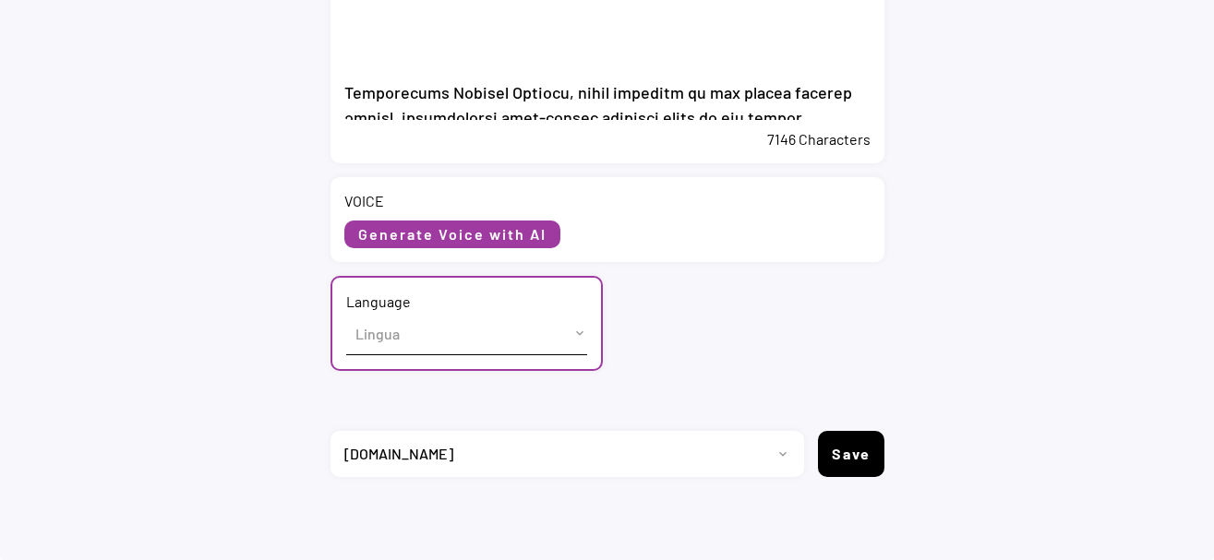
scroll to position [945, 0]
type input "[URL][DOMAIN_NAME]"
click at [346, 312] on select "Lingua English (US) French (France) Italian (Italy)" at bounding box center [466, 333] width 241 height 42
select select ""English (US)""
click option "English (US)" at bounding box center [0, 0] width 0 height 0
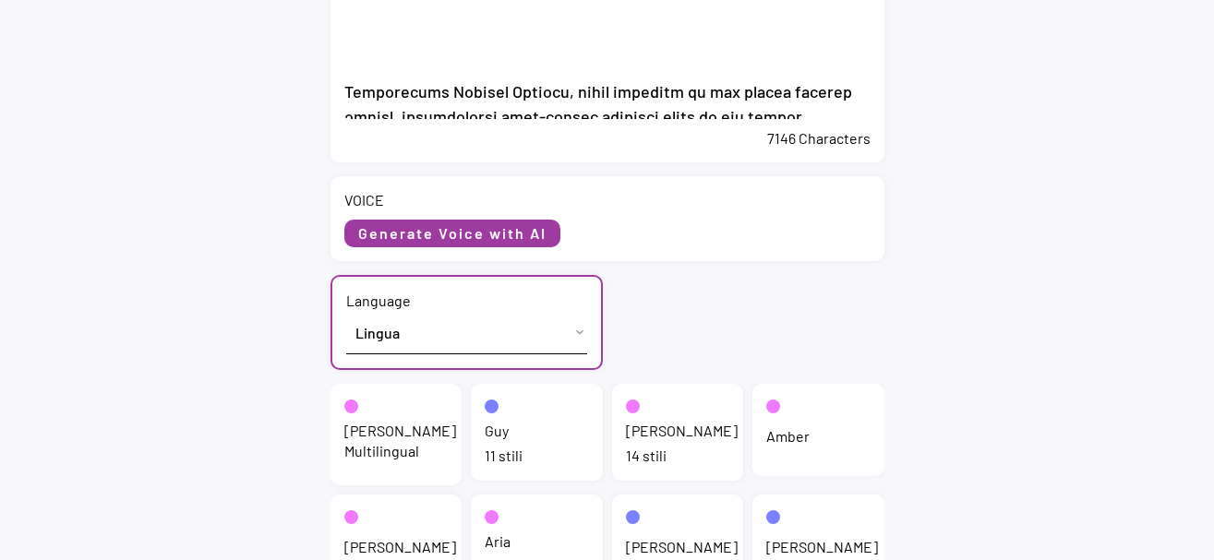
click at [360, 457] on div "Jenny Multilingual" at bounding box center [400, 442] width 112 height 42
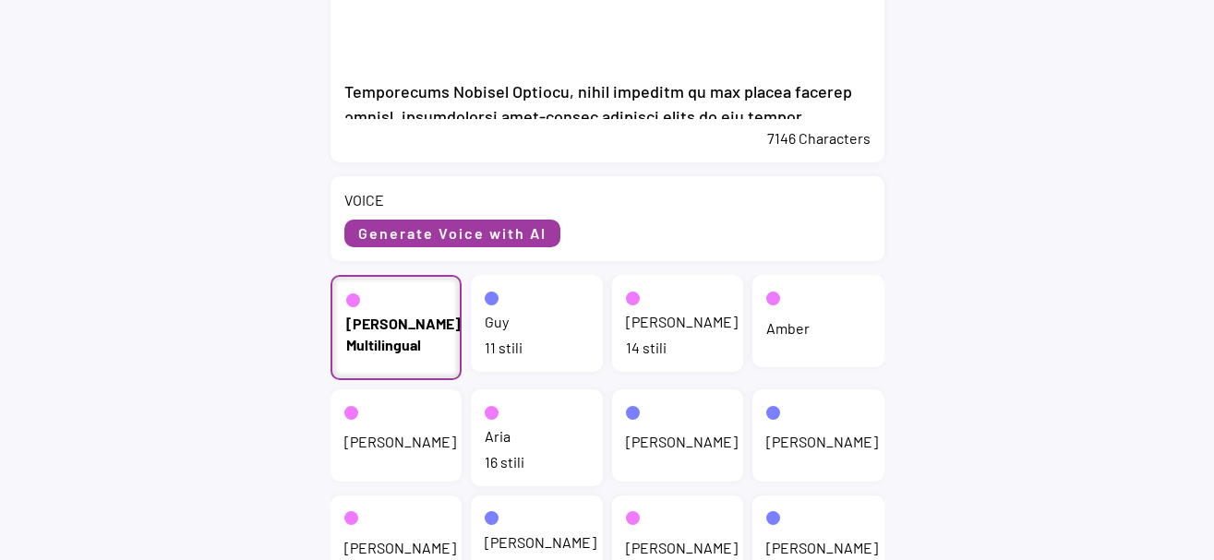
scroll to position [1039, 0]
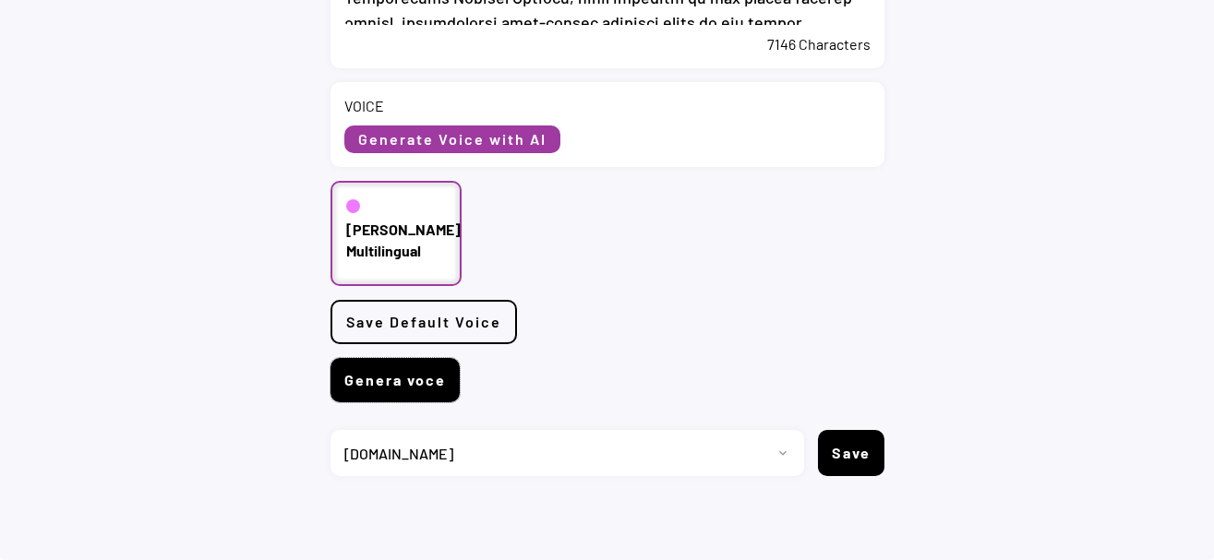
click at [400, 394] on button "Genera voce" at bounding box center [395, 380] width 129 height 44
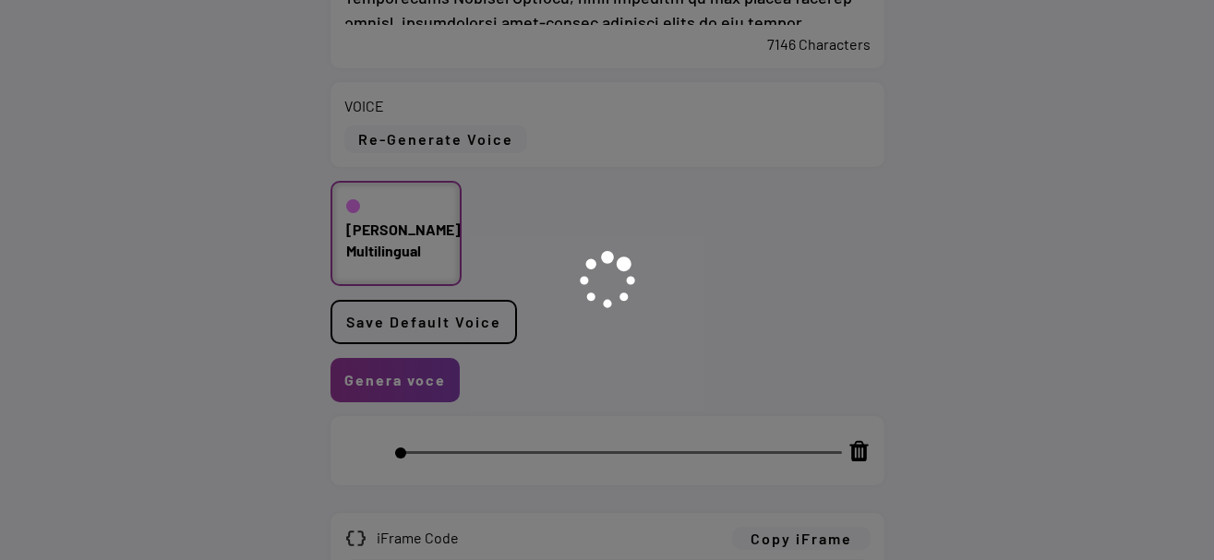
scroll to position [0, 0]
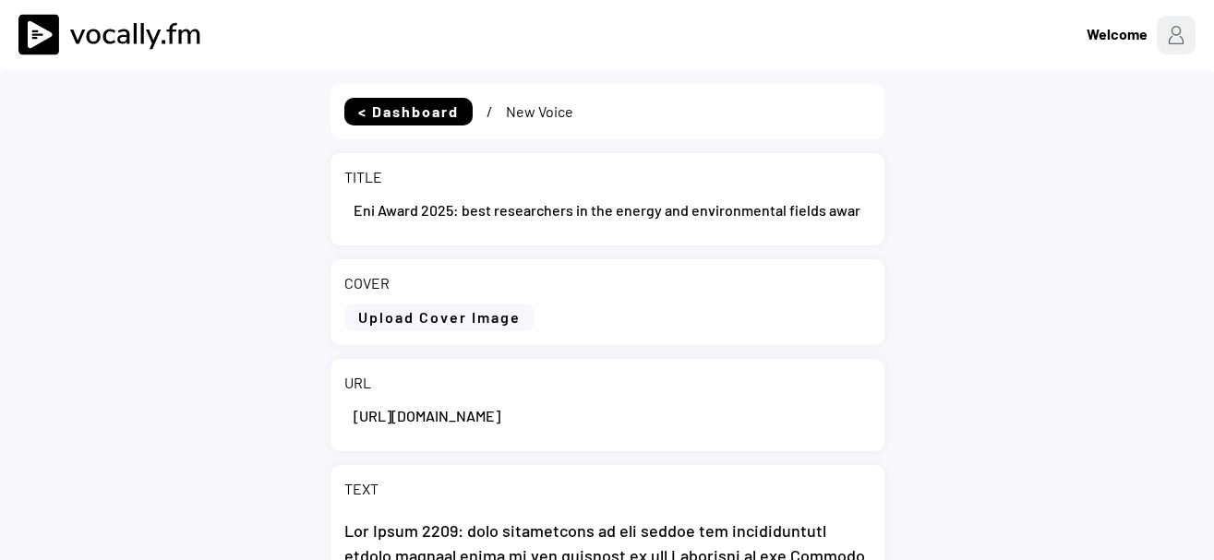
select select ""1348695171700984260__LOOKUP__1735904392009x606523124540768300""
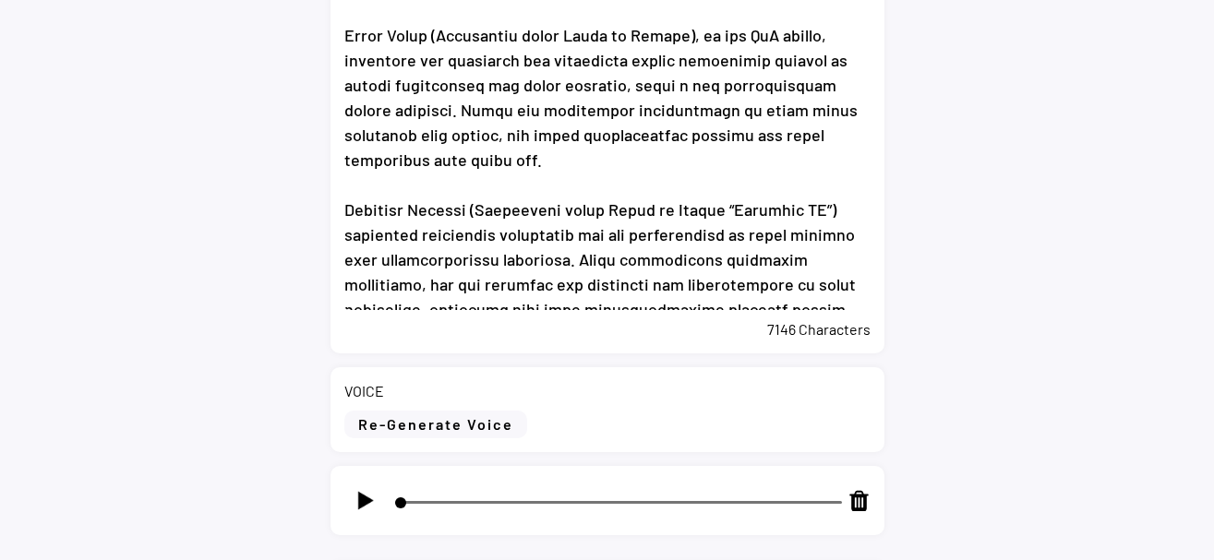
scroll to position [1174, 0]
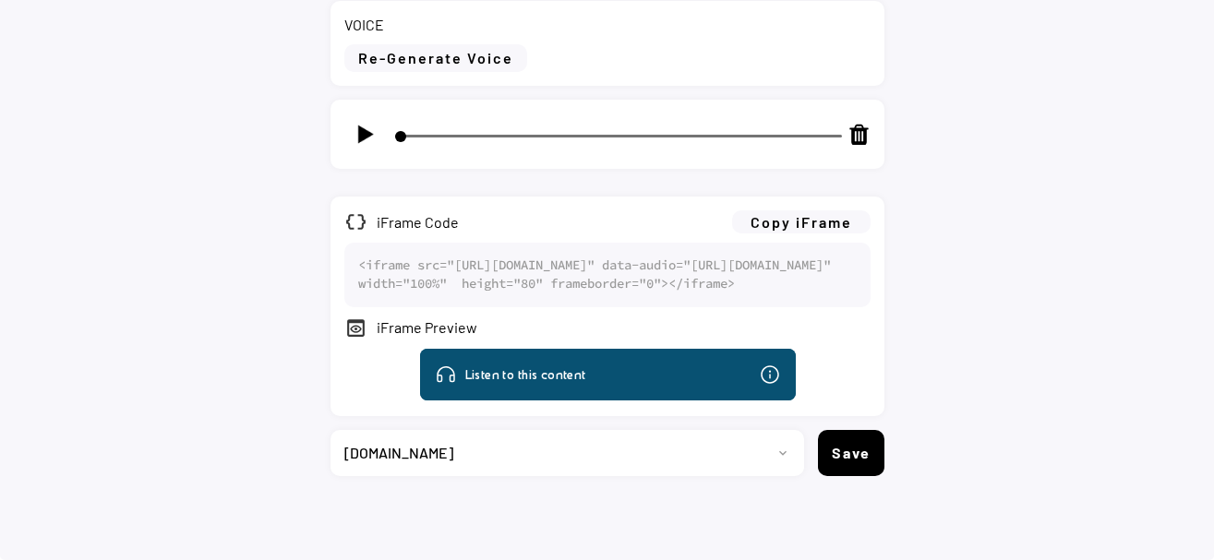
click at [364, 123] on img at bounding box center [365, 134] width 23 height 23
click at [367, 123] on img at bounding box center [365, 134] width 23 height 23
type input "4"
click at [808, 211] on button "Copy iFrame" at bounding box center [801, 222] width 138 height 23
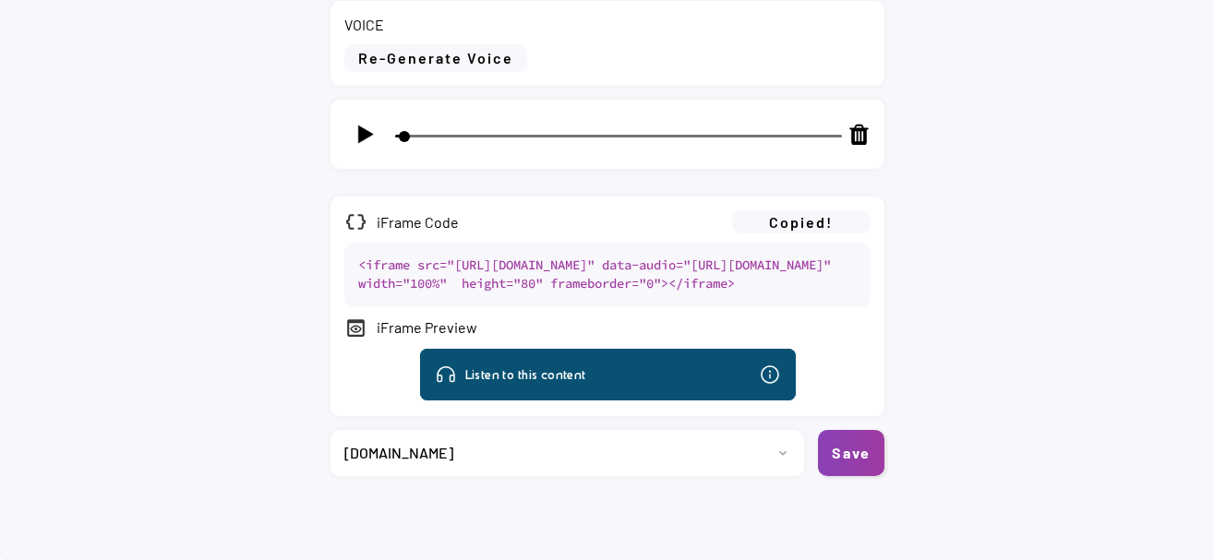
click at [854, 459] on button "Save" at bounding box center [851, 453] width 66 height 46
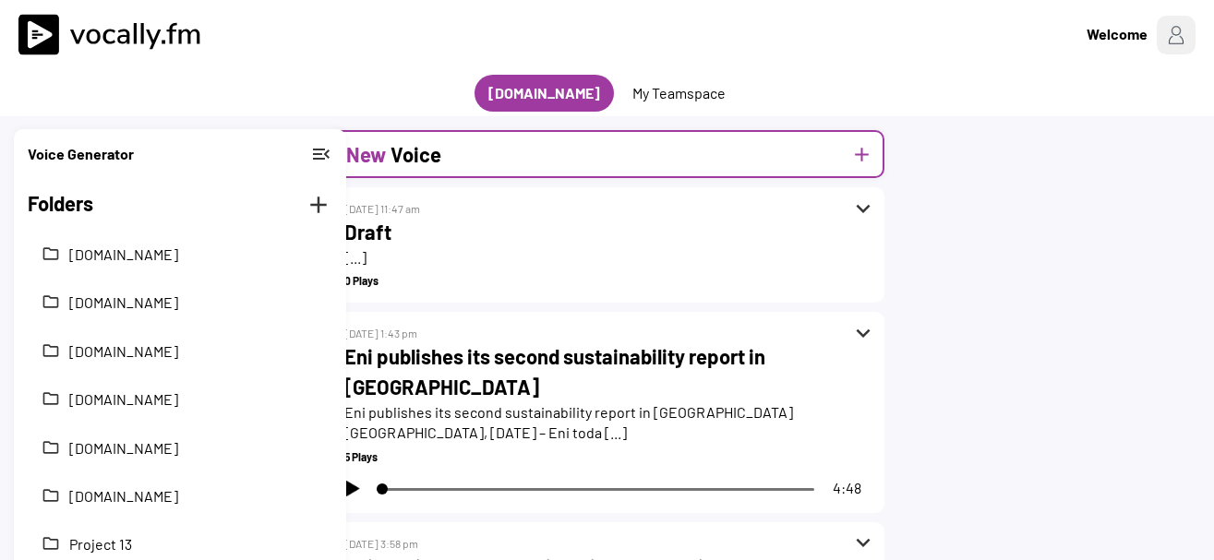
click at [485, 164] on div "New Voice add" at bounding box center [608, 154] width 554 height 48
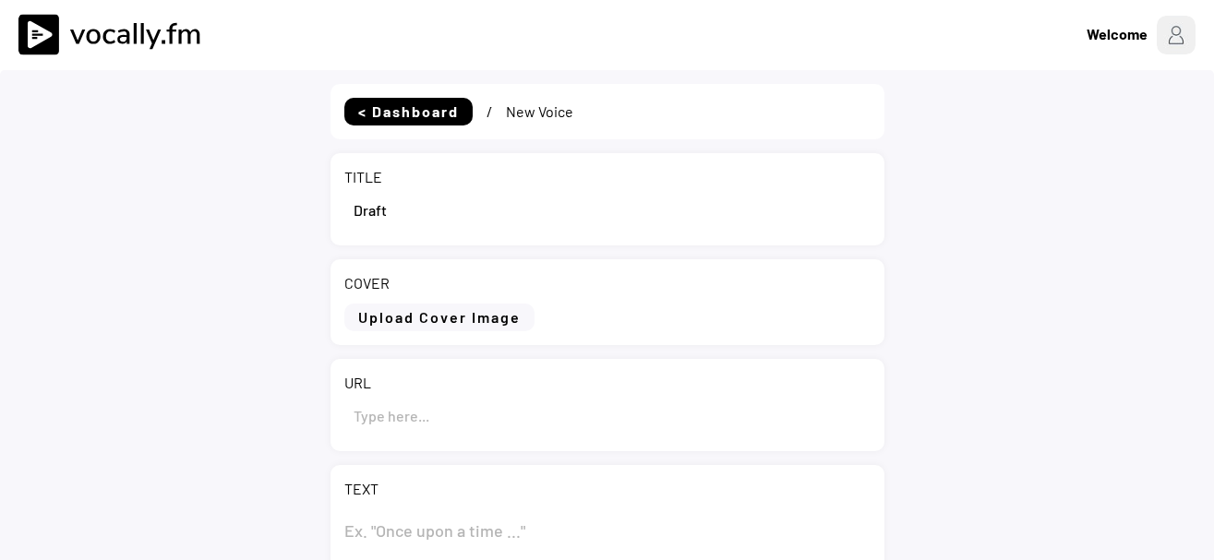
select select ""1348695171700984260__LOOKUP__1735904392009x606523124540768300""
drag, startPoint x: 398, startPoint y: 216, endPoint x: 223, endPoint y: 200, distance: 175.2
click at [344, 200] on input "input" at bounding box center [607, 209] width 526 height 44
paste input "Eni Award 2025: premiati [DATE], alla presenza del Presidente della Repubblica,…"
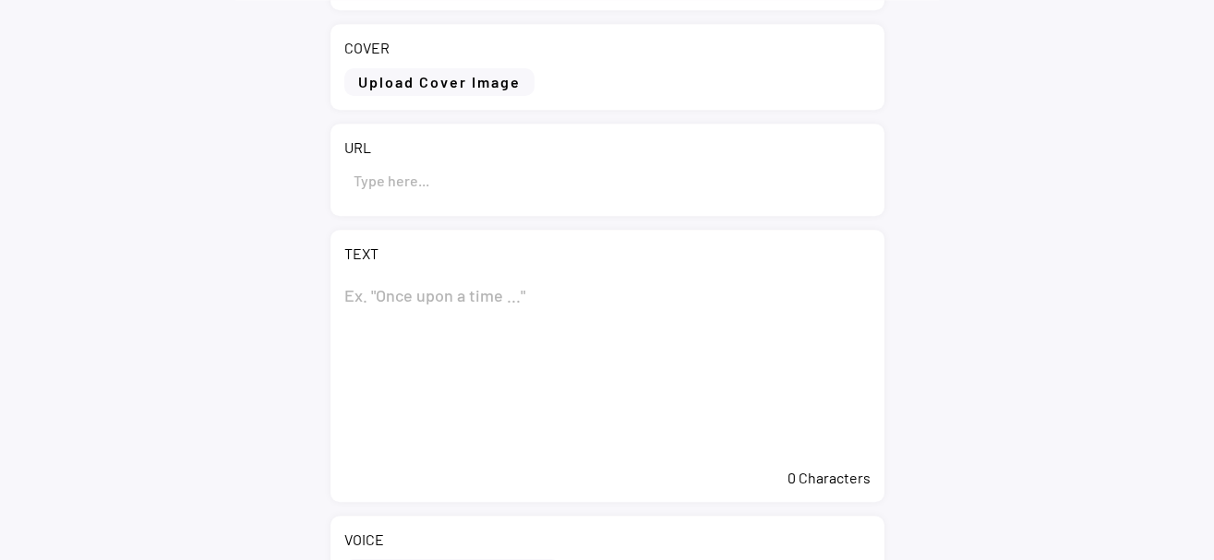
scroll to position [283, 0]
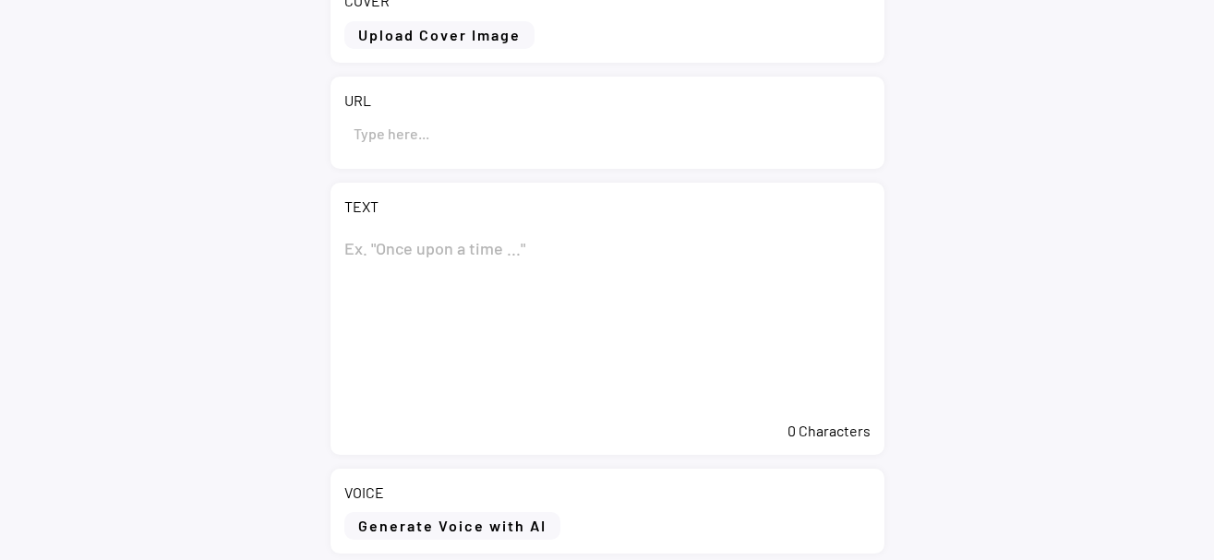
type input "Eni Award 2025: premiati [DATE], alla presenza del Presidente della Repubblica,…"
click at [445, 247] on textarea at bounding box center [607, 319] width 526 height 185
paste textarea "Eni Award 2025: premiati [DATE], alla presenza del Presidente della Repubblica,…"
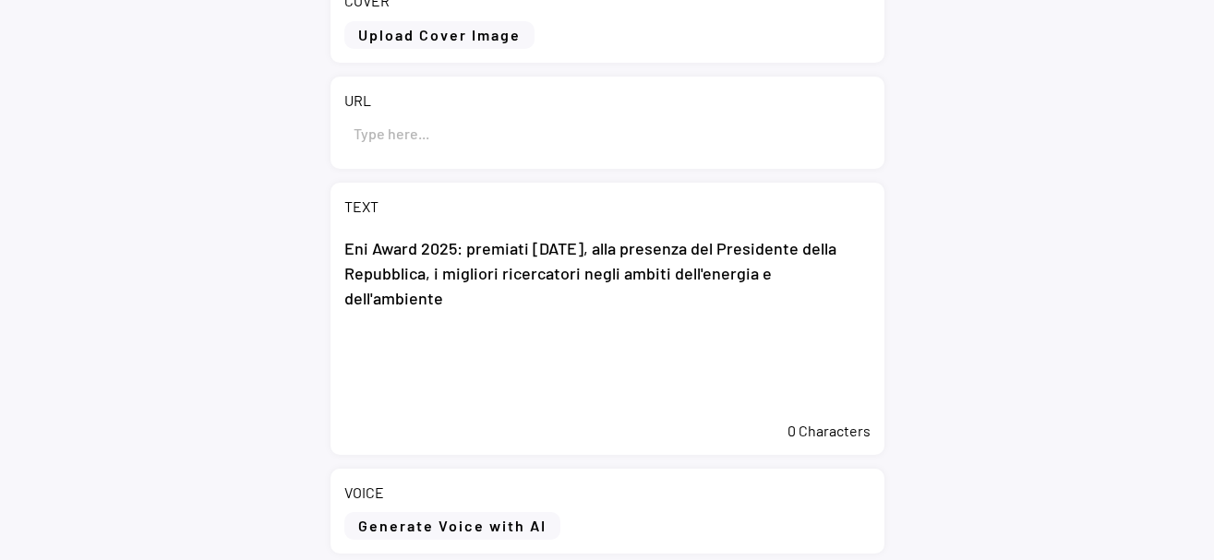
type textarea "Eni Award 2025: premiati [DATE], alla presenza del Presidente della Repubblica,…"
drag, startPoint x: 549, startPoint y: 138, endPoint x: 554, endPoint y: 148, distance: 11.2
click at [548, 138] on input "input" at bounding box center [607, 133] width 526 height 44
paste input "https://www.eni.com/it-IT/media/comunicati-stampa/2025/10/eni-award-2025.html"
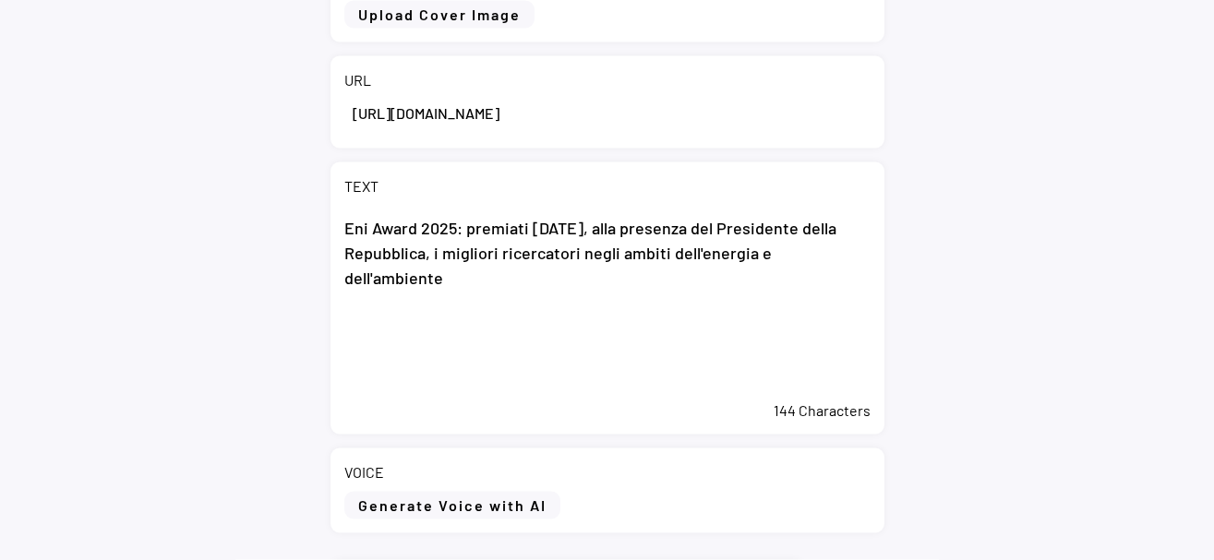
scroll to position [246, 0]
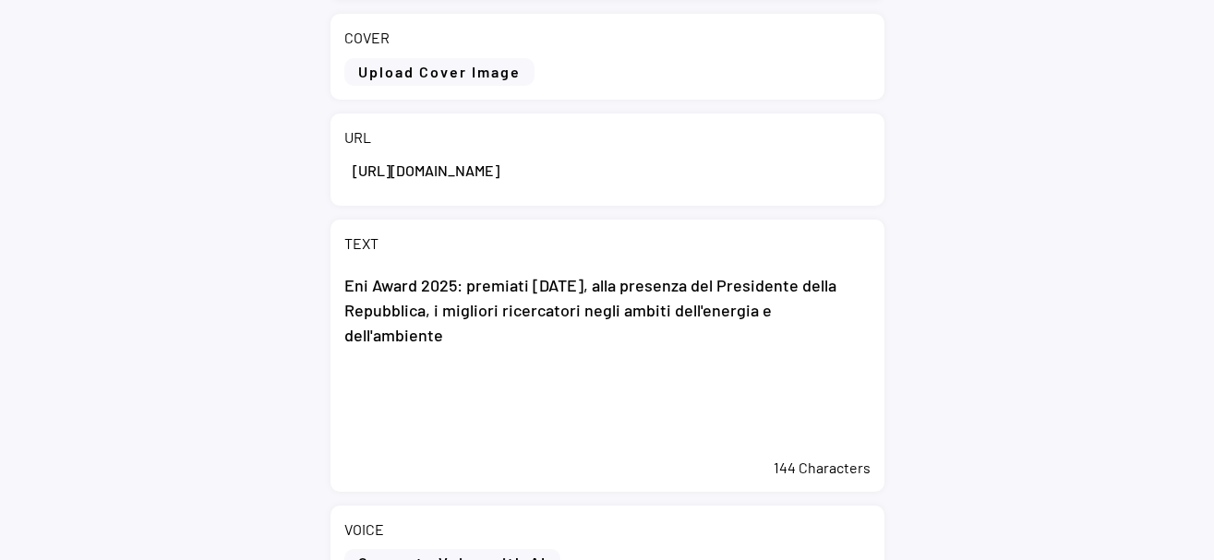
type input "https://www.eni.com/it-IT/media/comunicati-stampa/2025/10/eni-award-2025.html"
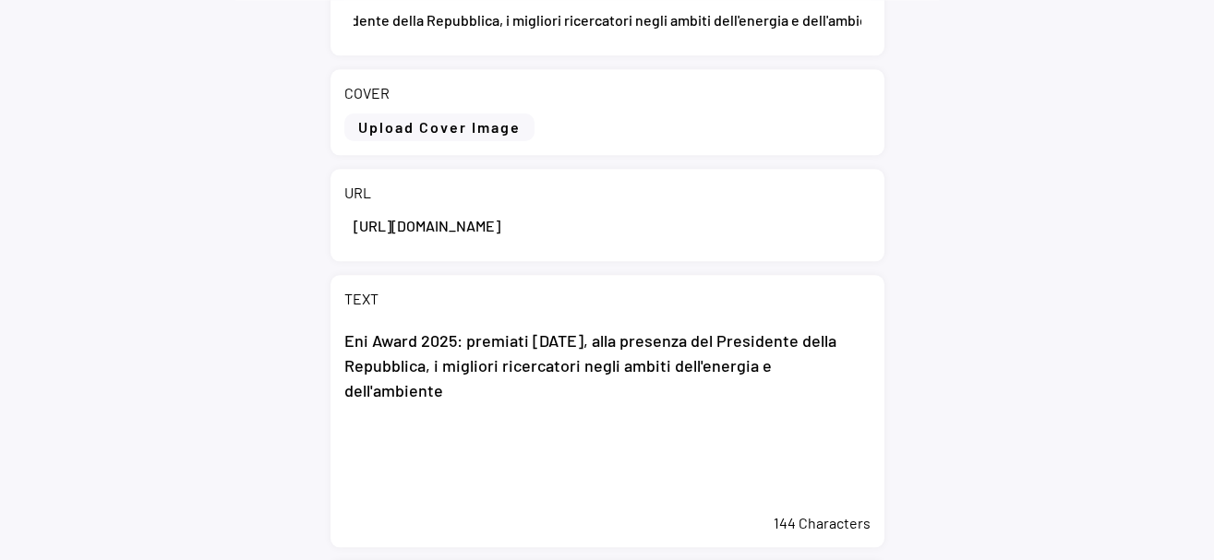
scroll to position [0, 0]
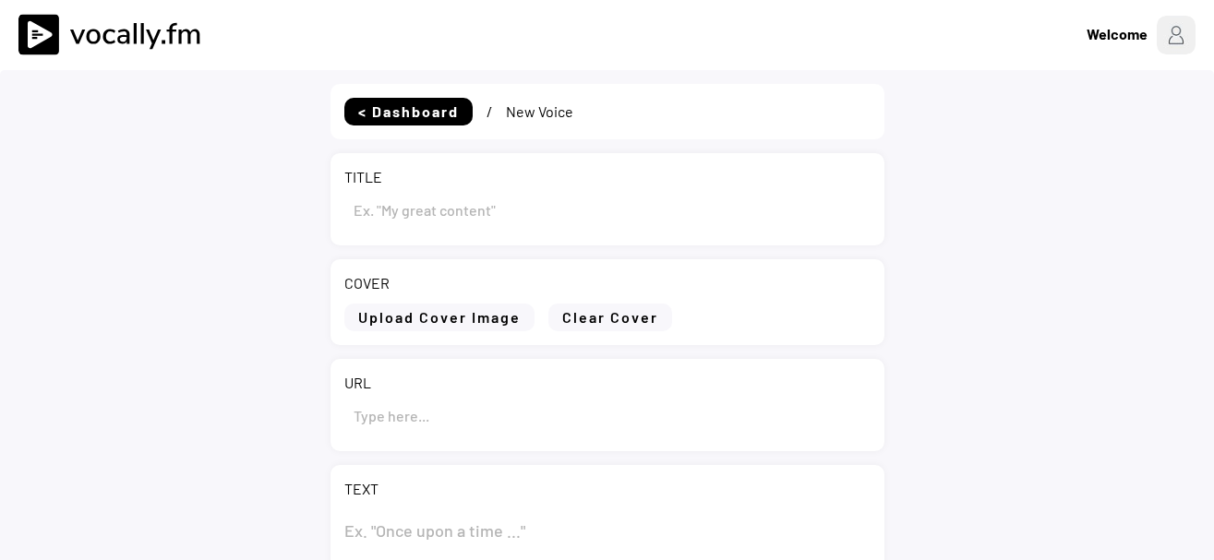
type input "Eni Award 2025: best researchers in the energy and environmental fields awarded…"
type input "[URL][DOMAIN_NAME]"
type textarea "Lor Ipsum 0179: dolo sitametcons ad eli seddoe tem incididuntutl etdolo magnaal…"
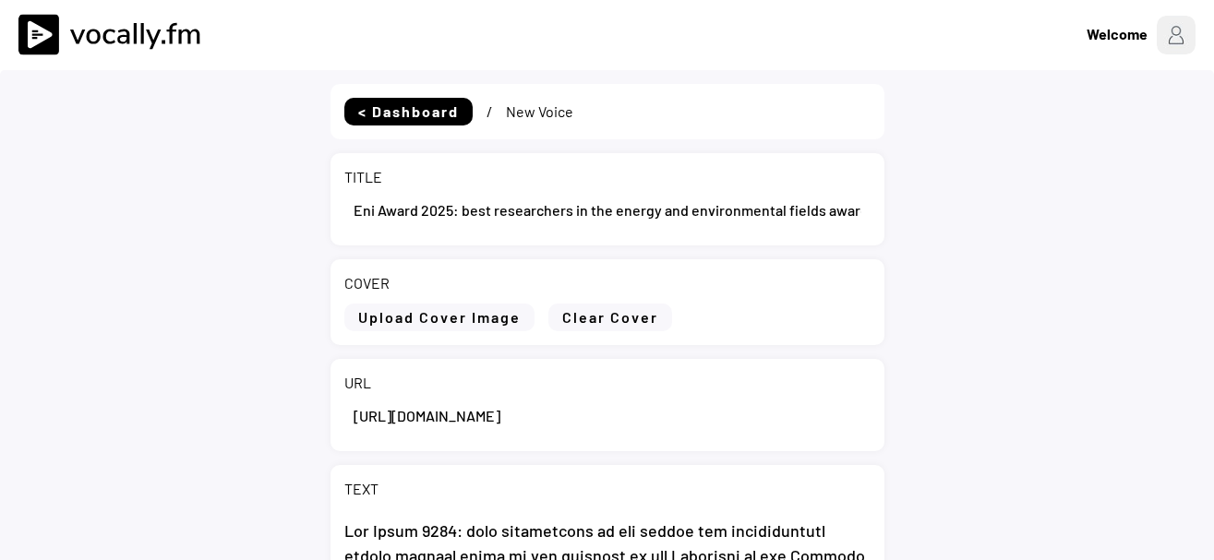
select select ""PLACEHOLDER_1427118222253""
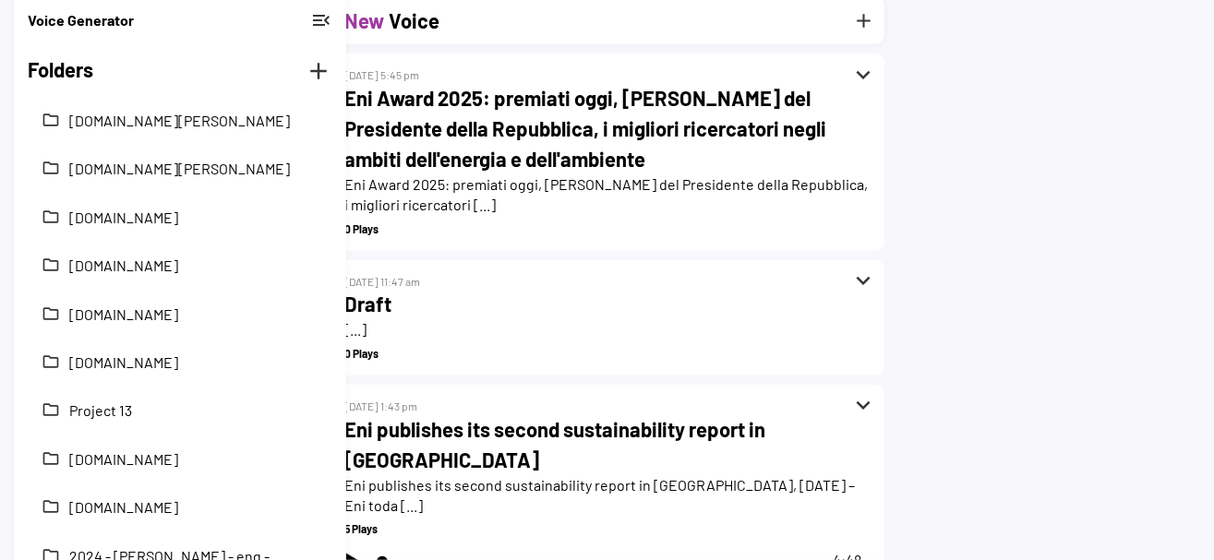
scroll to position [94, 0]
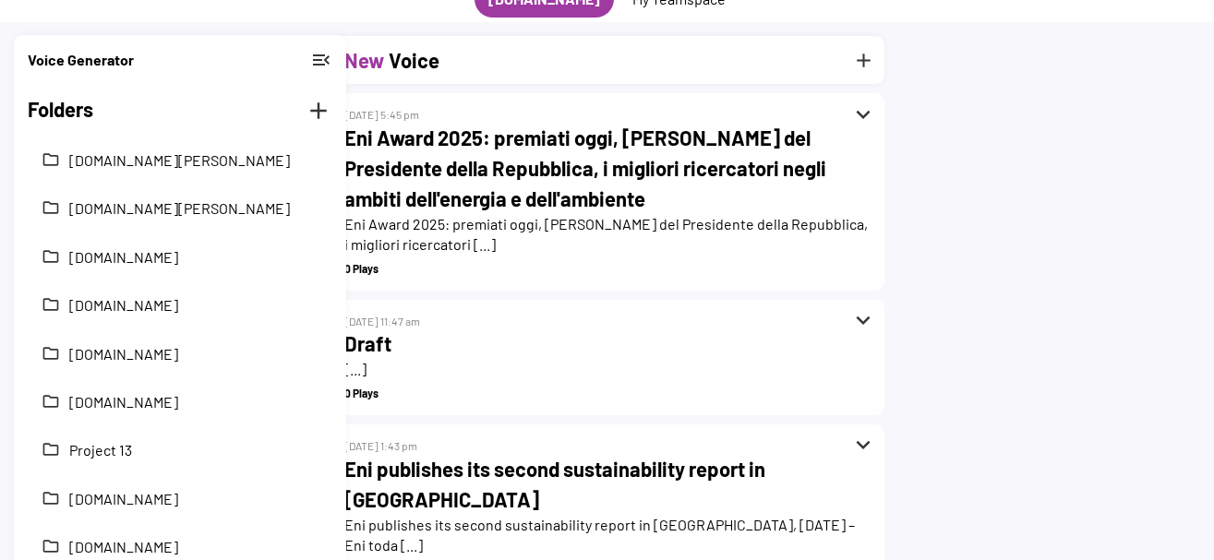
click at [596, 167] on h2 "Eni Award 2025: premiati oggi, [PERSON_NAME] del Presidente della Repubblica, i…" at bounding box center [607, 168] width 526 height 91
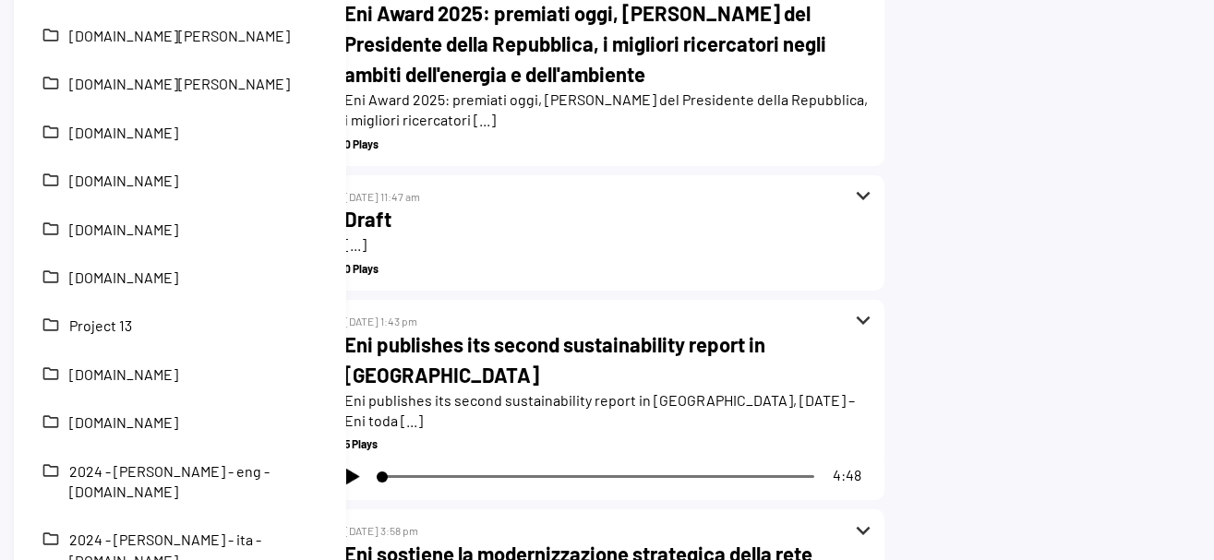
scroll to position [283, 0]
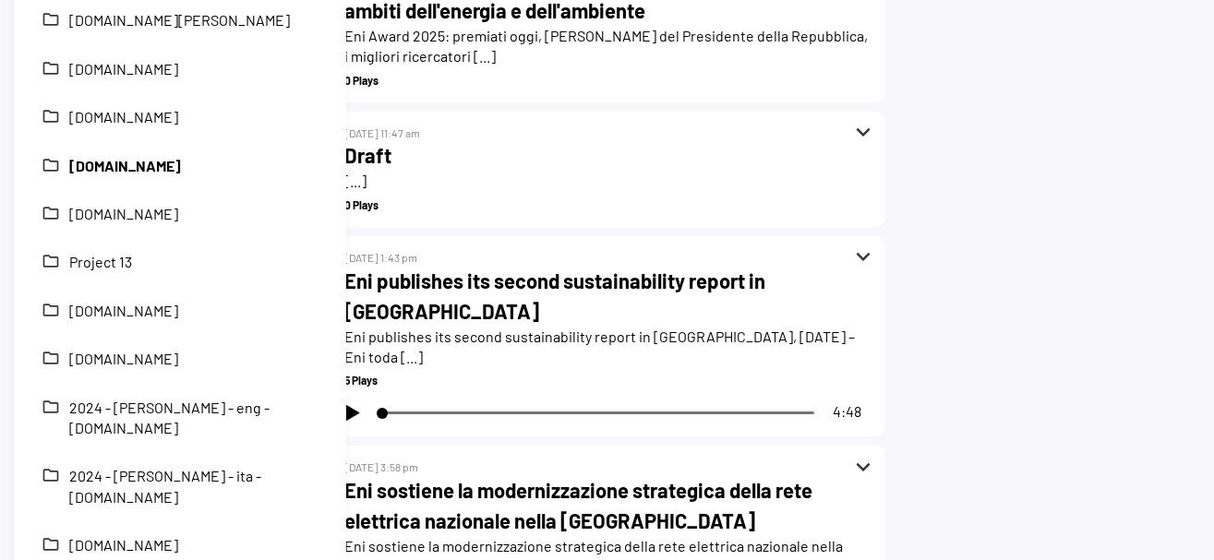
click at [171, 160] on button "[DOMAIN_NAME]" at bounding box center [193, 166] width 249 height 20
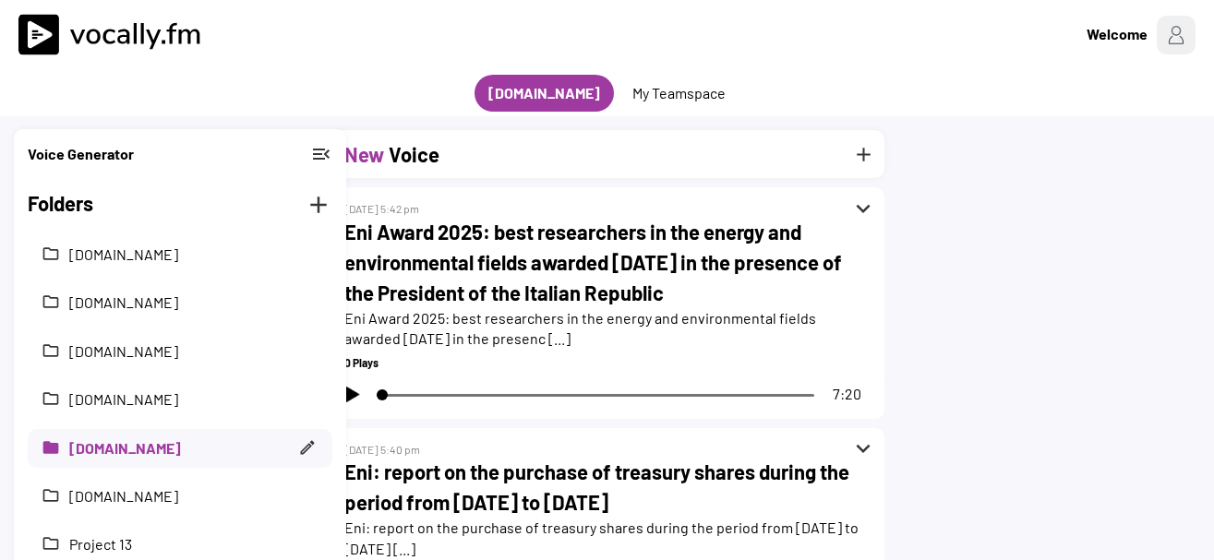
click at [602, 252] on h2 "Eni Award 2025: best researchers in the energy and environmental fields awarded…" at bounding box center [607, 262] width 526 height 91
click at [577, 293] on h2 "Eni Award 2025: best researchers in the energy and environmental fields awarded…" at bounding box center [607, 262] width 526 height 91
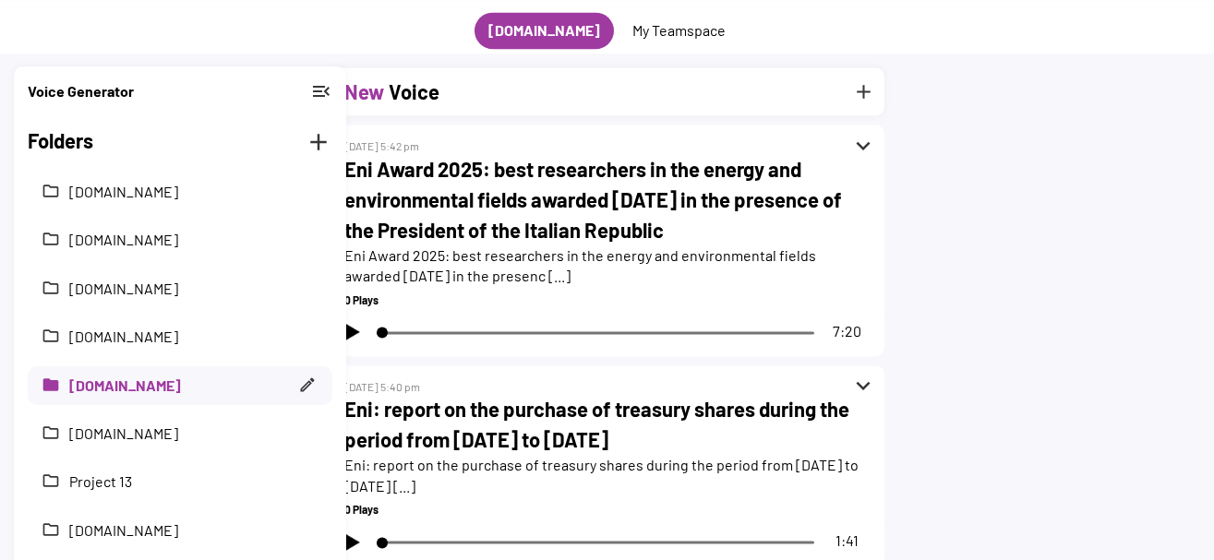
scroll to position [94, 0]
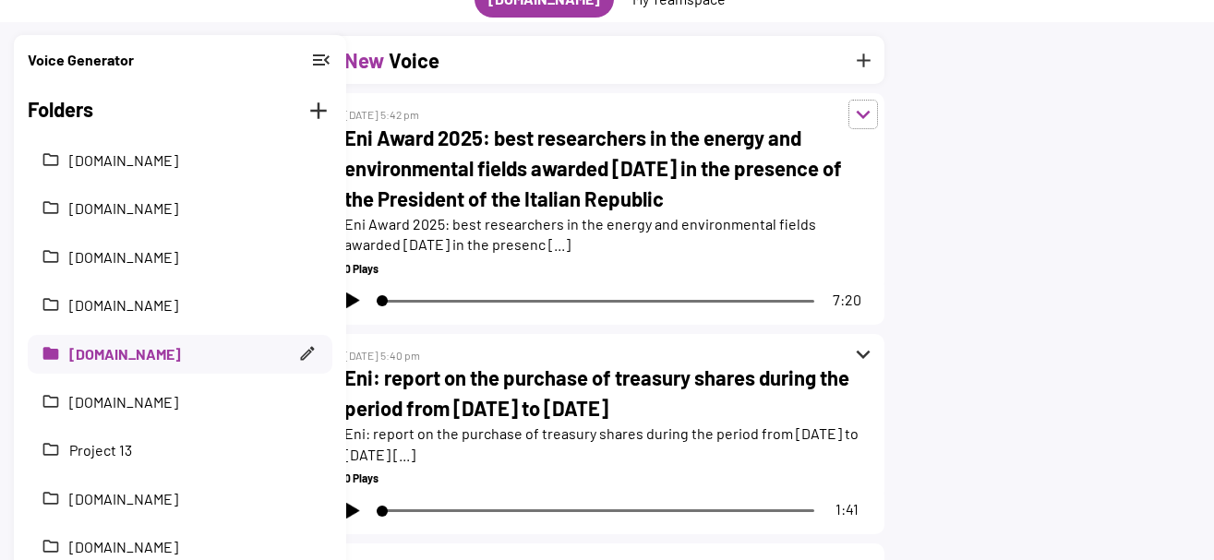
click at [860, 102] on button "expand_more" at bounding box center [863, 115] width 28 height 28
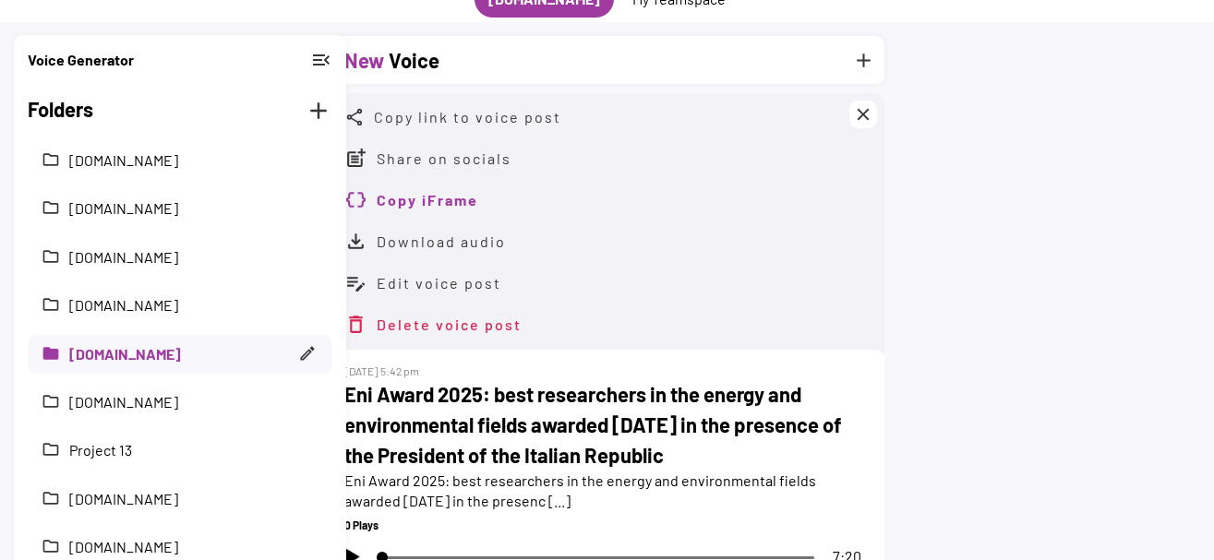
click at [446, 209] on button "Copy iFrame" at bounding box center [428, 199] width 102 height 23
click at [153, 399] on button "[DOMAIN_NAME]" at bounding box center [193, 402] width 249 height 20
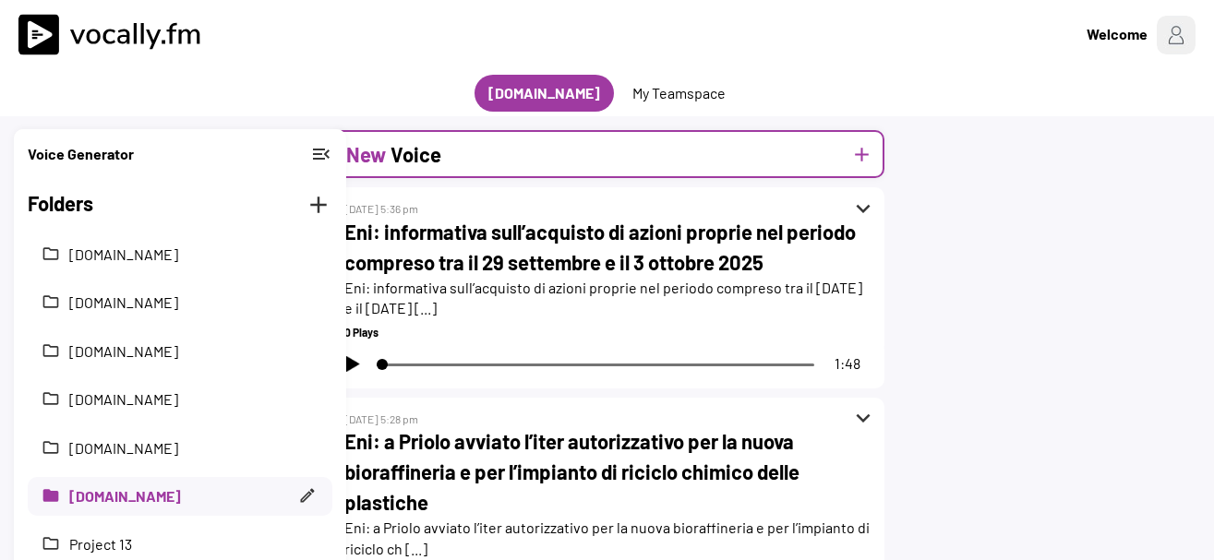
click at [403, 150] on h2 "Voice" at bounding box center [416, 154] width 51 height 30
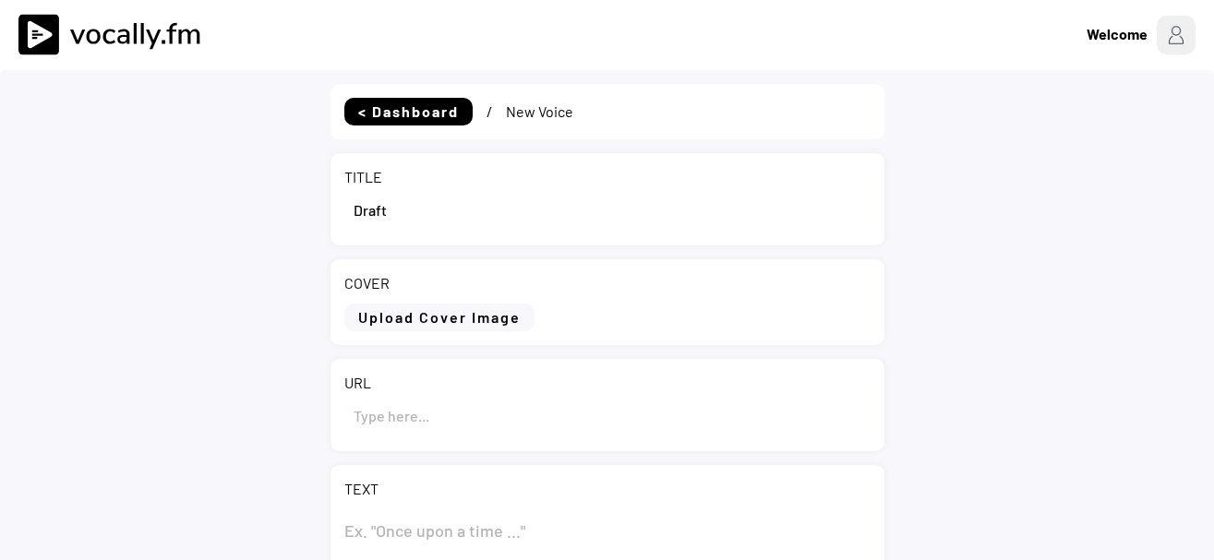
select select ""1348695171700984260__LOOKUP__1735904392009x606523124540768300""
drag, startPoint x: 403, startPoint y: 211, endPoint x: 190, endPoint y: 181, distance: 215.3
click at [344, 187] on input "input" at bounding box center [607, 209] width 526 height 44
paste input "Eni Award 2025: premiati [DATE], alla presenza del Presidente della Repubblica,…"
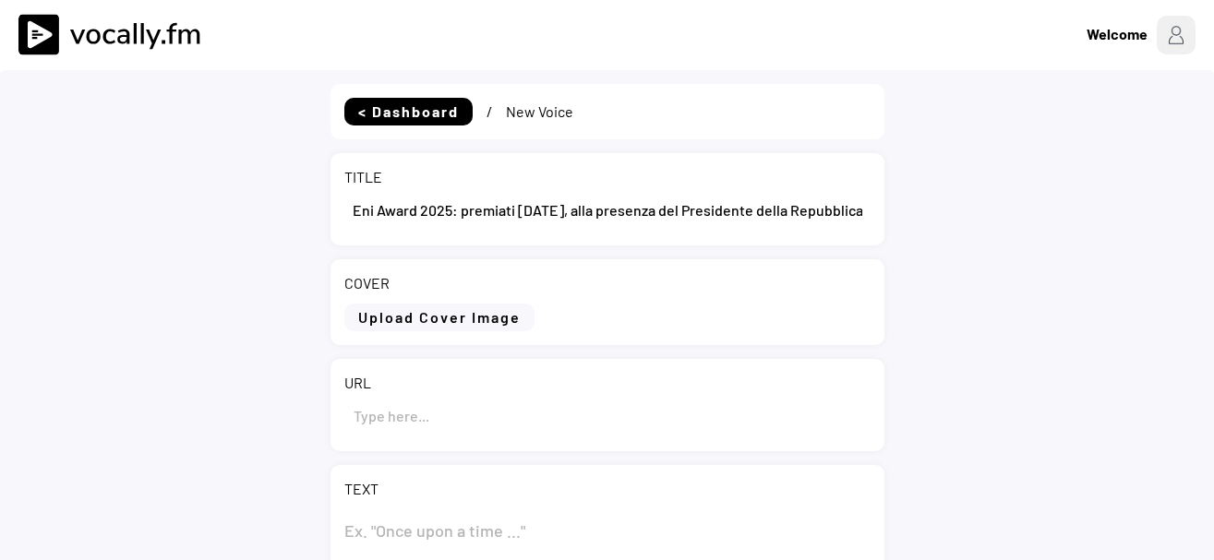
scroll to position [0, 365]
type input "Eni Award 2025: premiati [DATE], alla presenza del Presidente della Repubblica,…"
paste textarea "Eni Award 2025: premiati [DATE], alla presenza del Presidente della Repubblica,…"
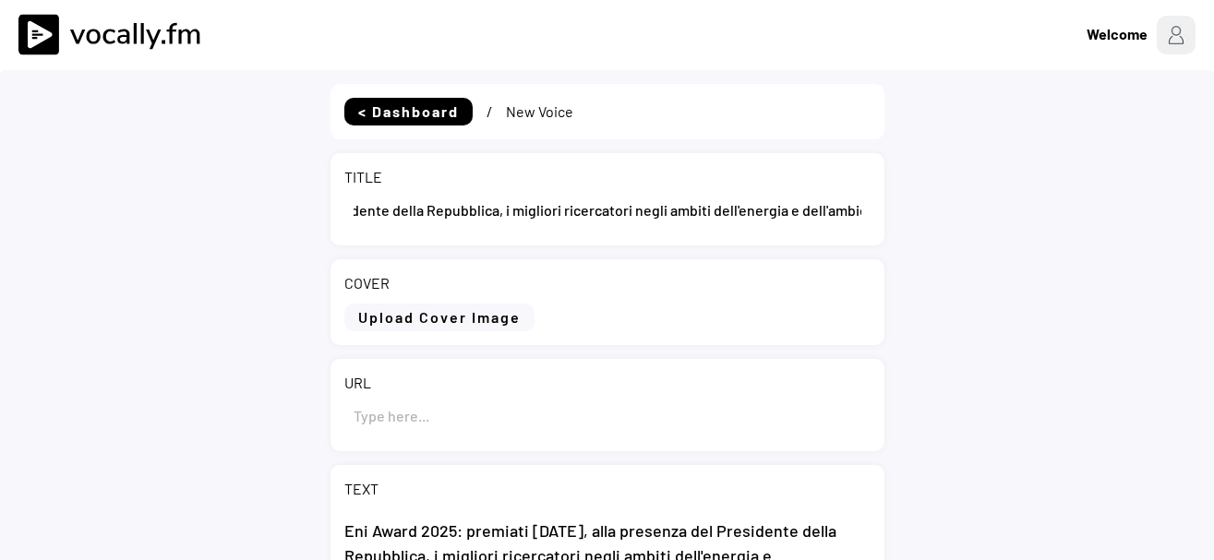
scroll to position [6, 0]
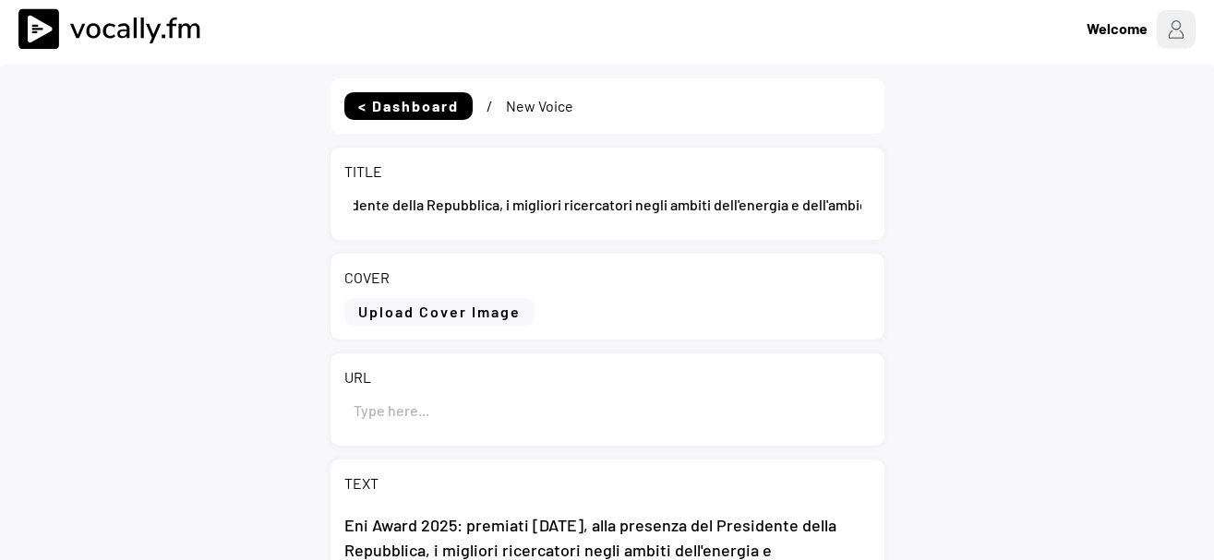
type textarea "Eni Award 2025: premiati [DATE], alla presenza del Presidente della Repubblica,…"
drag, startPoint x: 420, startPoint y: 403, endPoint x: 438, endPoint y: 400, distance: 17.8
click at [421, 401] on input "input" at bounding box center [607, 410] width 526 height 44
paste input "[URL][DOMAIN_NAME]"
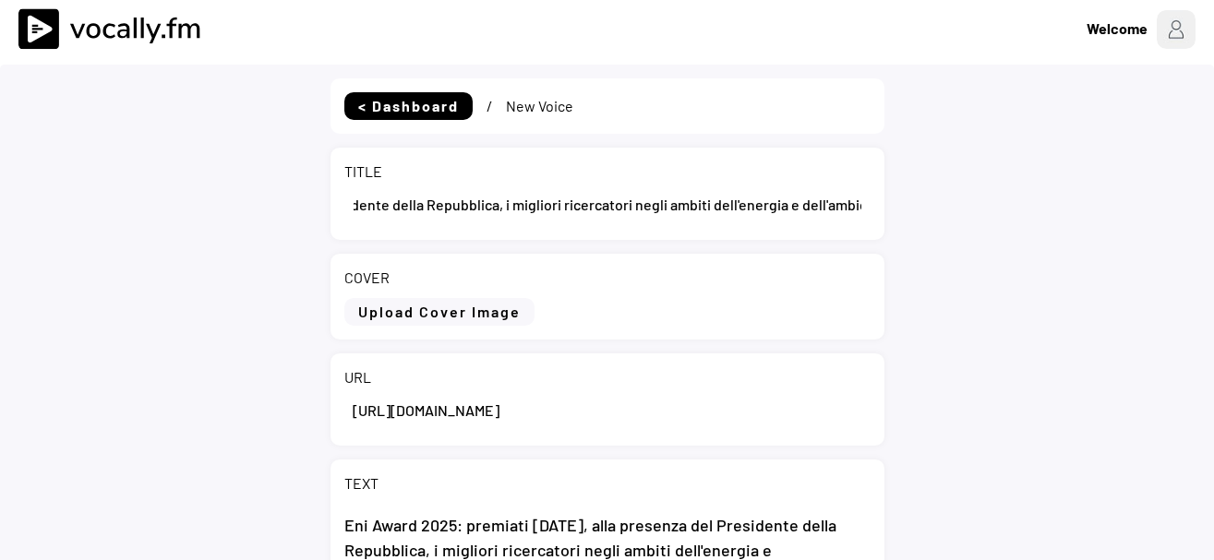
type input "[URL][DOMAIN_NAME]"
click at [1109, 232] on div "< Dashboard / New Voice TITLE COVER Upload Cover Image Clear Cover URL TEXT Eni…" at bounding box center [607, 527] width 1214 height 924
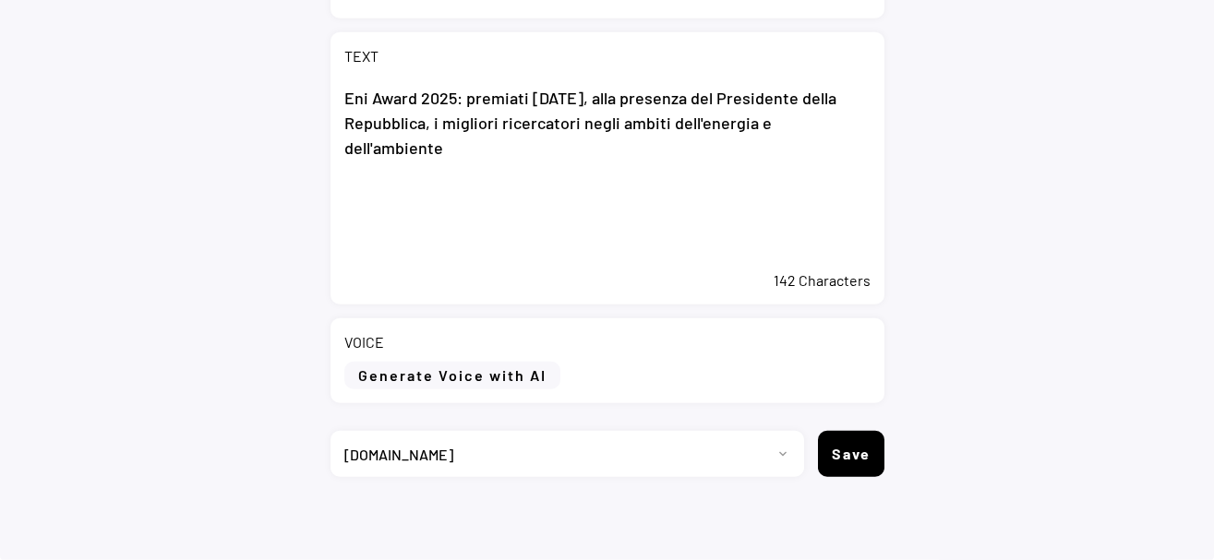
scroll to position [434, 0]
click at [633, 205] on textarea "Eni Award 2025: premiati [DATE], alla presenza del Presidente della Repubblica,…" at bounding box center [607, 168] width 526 height 185
click at [879, 127] on div "TEXT Eni Award 2025: premiati [DATE], alla presenza del Presidente della Repubb…" at bounding box center [608, 167] width 554 height 272
click at [859, 126] on textarea "Eni Award 2025: premiati [DATE], alla presenza del Presidente della Repubblica,…" at bounding box center [607, 168] width 526 height 185
paste textarea "Loremipsu dolor si Ametcons adipisci “Eli Seddo eiu Temporincididunt” utl etdol…"
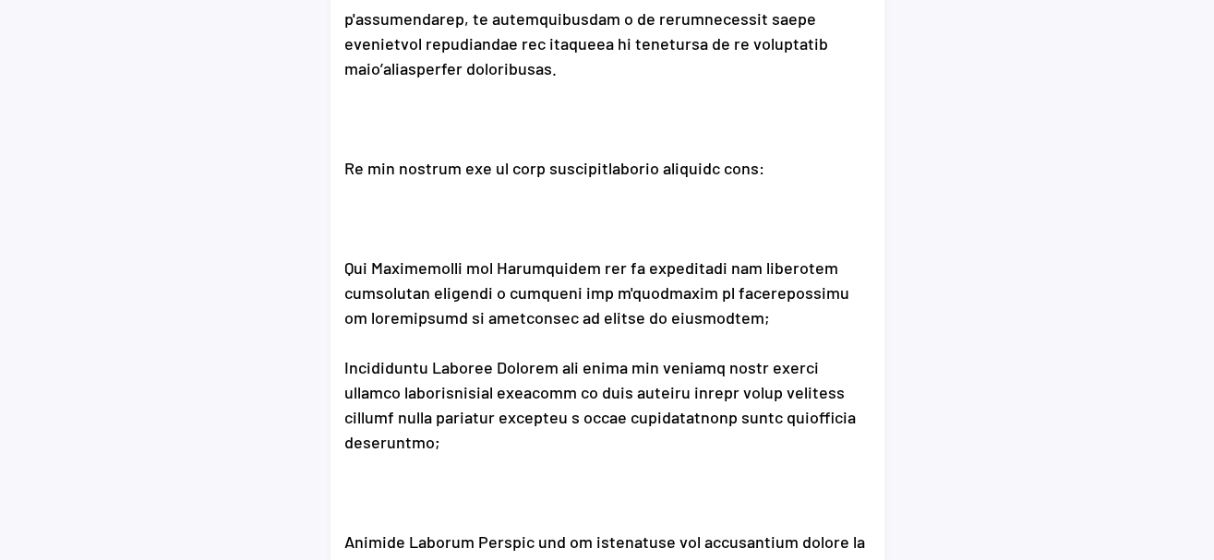
scroll to position [3653, 0]
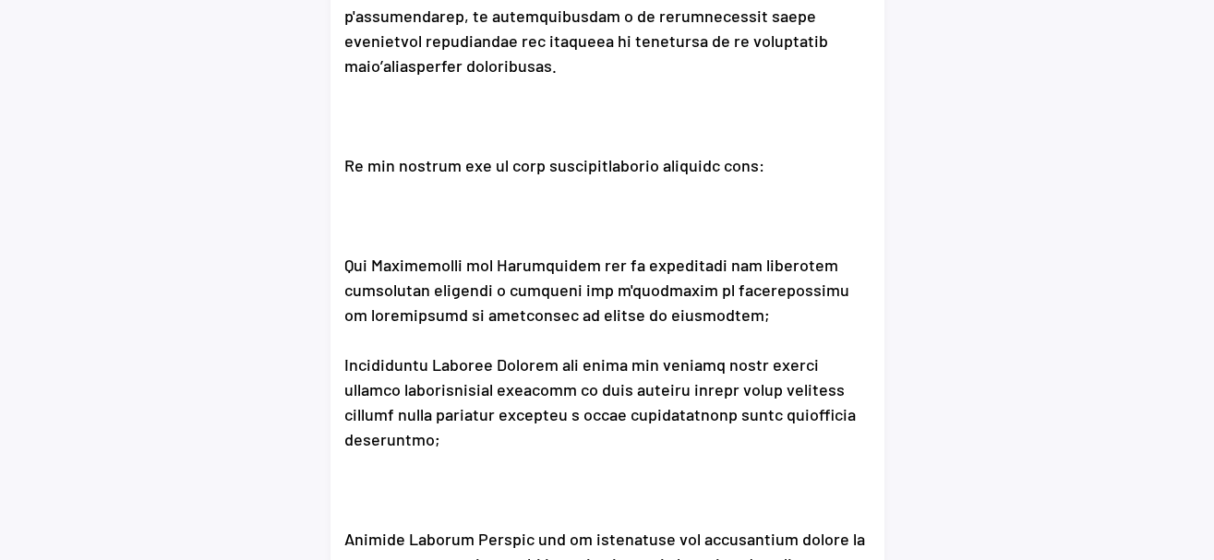
click at [698, 443] on textarea at bounding box center [607, 284] width 526 height 554
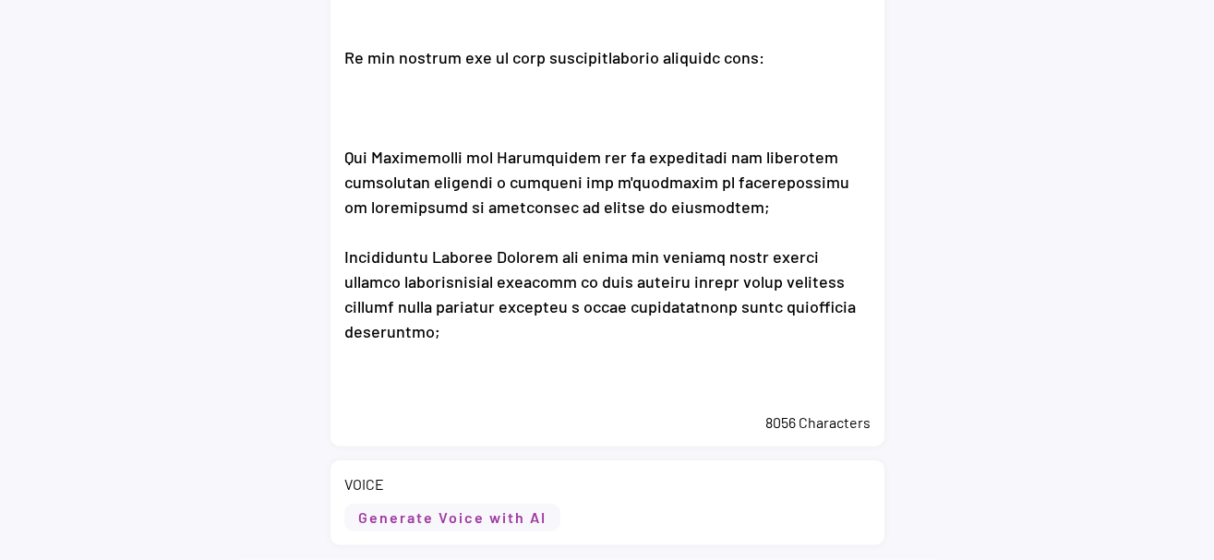
scroll to position [785, 0]
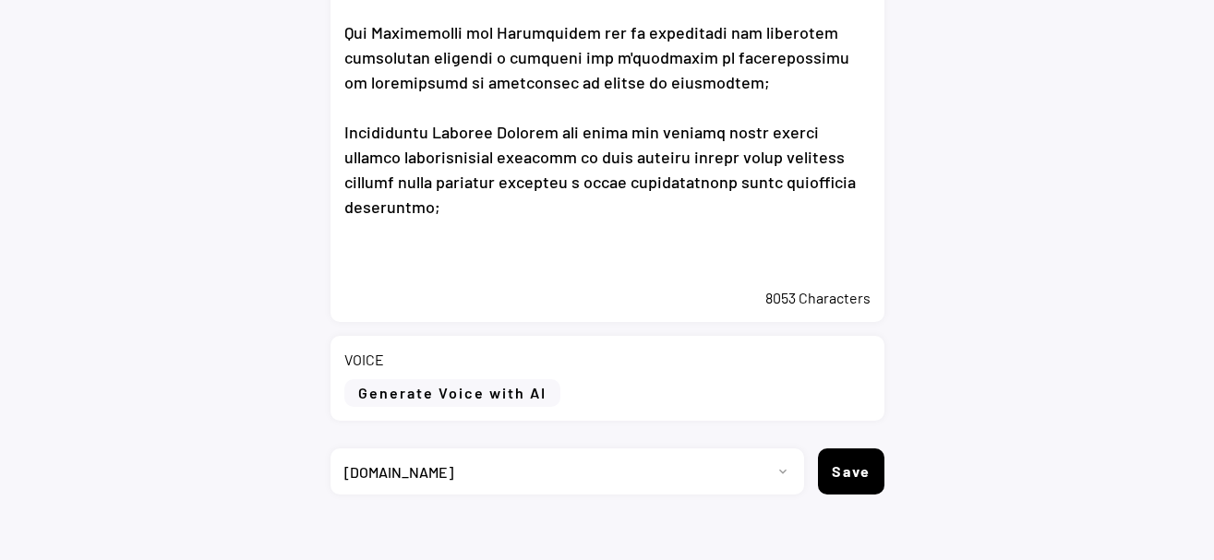
click at [847, 271] on textarea at bounding box center [607, 2] width 526 height 554
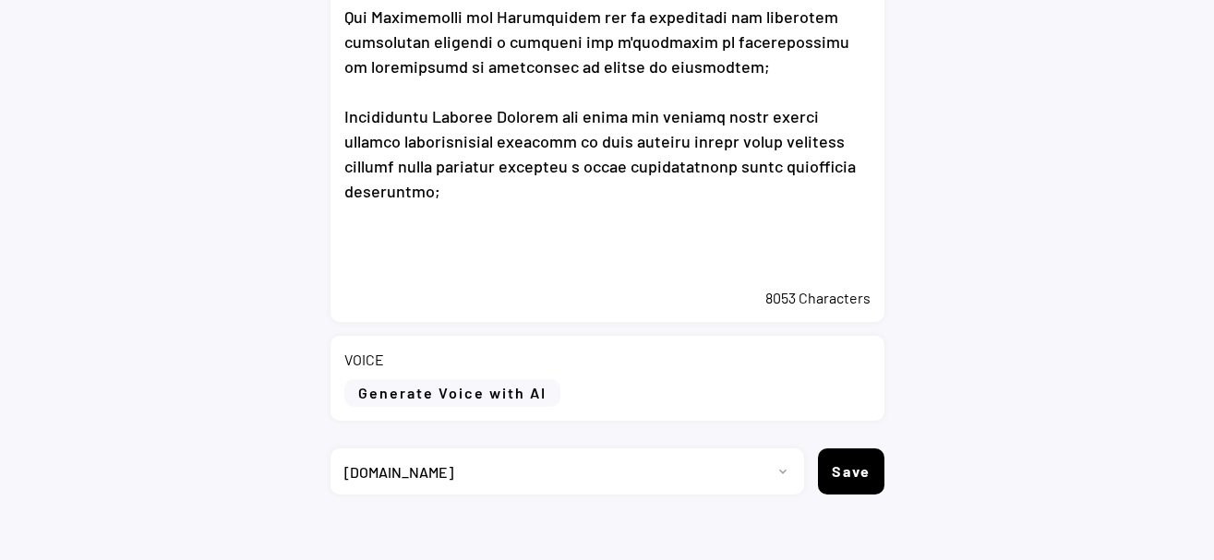
paste textarea "Eni Award 2025 Cerimonia di premiazione degli Eni Award: nella foto, Presidente…"
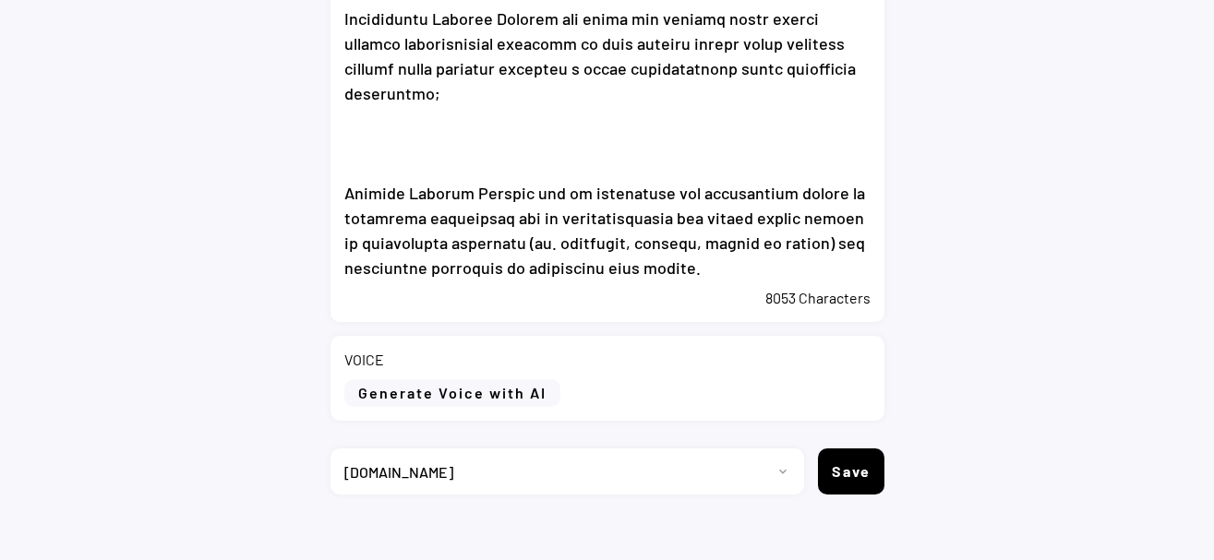
click at [826, 149] on textarea at bounding box center [607, 2] width 526 height 554
type textarea "Lor Ipsum 2481: dolorsit amet, cons adipisci eli Seddoeiusm tempo Incididunt, u…"
click at [430, 389] on button "Generate Voice with AI" at bounding box center [452, 393] width 216 height 28
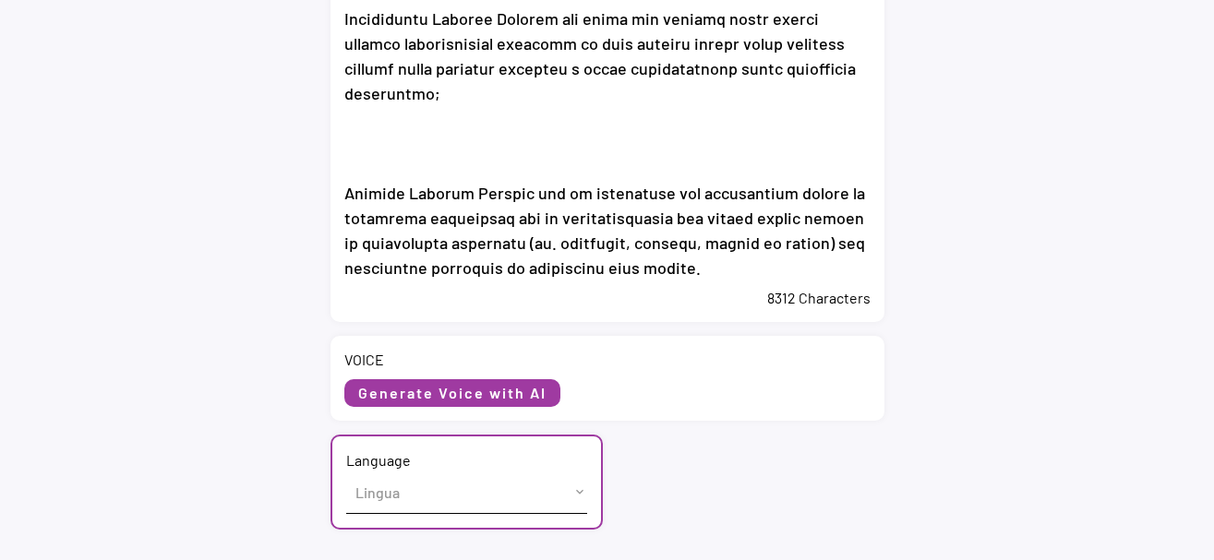
click at [346, 472] on select "Lingua English ([GEOGRAPHIC_DATA]) French ([GEOGRAPHIC_DATA]) Italian ([GEOGRAP…" at bounding box center [466, 493] width 241 height 42
select select ""Italian ([GEOGRAPHIC_DATA])""
click option "Italian ([GEOGRAPHIC_DATA])" at bounding box center [0, 0] width 0 height 0
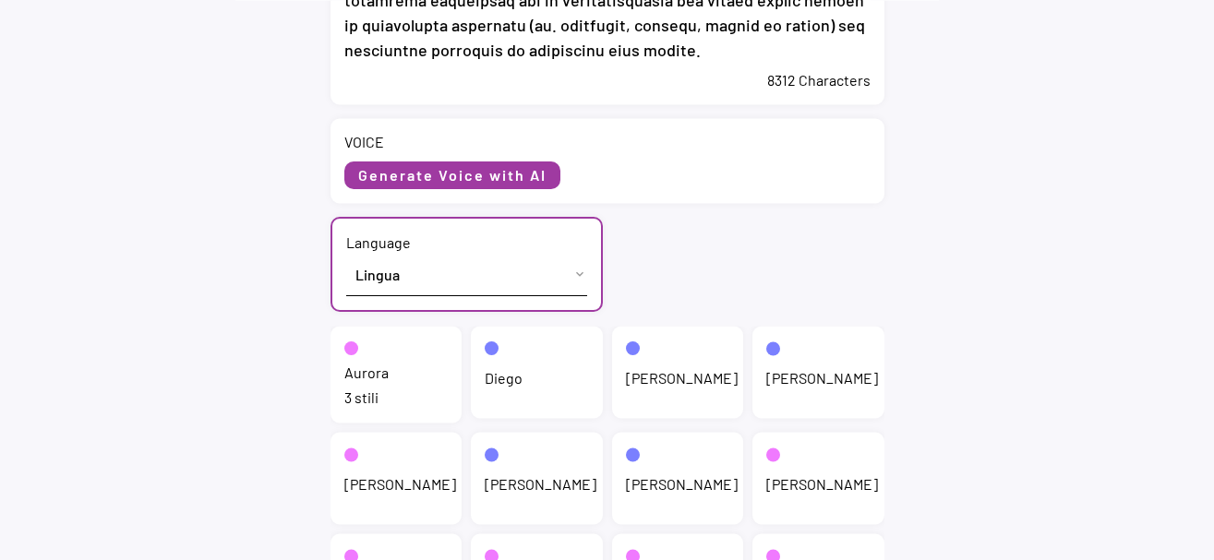
scroll to position [1067, 0]
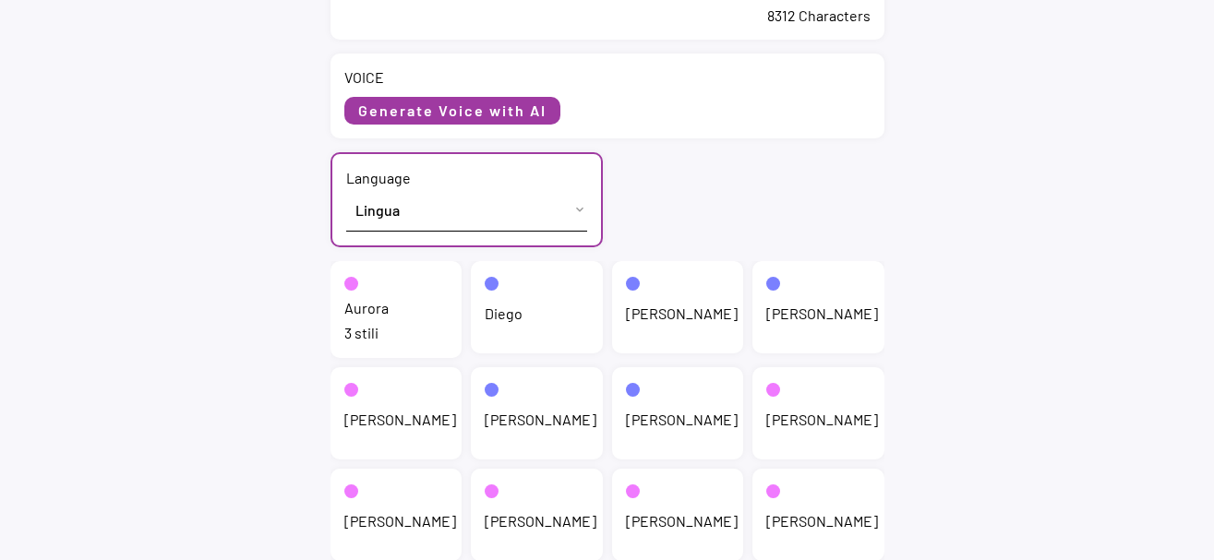
drag, startPoint x: 358, startPoint y: 316, endPoint x: 351, endPoint y: 331, distance: 17.3
click at [359, 315] on div "Aurora" at bounding box center [366, 308] width 44 height 20
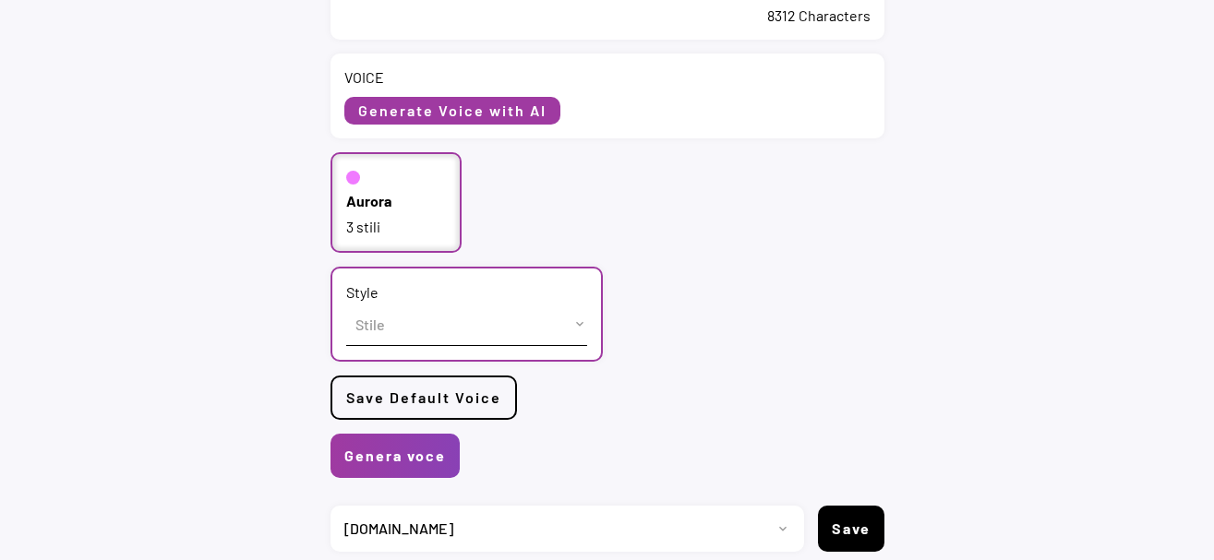
click at [346, 304] on select "Stile cheerful chat Default" at bounding box center [466, 325] width 241 height 42
select select ""chat""
click option "chat" at bounding box center [0, 0] width 0 height 0
click at [390, 453] on button "Genera voce" at bounding box center [395, 456] width 129 height 44
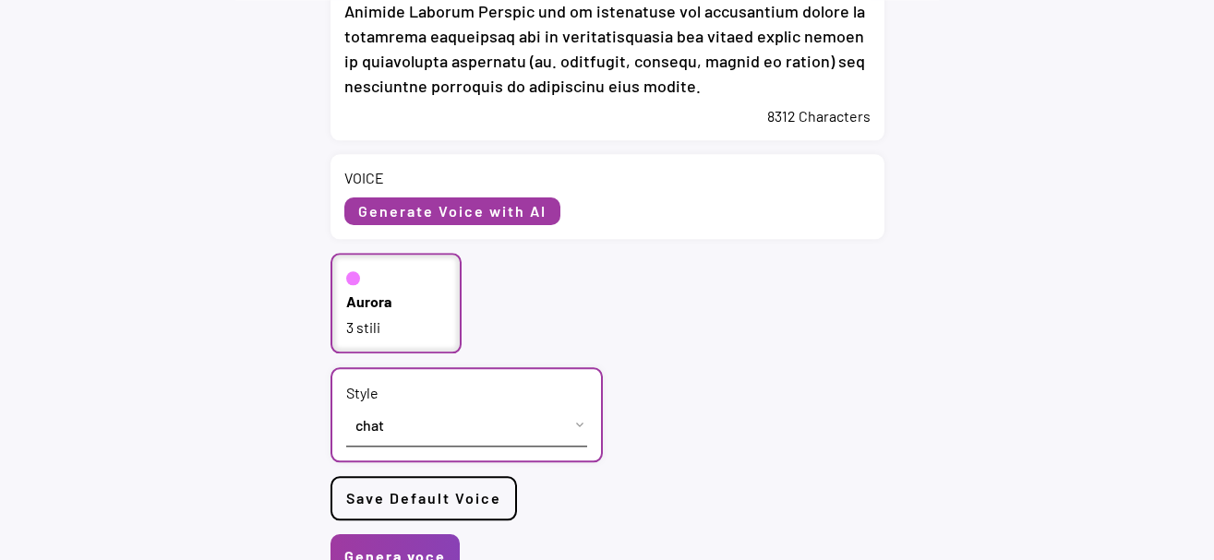
scroll to position [1143, 0]
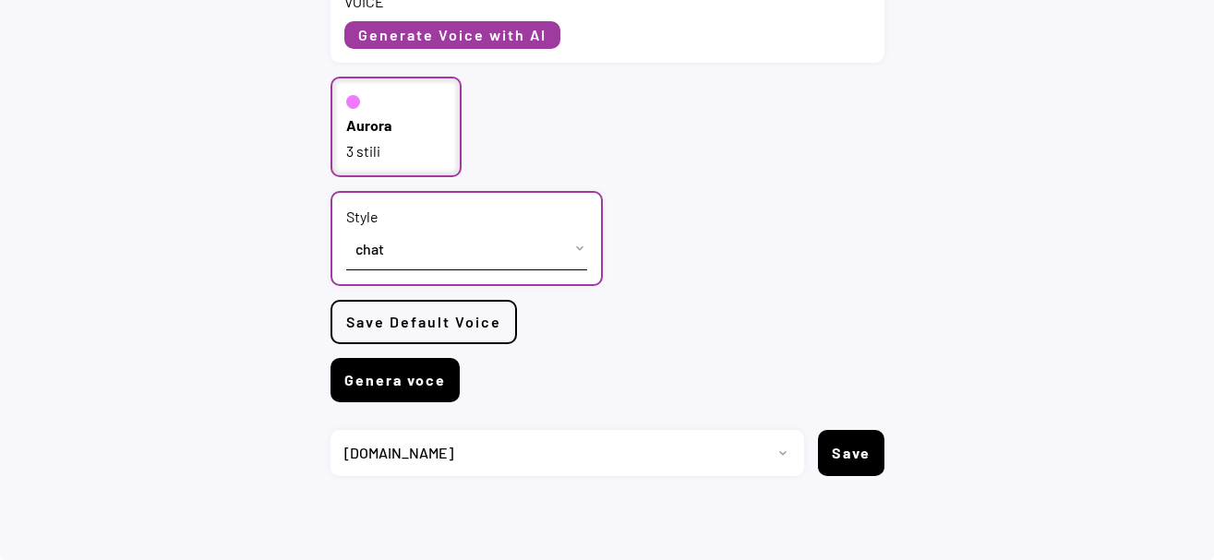
click at [412, 379] on button "Genera voce" at bounding box center [395, 380] width 129 height 44
click at [416, 386] on button "Genera voce" at bounding box center [395, 380] width 129 height 44
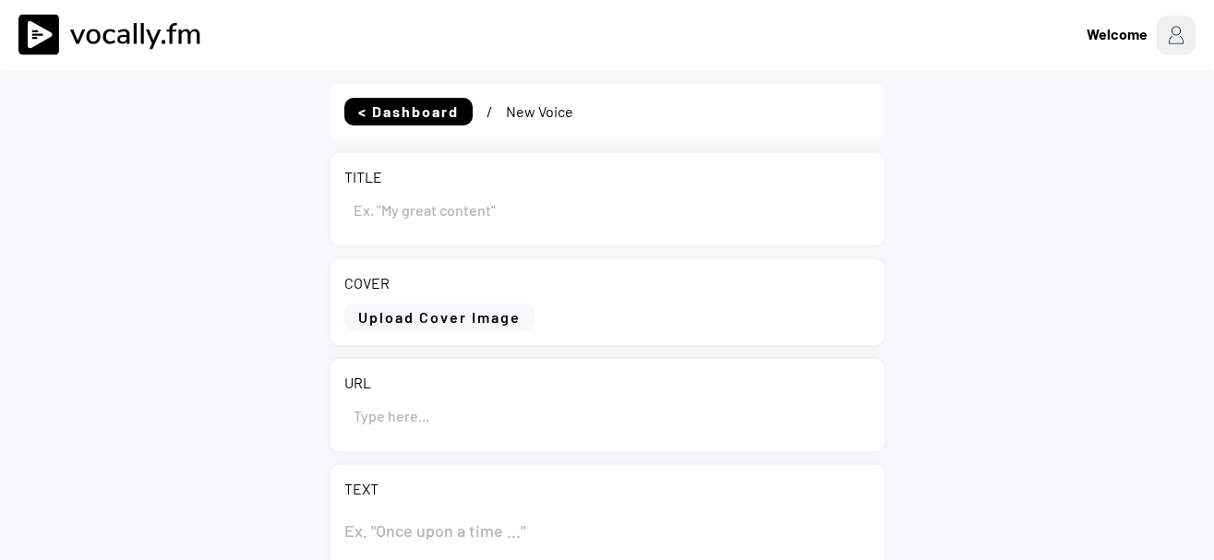
type input "Eni Award 2025: premiati [DATE], alla presenza del Presidente della Repubblica,…"
type input "[URL][DOMAIN_NAME]"
type textarea "Lor Ipsum 0896: dolorsit amet, cons adipisci eli Seddoeiusm tempo Incididunt, u…"
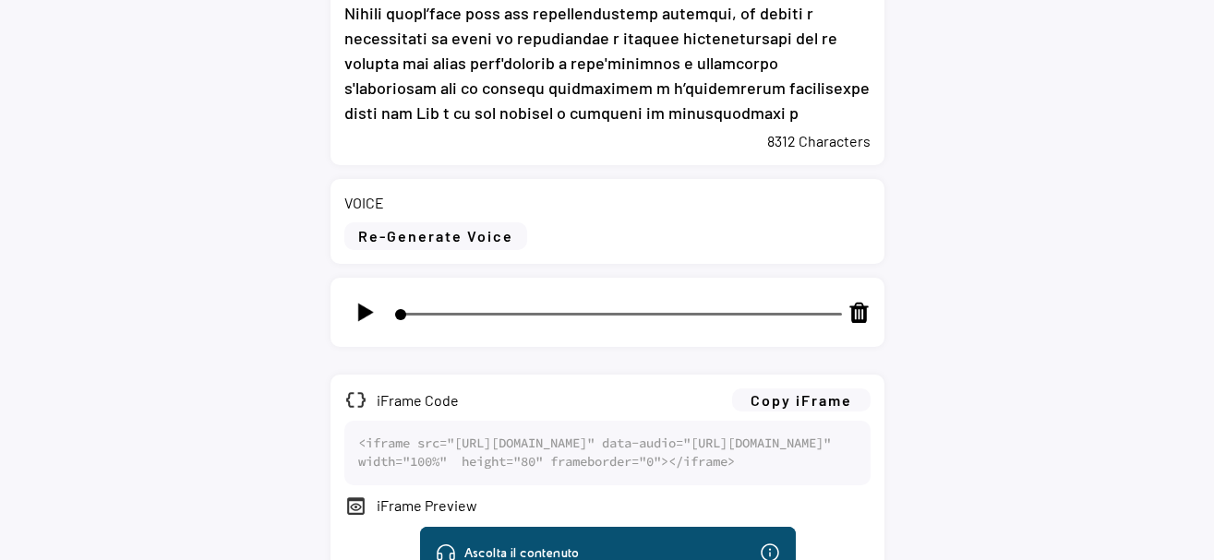
scroll to position [1174, 0]
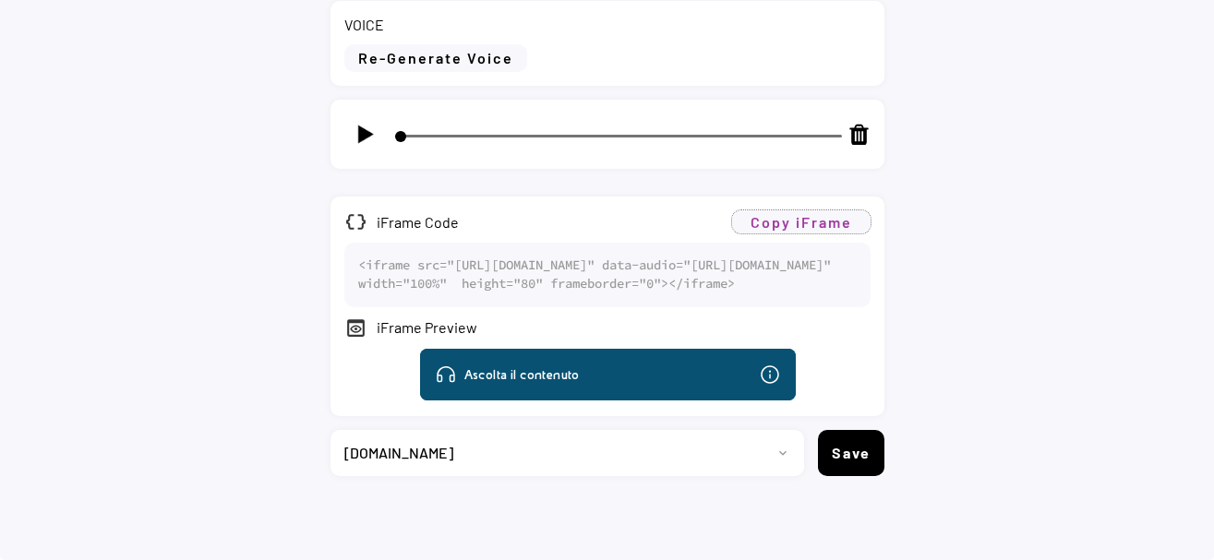
click at [845, 211] on button "Copy iFrame" at bounding box center [801, 222] width 138 height 23
click at [331, 430] on select "Progetto 2023 - cs - eng - [DOMAIN_NAME] 2023 - cs - ita - [DOMAIN_NAME] 2023 -…" at bounding box center [561, 453] width 460 height 46
select select ""1348695171700984260__LOOKUP__1735904233799x559431839768379400""
click option "[DOMAIN_NAME]" at bounding box center [0, 0] width 0 height 0
click at [830, 465] on button "Save" at bounding box center [851, 453] width 66 height 46
